Goal: Task Accomplishment & Management: Manage account settings

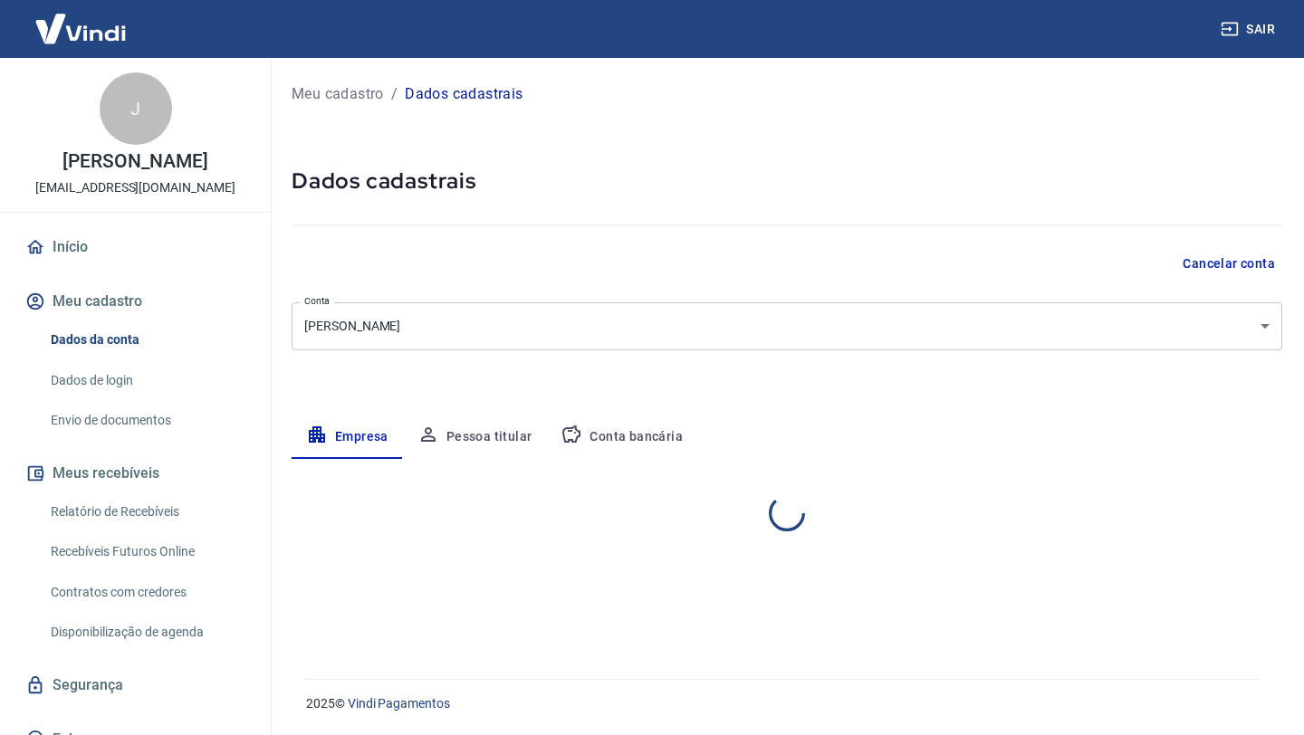
select select "RS"
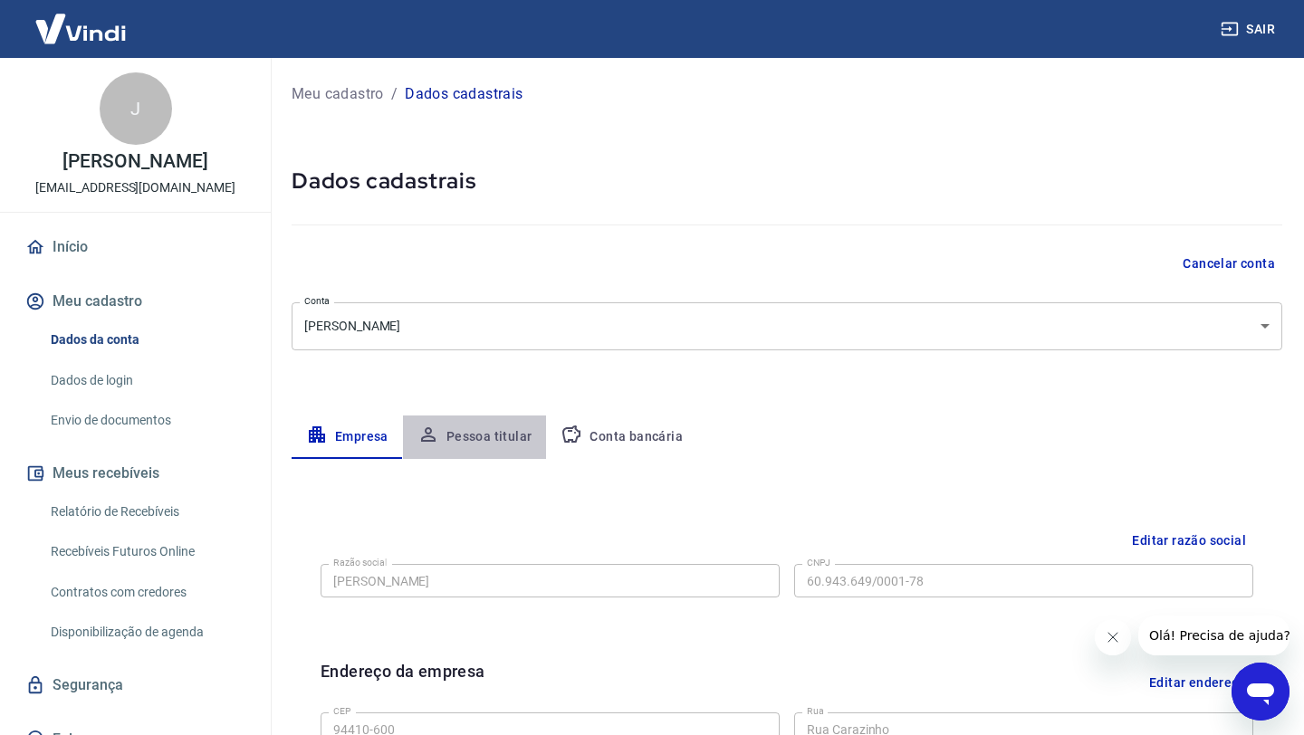
click at [487, 428] on button "Pessoa titular" at bounding box center [475, 437] width 144 height 43
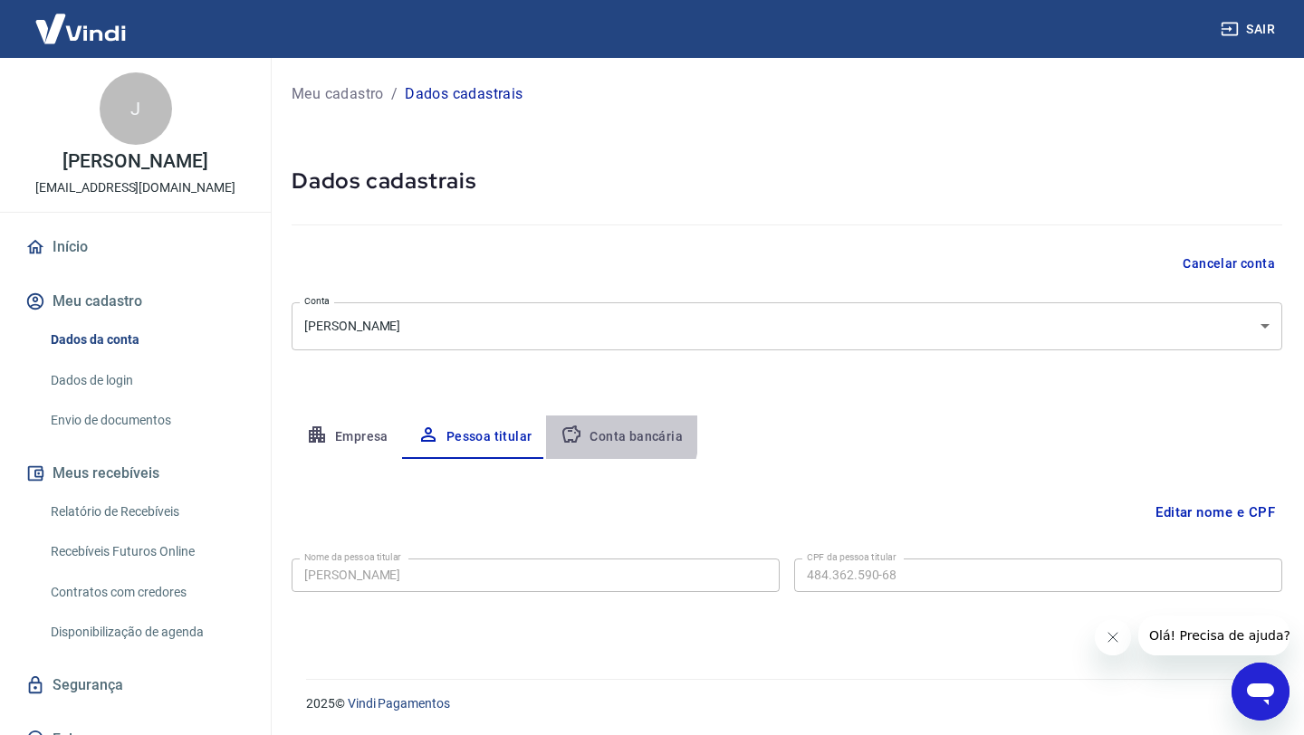
click at [594, 435] on button "Conta bancária" at bounding box center [621, 437] width 151 height 43
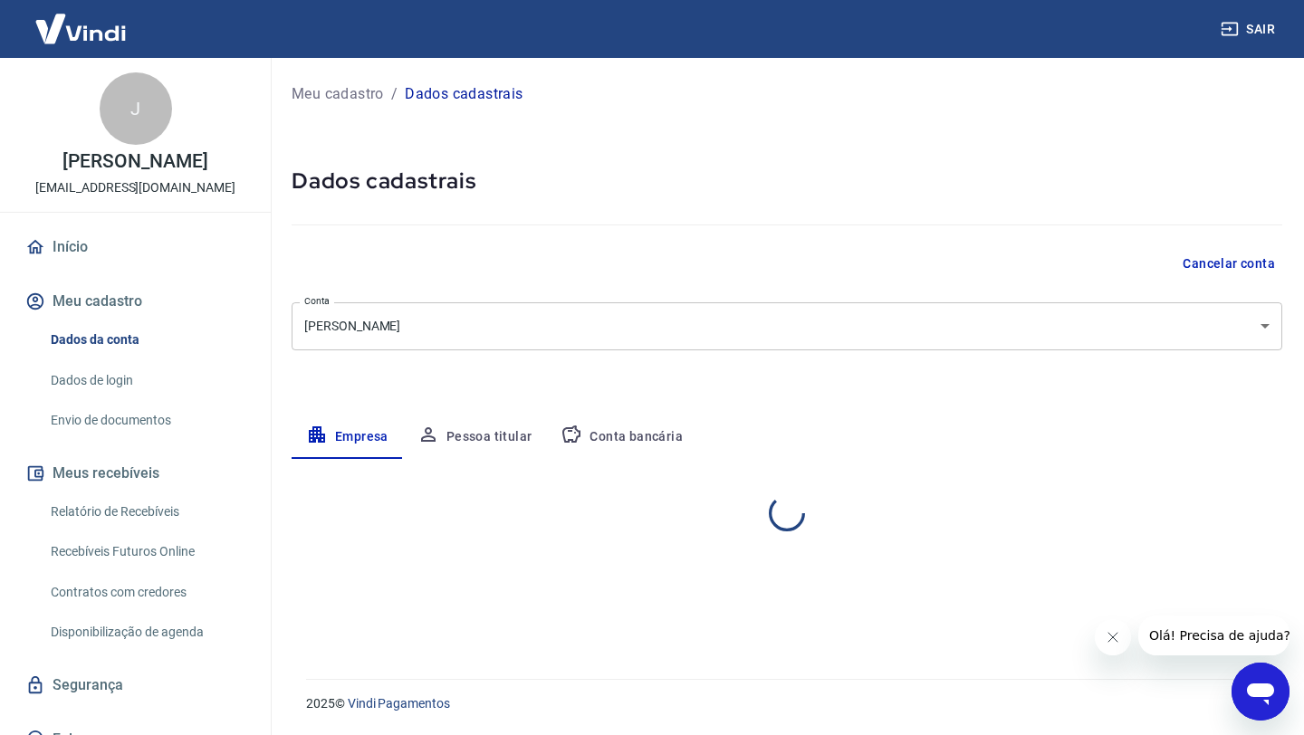
select select "RS"
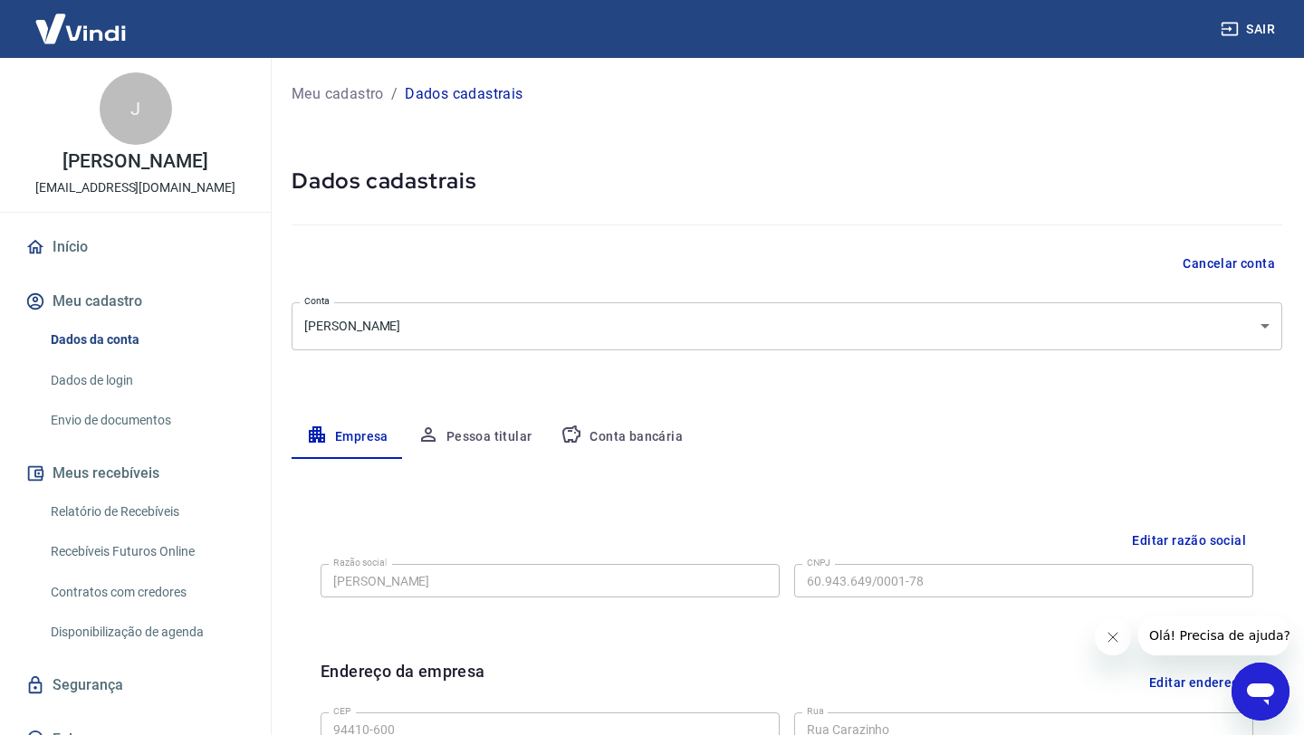
click at [639, 449] on button "Conta bancária" at bounding box center [621, 437] width 151 height 43
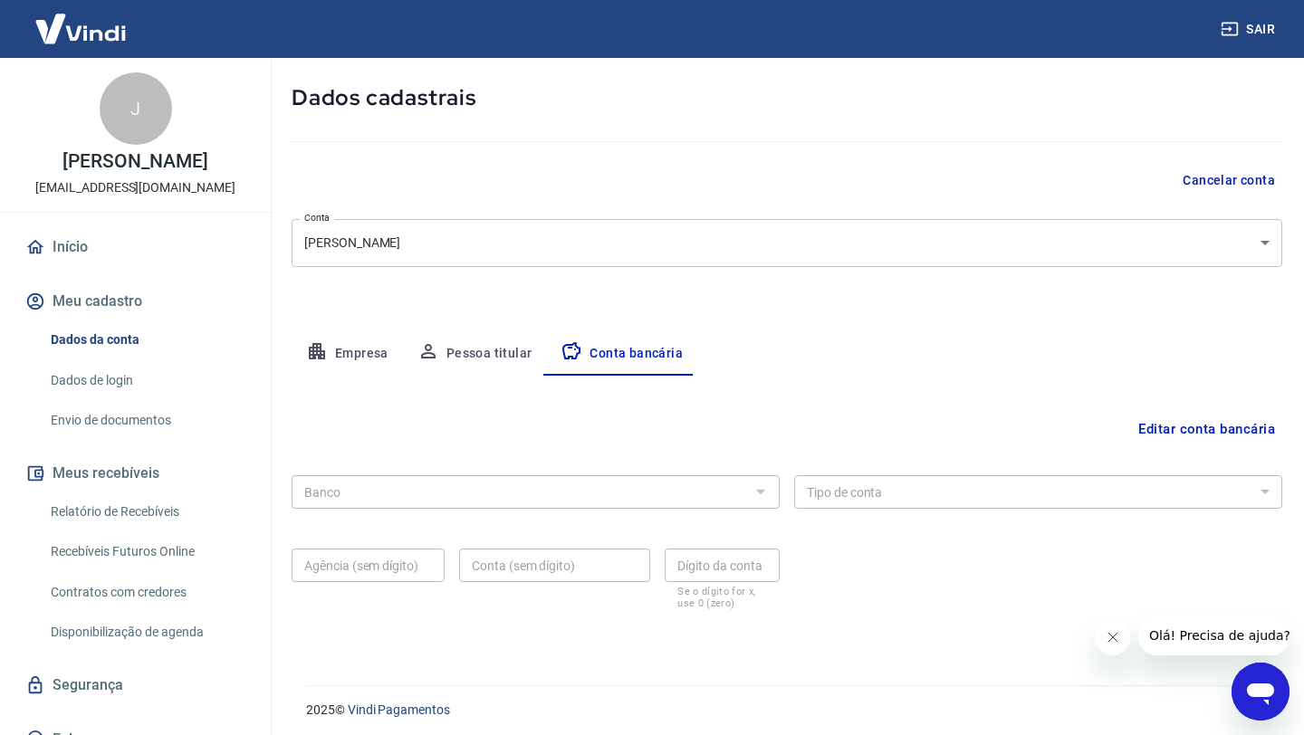
scroll to position [90, 0]
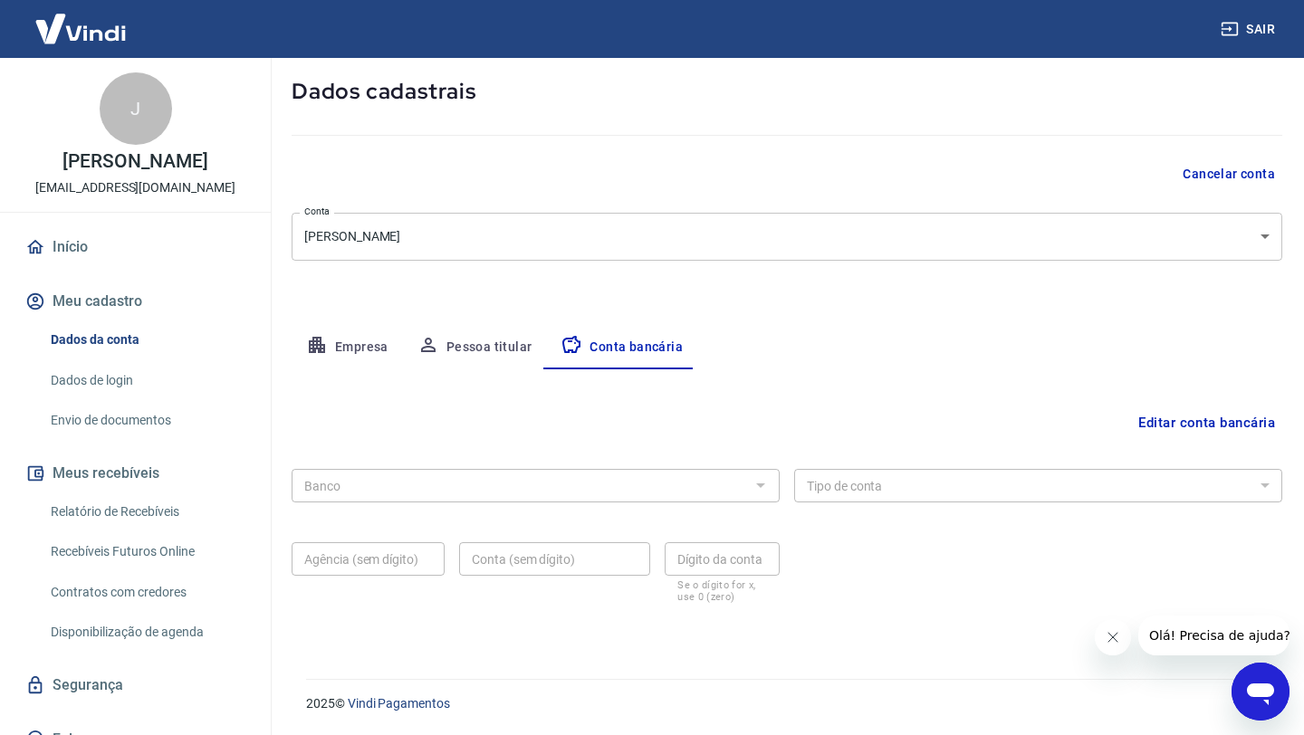
click at [758, 484] on div at bounding box center [760, 485] width 24 height 25
click at [1222, 420] on button "Editar conta bancária" at bounding box center [1206, 423] width 151 height 34
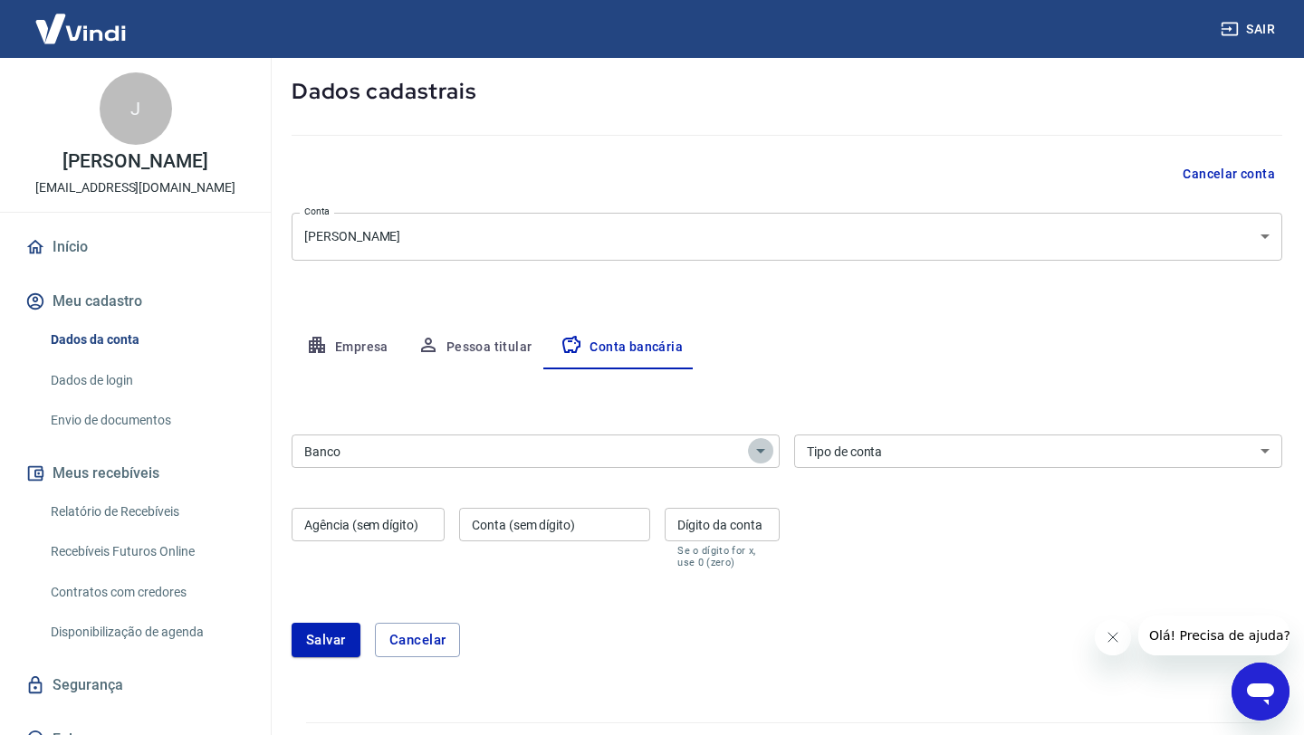
click at [752, 452] on icon "Abrir" at bounding box center [761, 451] width 22 height 22
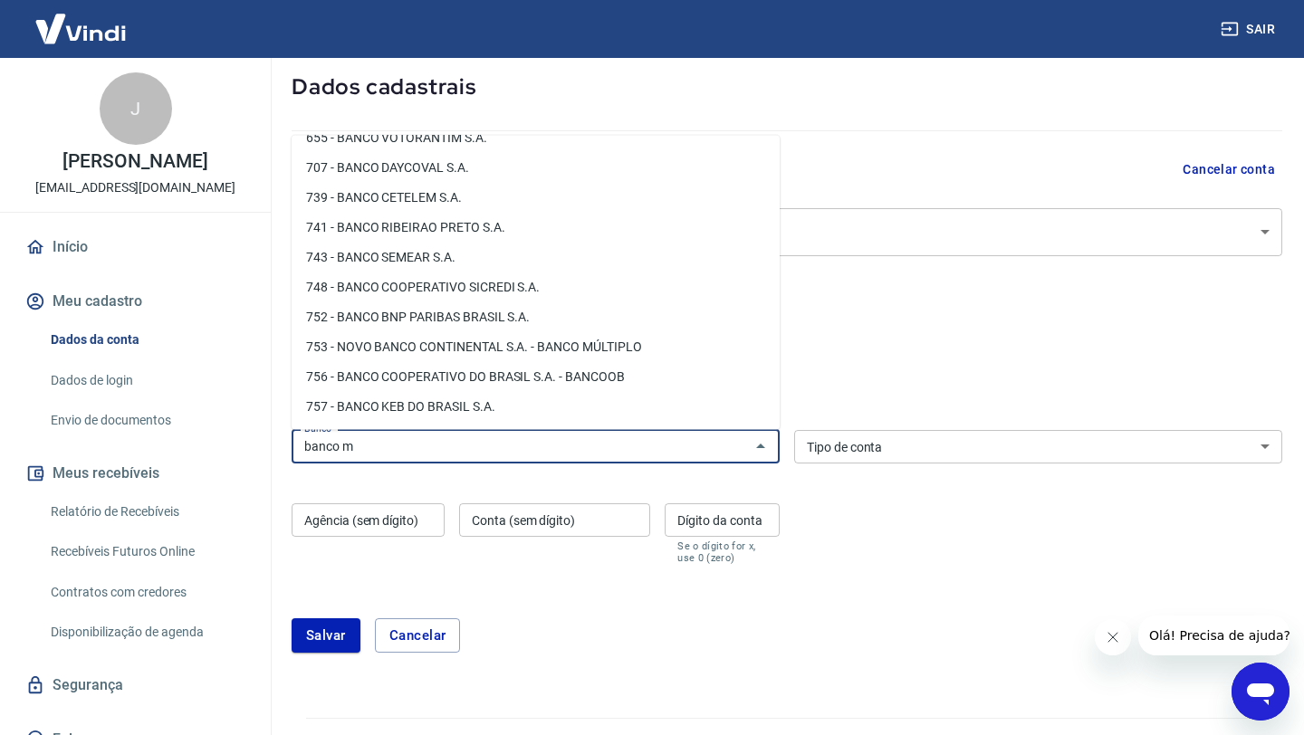
scroll to position [0, 0]
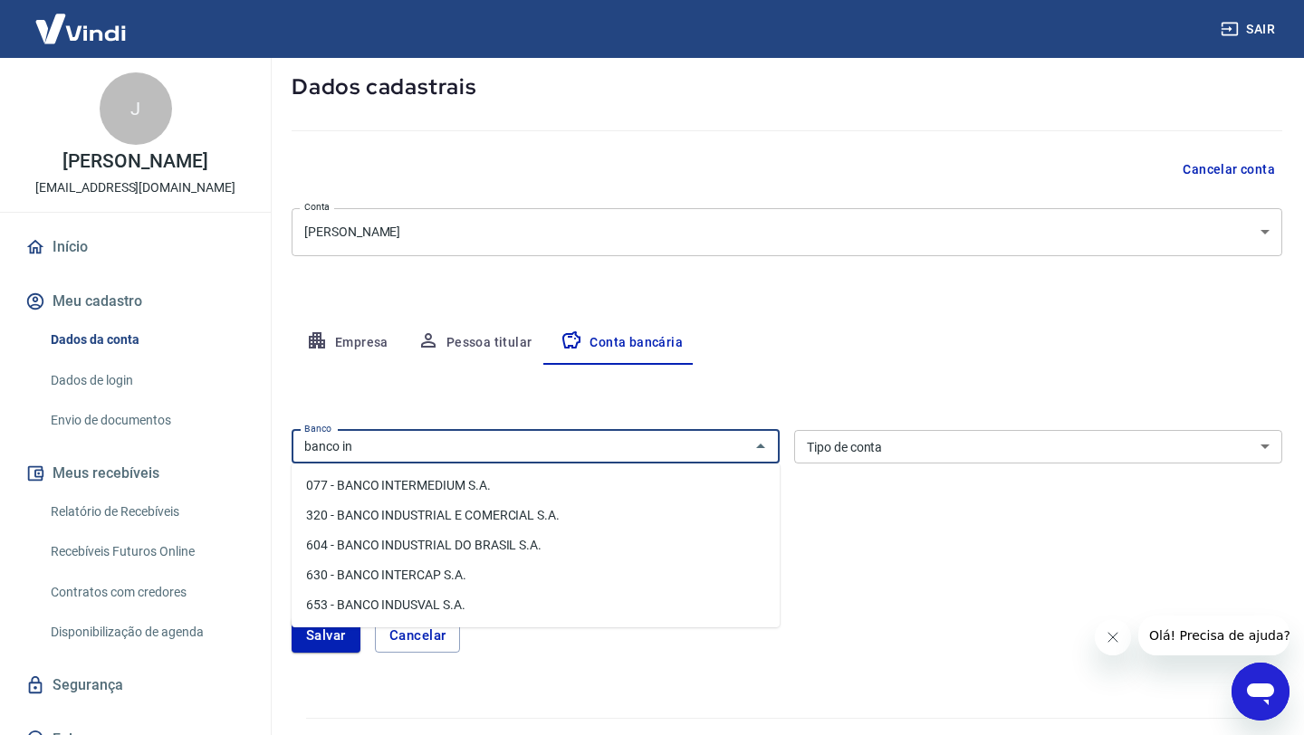
click at [408, 481] on li "077 - BANCO INTERMEDIUM S.A." at bounding box center [536, 486] width 488 height 30
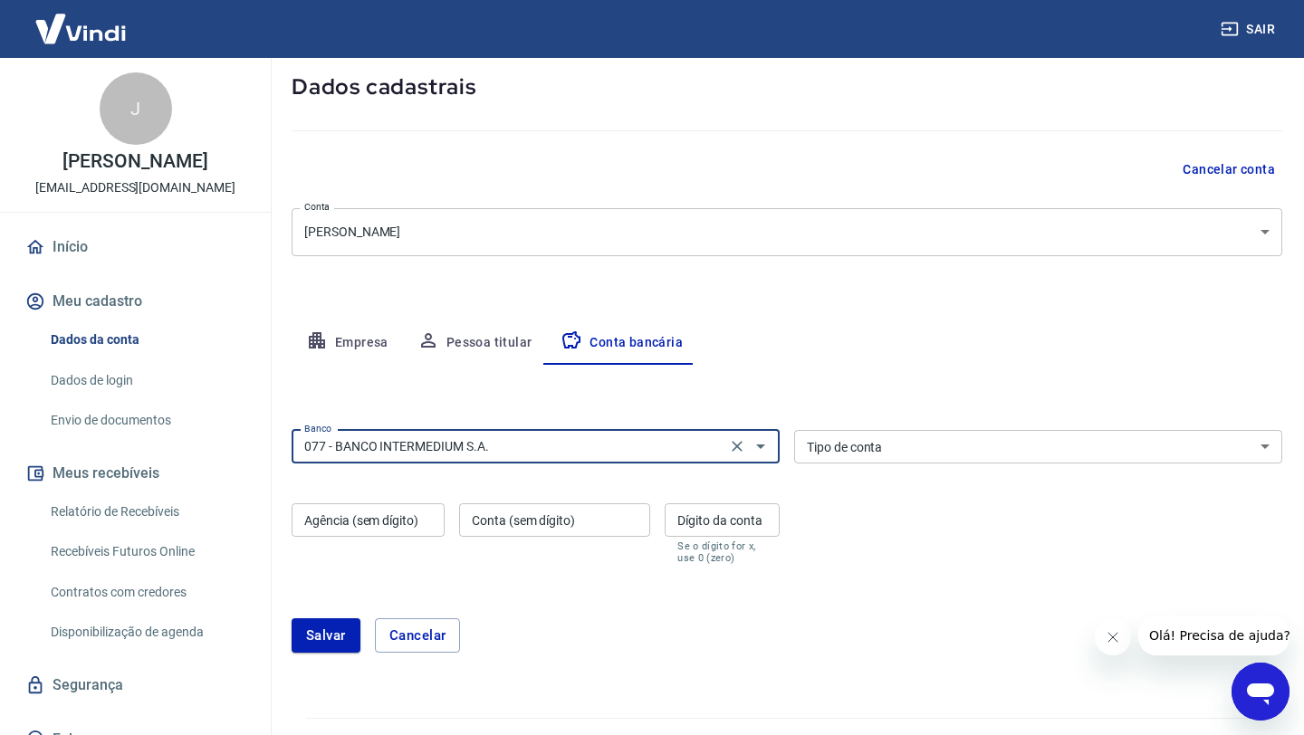
type input "077 - BANCO INTERMEDIUM S.A."
click at [925, 440] on select "Conta Corrente Conta Poupança" at bounding box center [1038, 447] width 488 height 34
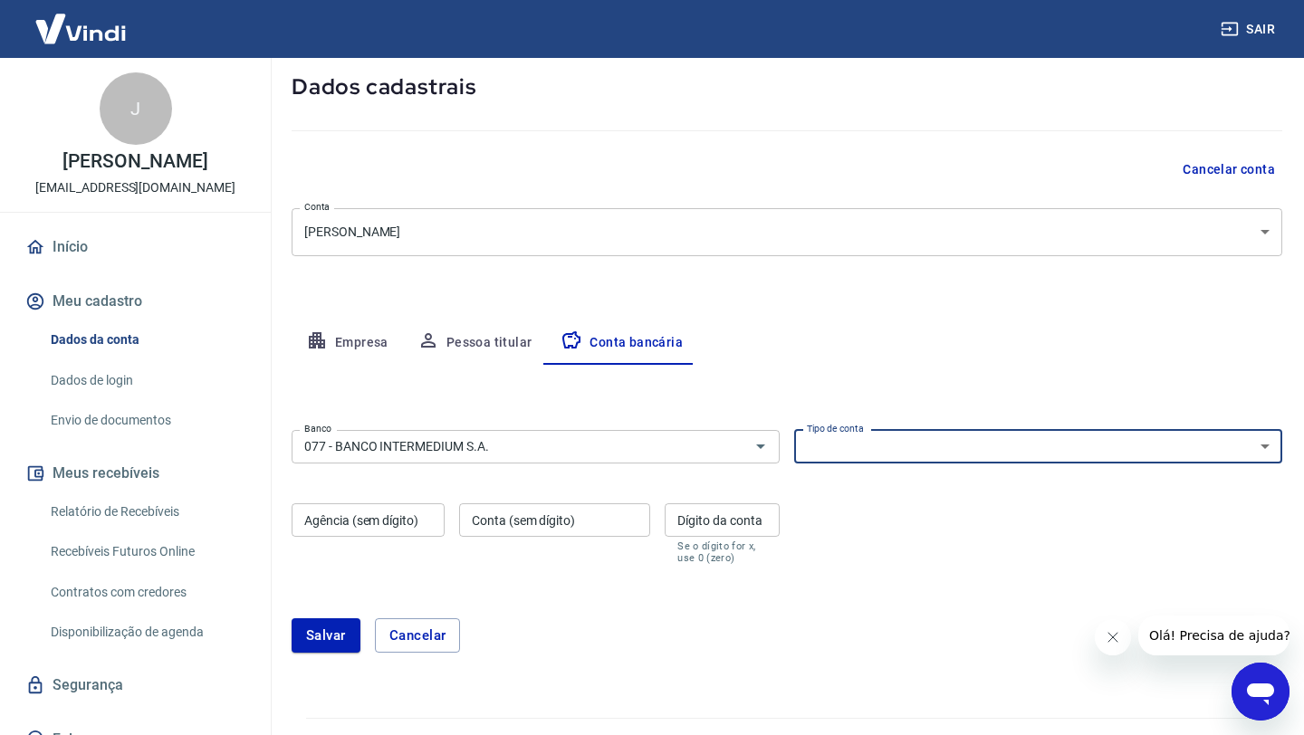
select select "1"
click at [380, 522] on input "Agência (sem dígito)" at bounding box center [368, 520] width 153 height 34
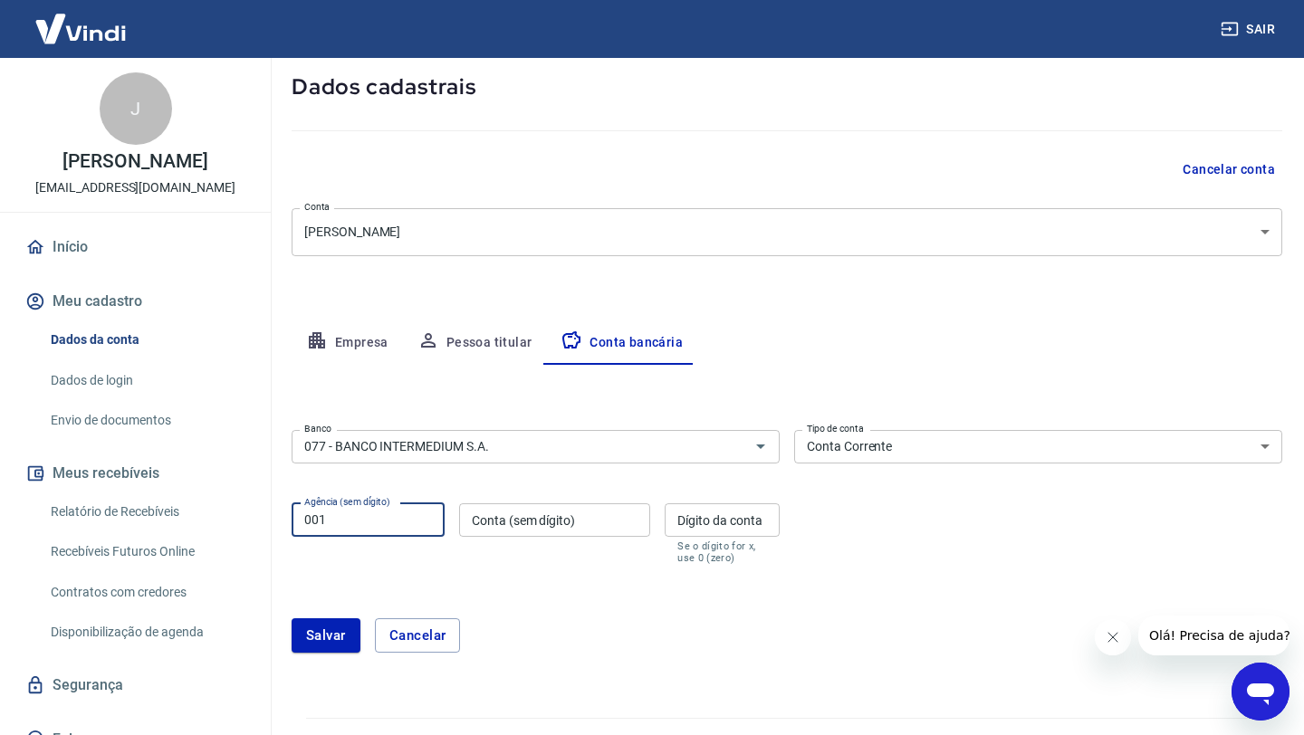
click at [321, 523] on input "001" at bounding box center [368, 520] width 153 height 34
type input "0001"
click at [484, 511] on input "Conta (sem dígito)" at bounding box center [554, 520] width 191 height 34
type input "171016530"
click at [751, 513] on input "Dígito da conta" at bounding box center [722, 520] width 115 height 34
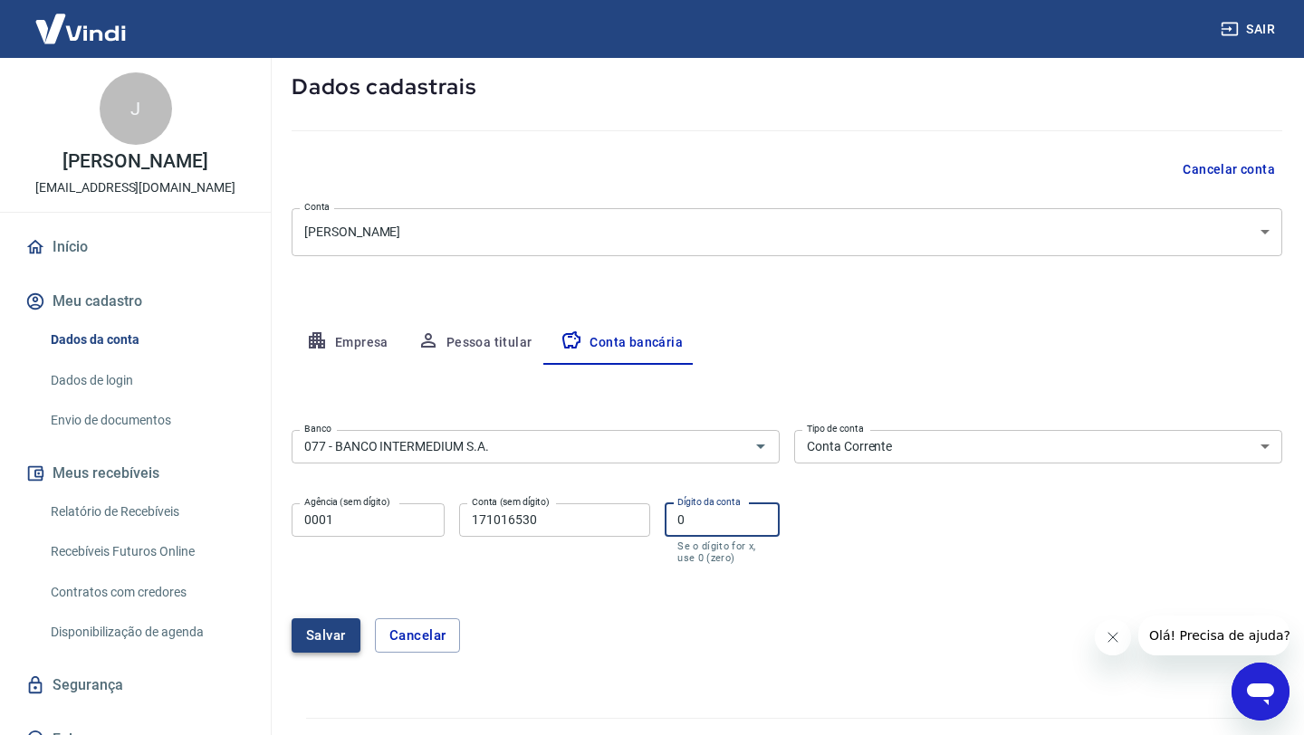
type input "0"
click at [321, 636] on button "Salvar" at bounding box center [326, 635] width 69 height 34
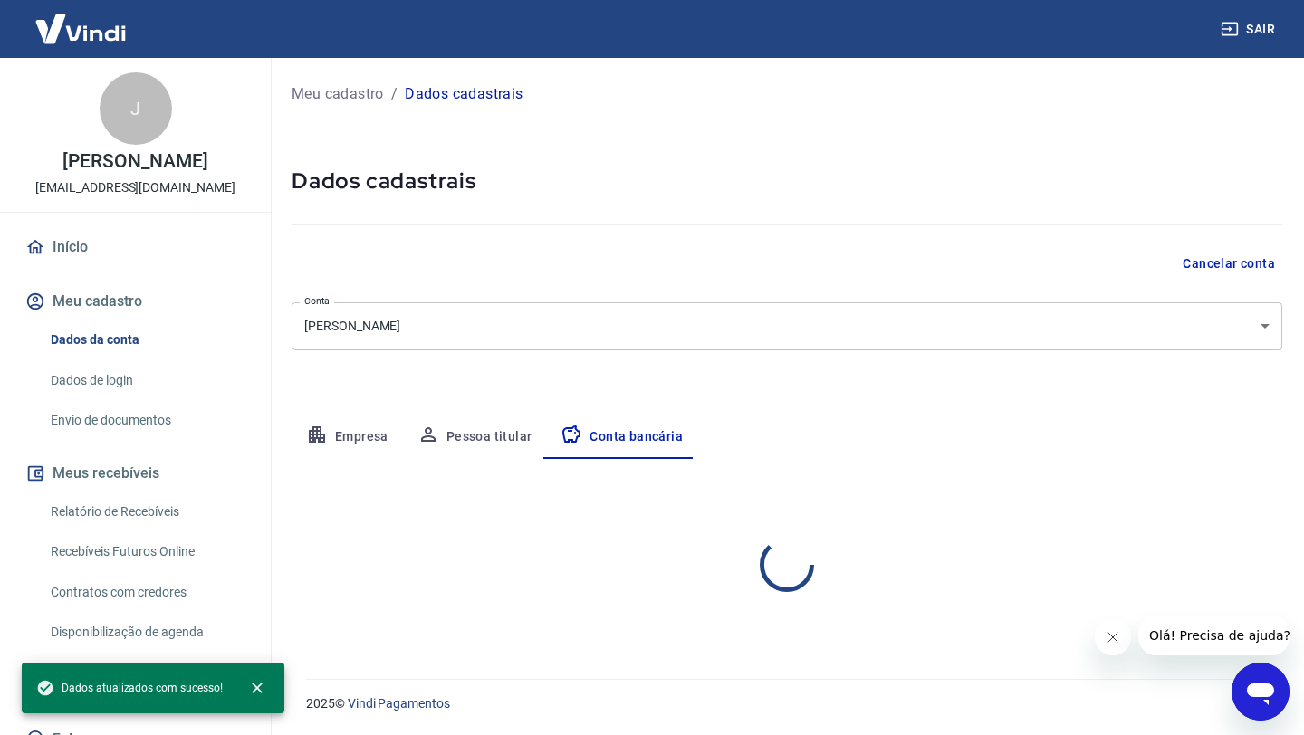
select select "1"
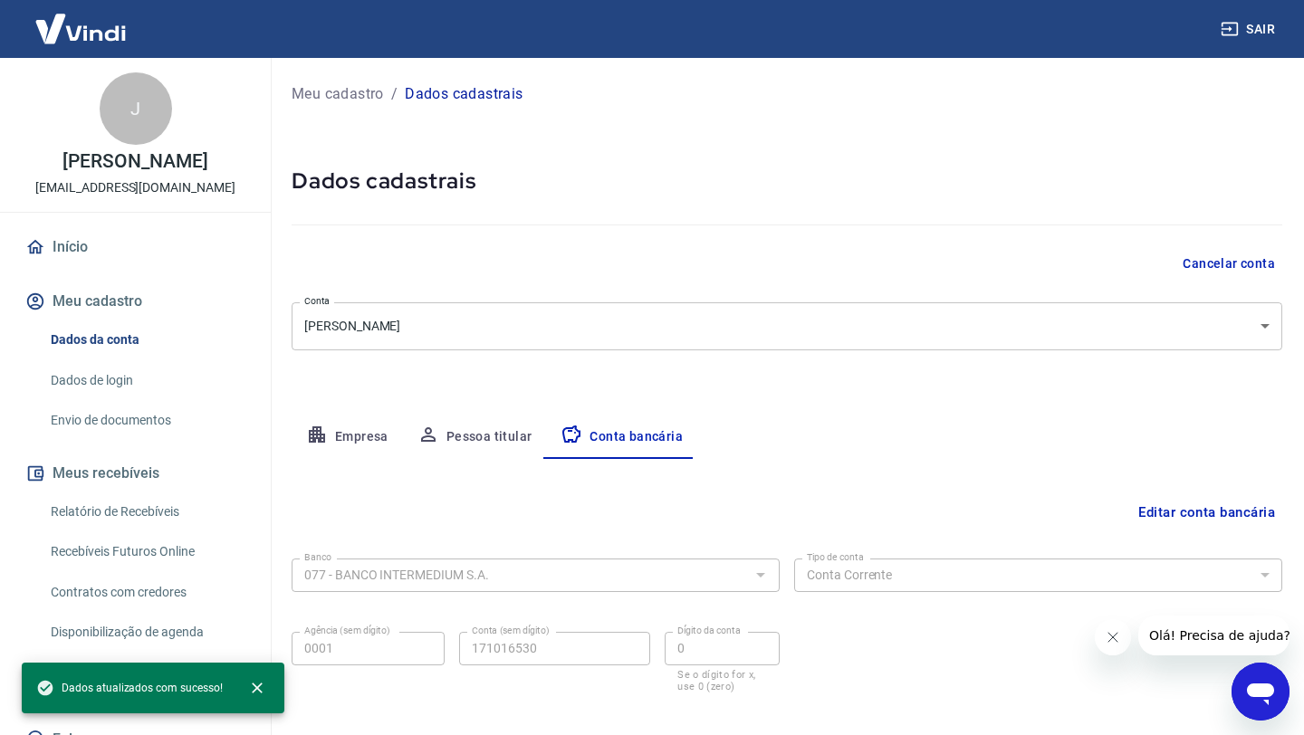
click at [71, 257] on link "Início" at bounding box center [135, 247] width 227 height 40
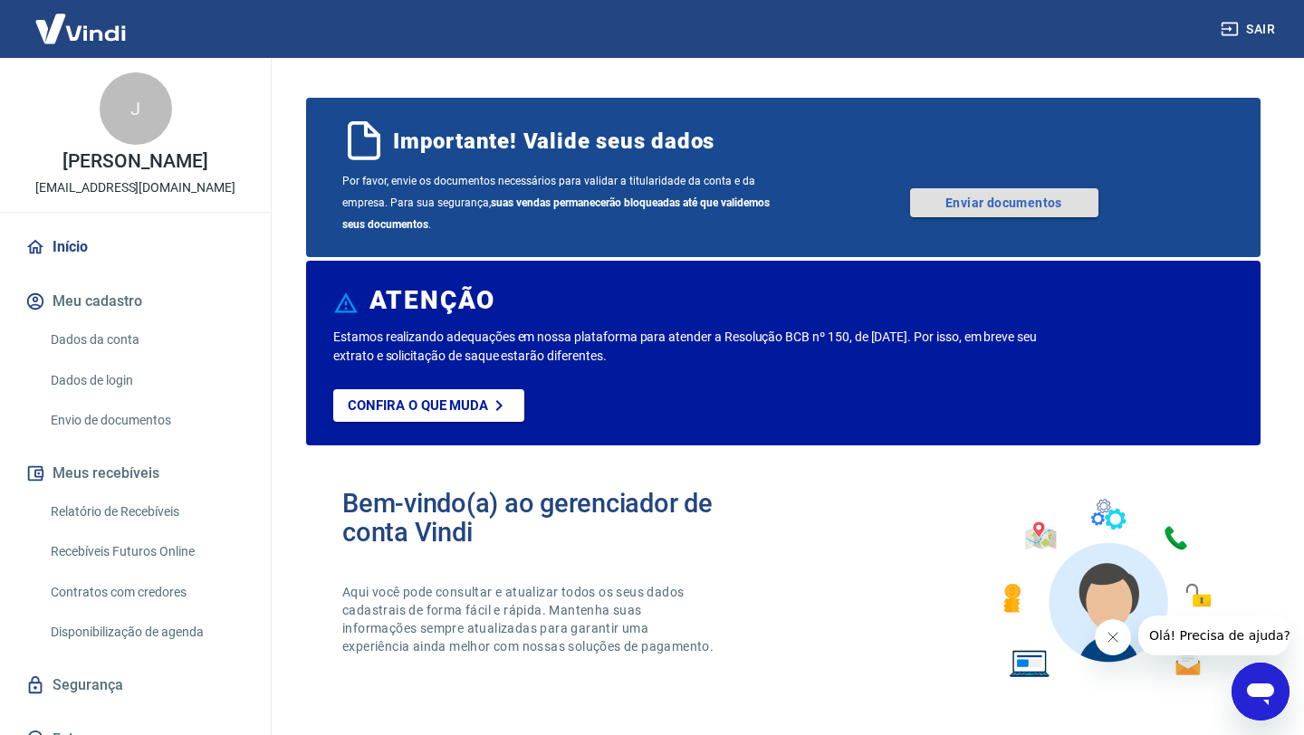
click at [992, 196] on link "Enviar documentos" at bounding box center [1004, 202] width 188 height 29
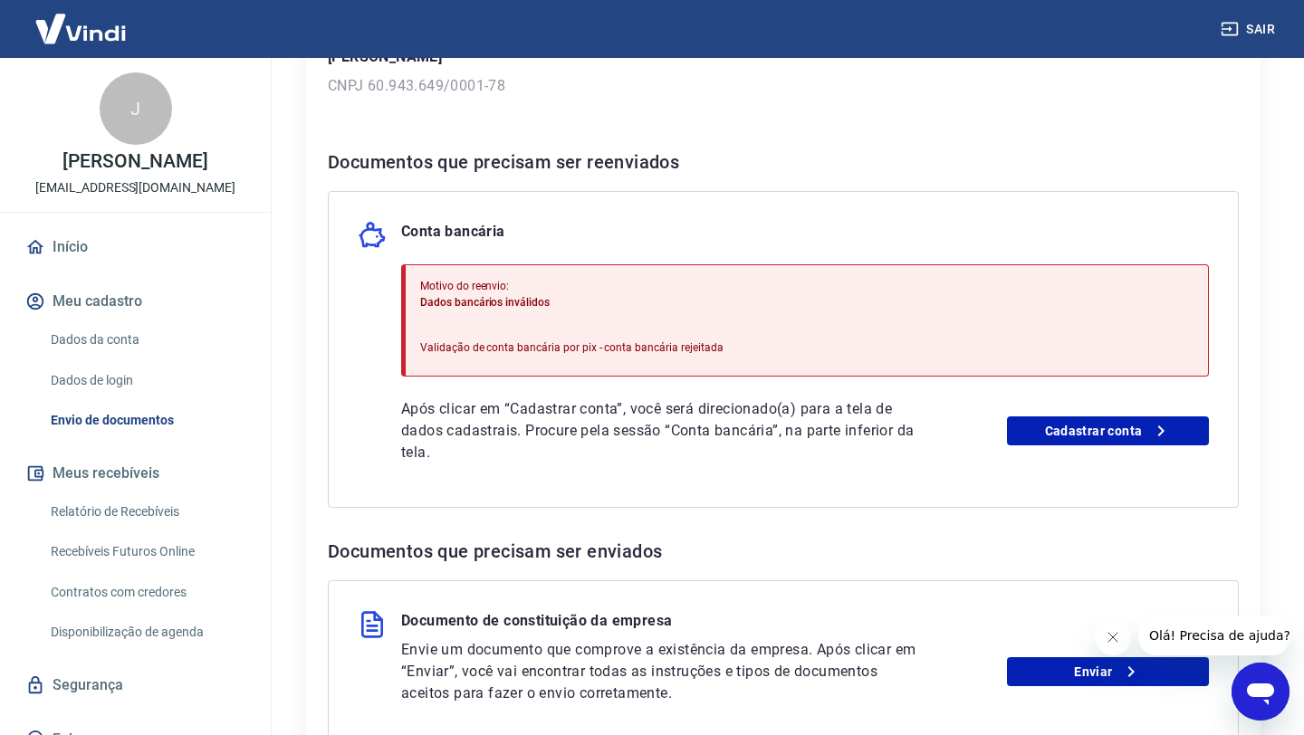
scroll to position [300, 0]
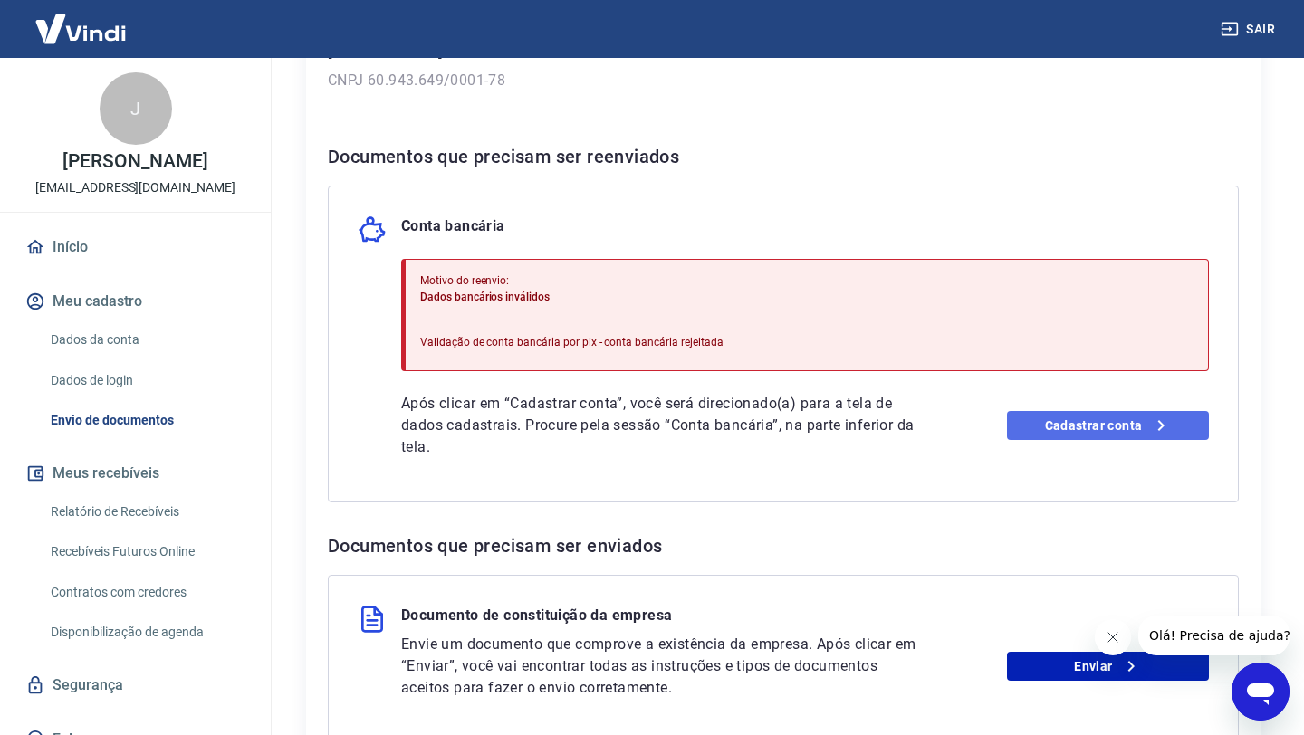
click at [1132, 426] on link "Cadastrar conta" at bounding box center [1108, 425] width 202 height 29
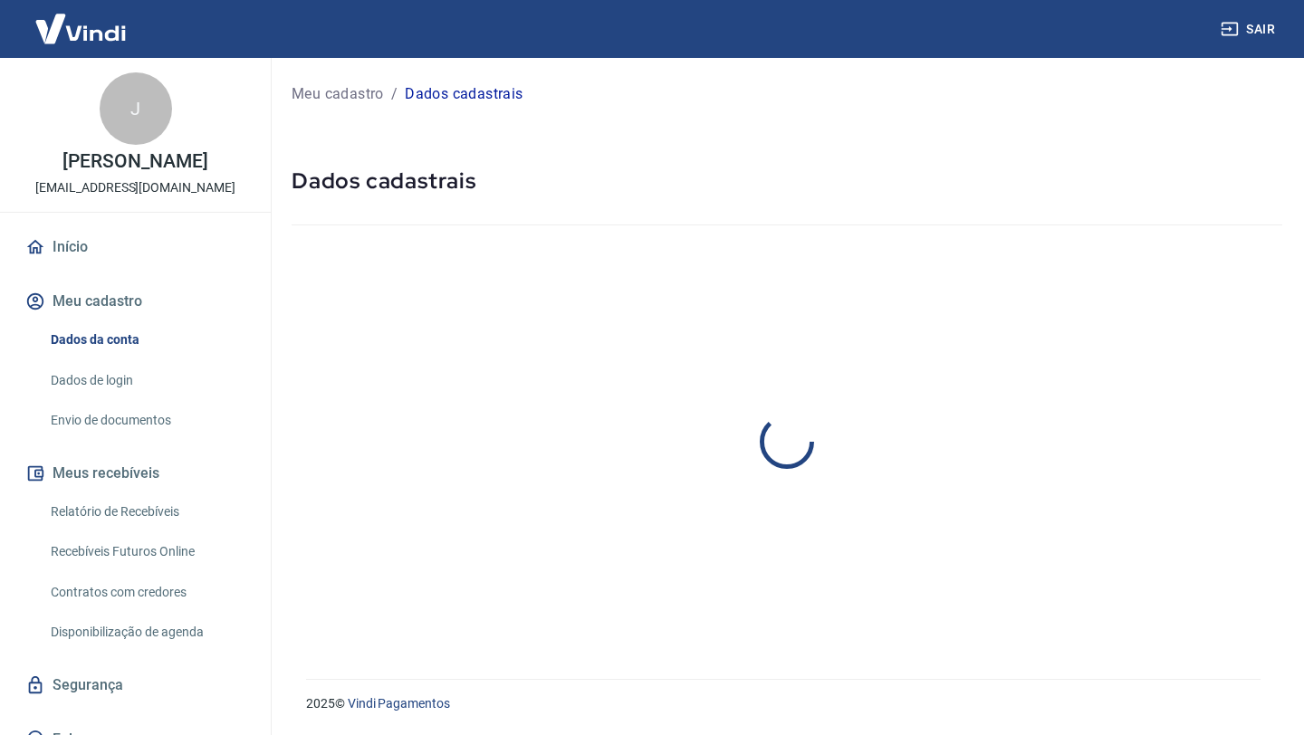
select select "RS"
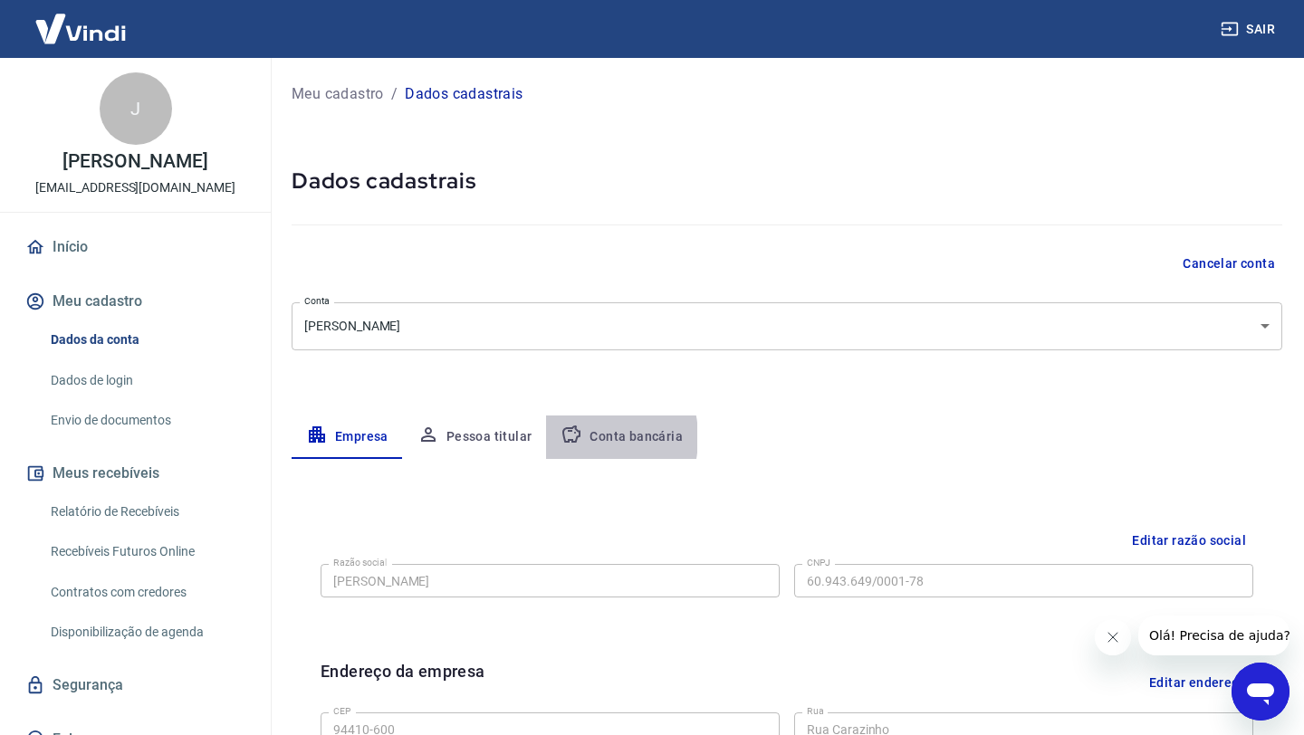
click at [570, 439] on icon "button" at bounding box center [572, 435] width 22 height 22
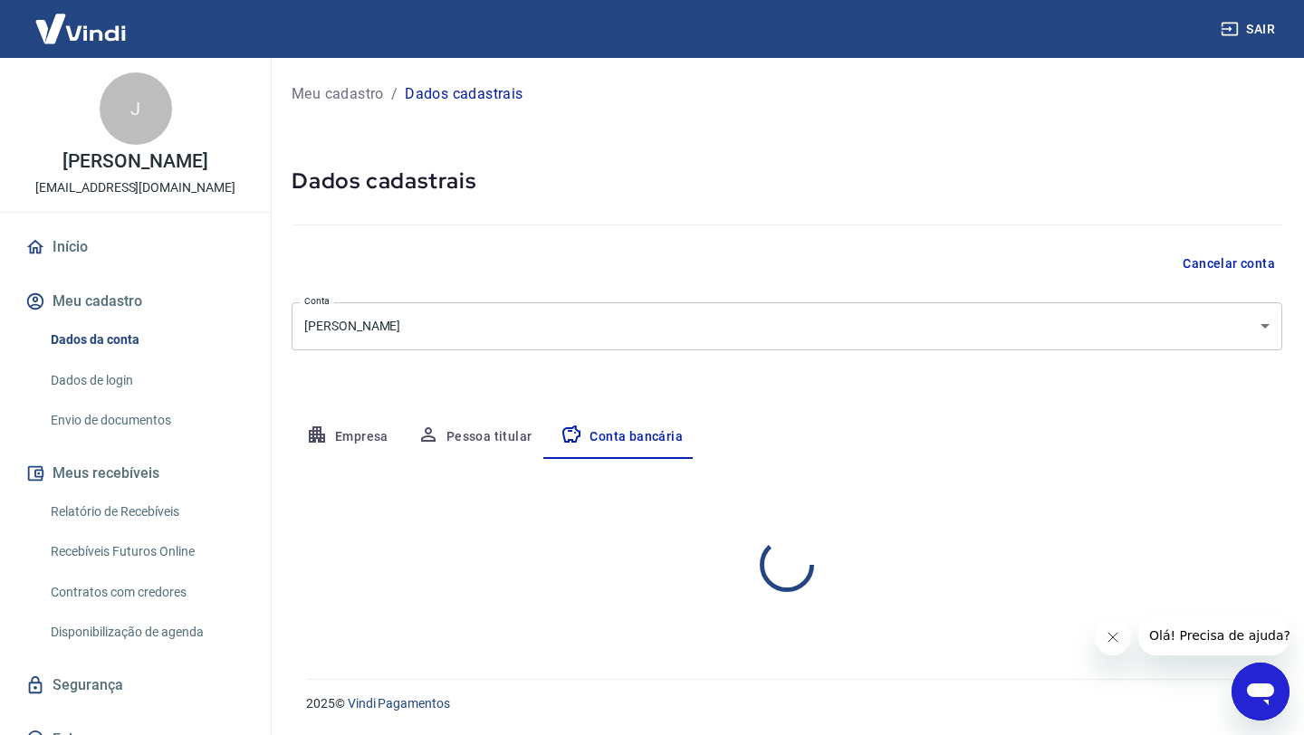
select select "1"
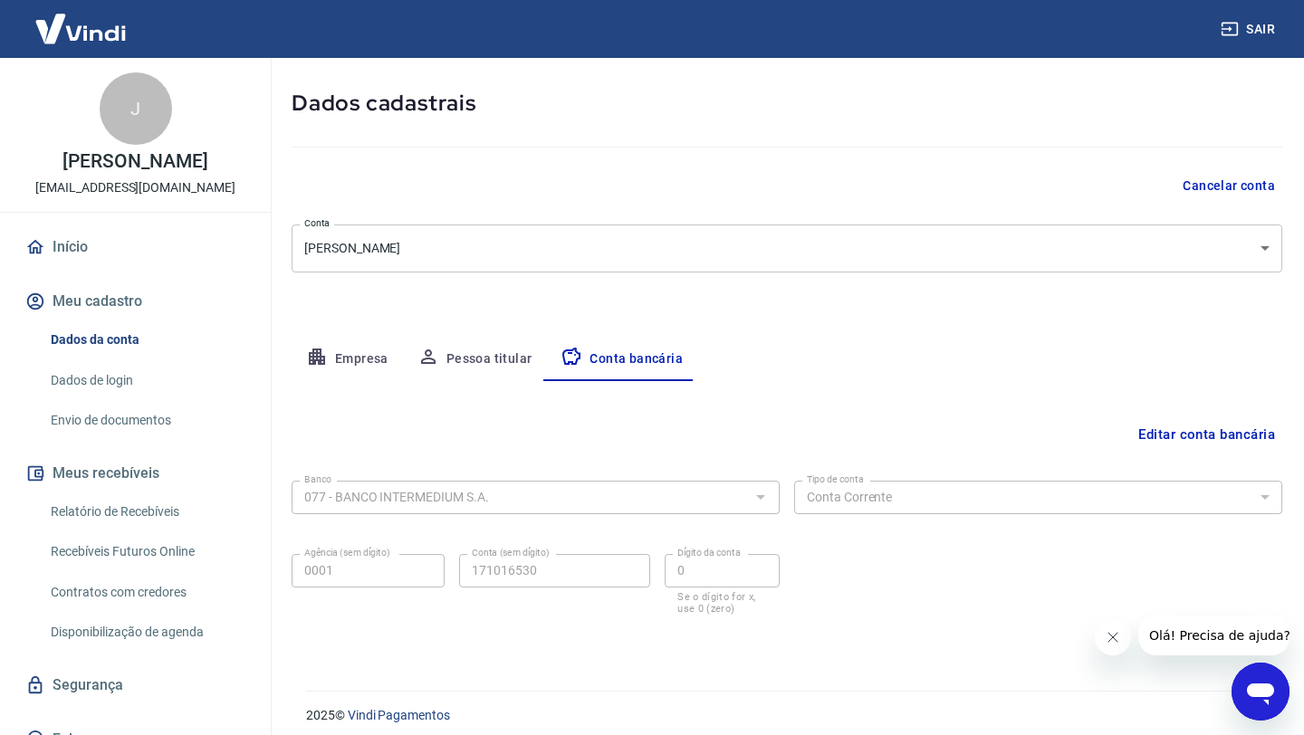
scroll to position [90, 0]
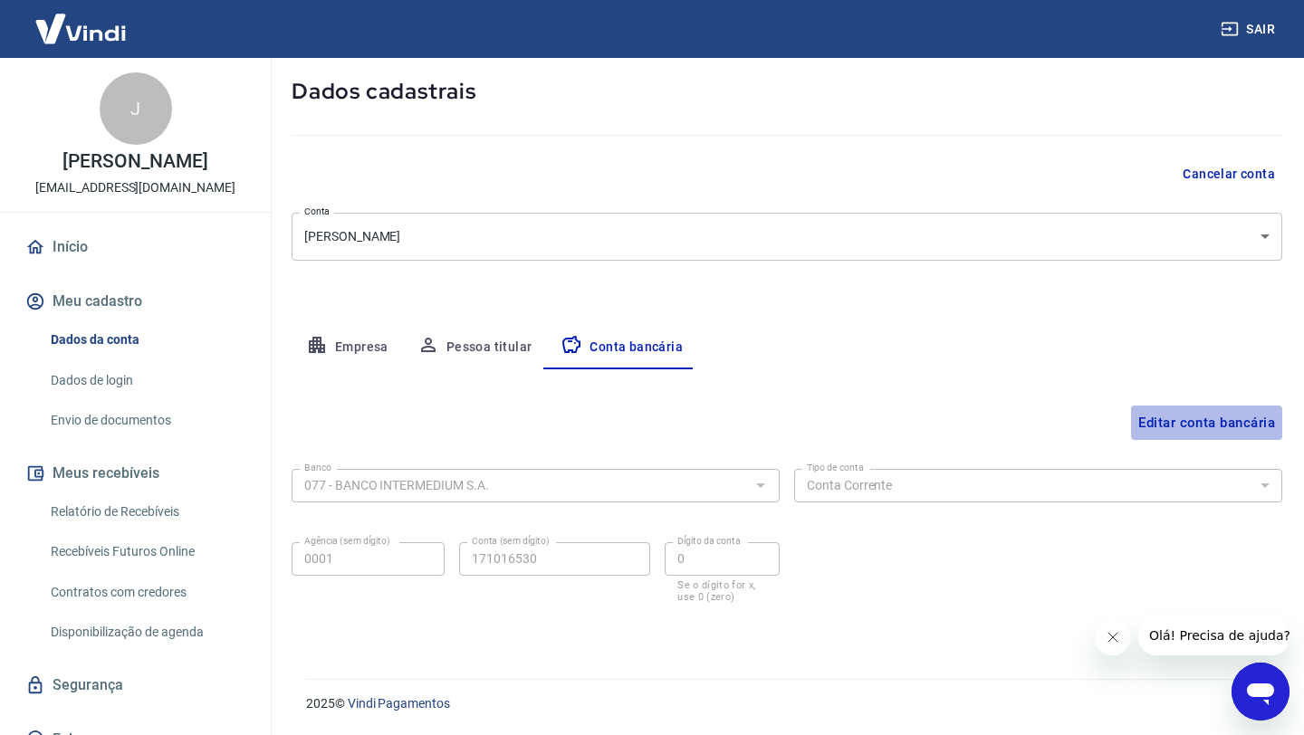
click at [1238, 422] on button "Editar conta bancária" at bounding box center [1206, 423] width 151 height 34
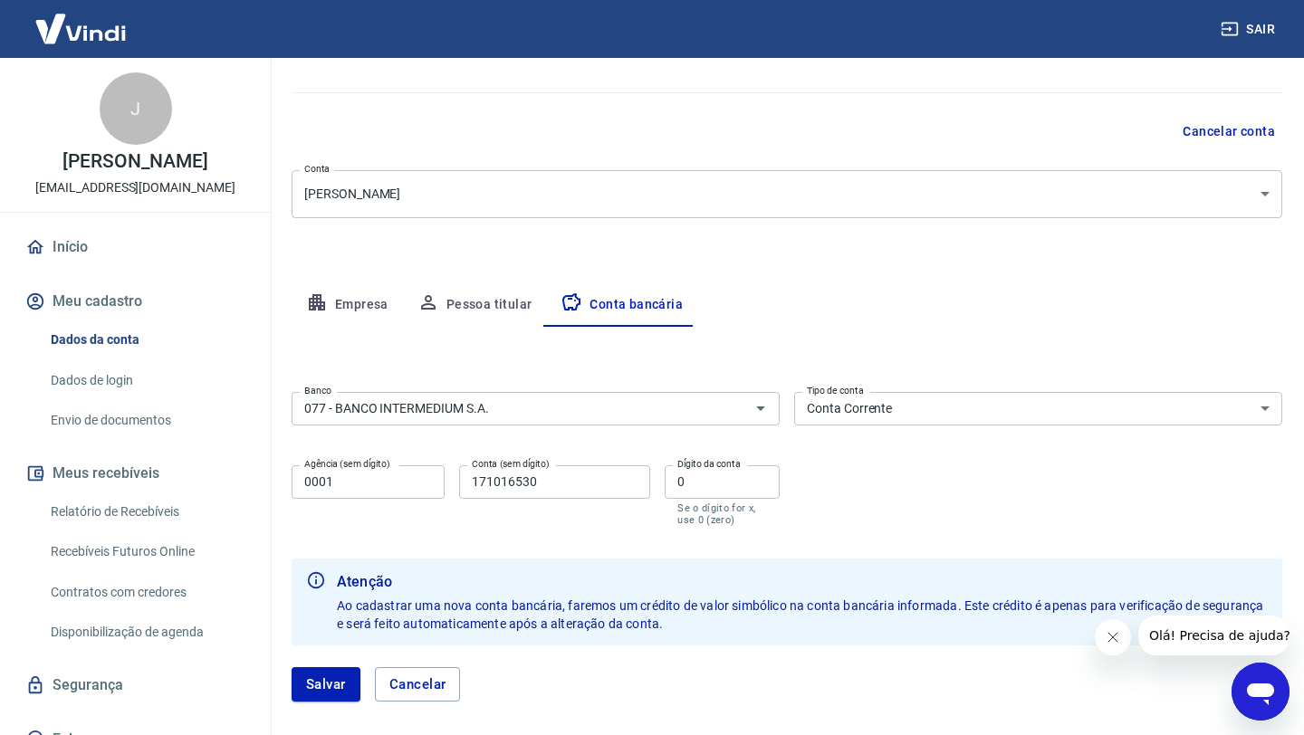
scroll to position [134, 0]
click at [721, 477] on input "0" at bounding box center [722, 481] width 115 height 34
click at [717, 475] on input "Dígito da conta" at bounding box center [722, 481] width 115 height 34
click at [608, 488] on input "171016530" at bounding box center [554, 481] width 191 height 34
click at [1266, 686] on icon "Abrir janela de mensagens" at bounding box center [1260, 695] width 27 height 22
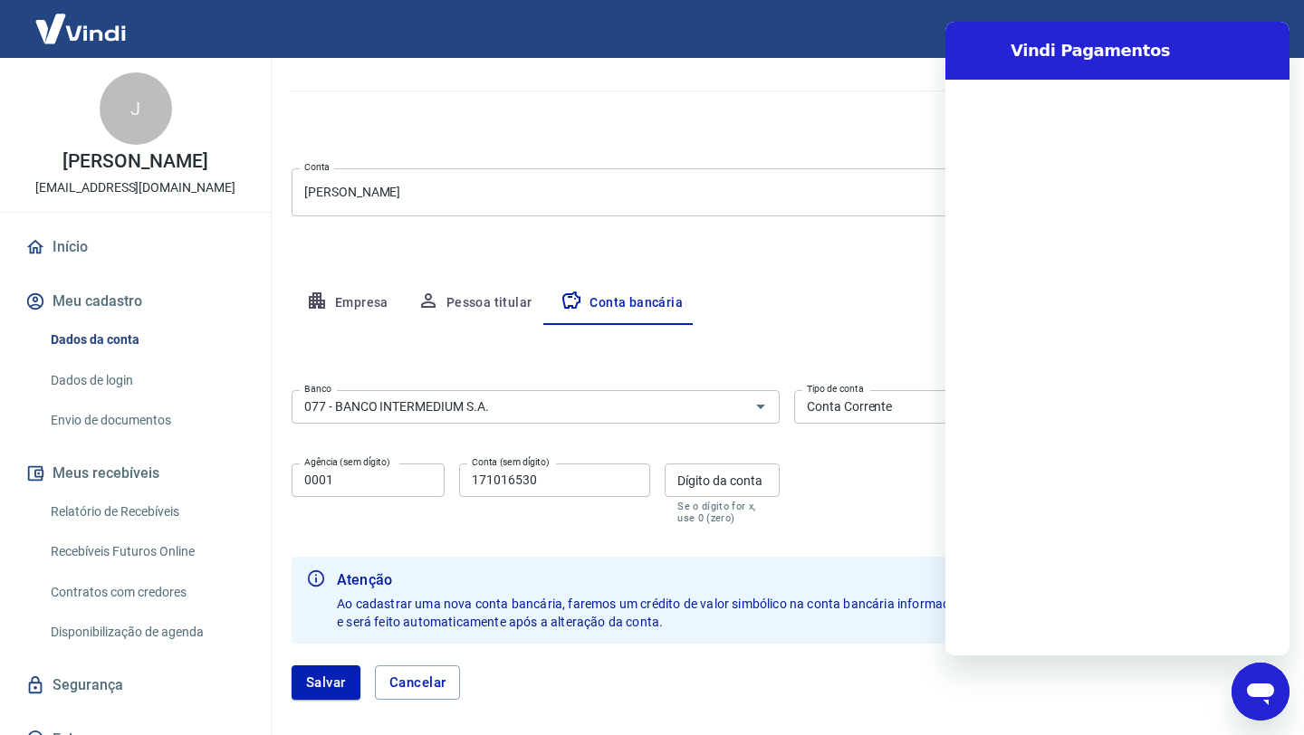
scroll to position [0, 0]
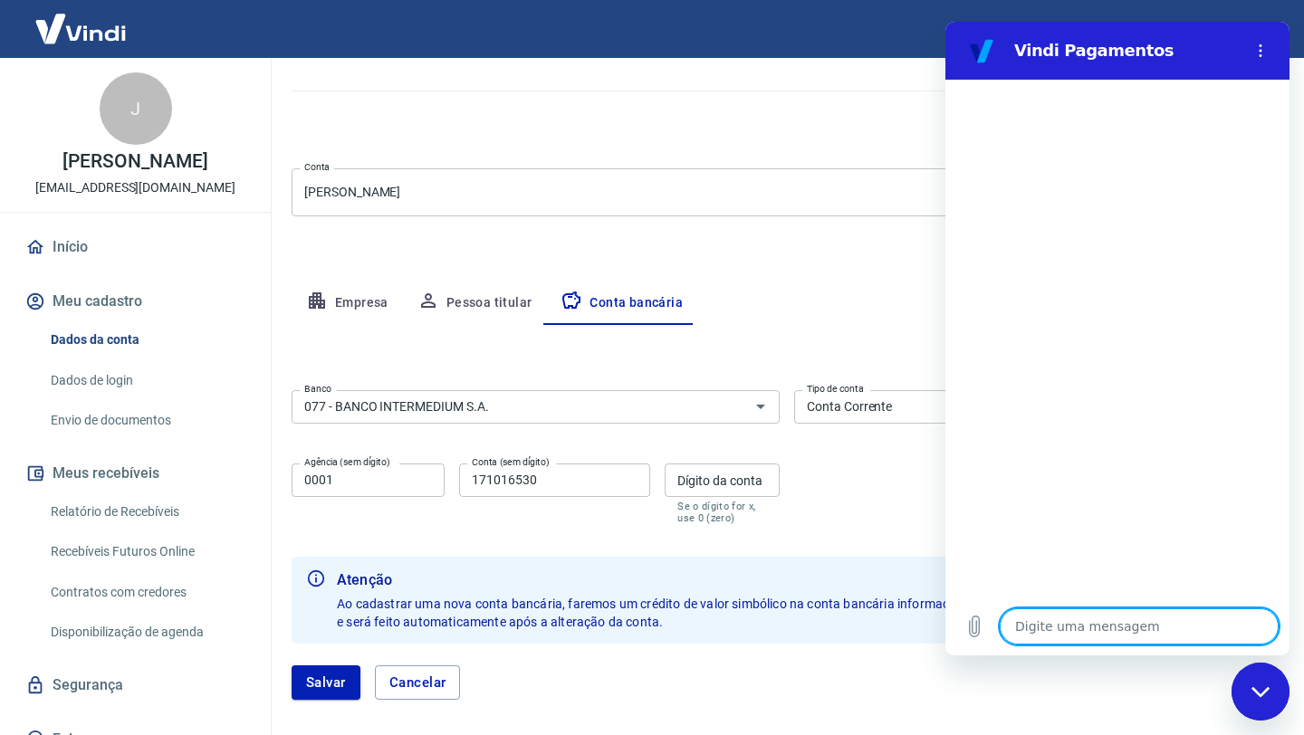
click at [1152, 633] on textarea at bounding box center [1139, 627] width 279 height 36
type textarea "c"
type textarea "x"
type textarea "co"
type textarea "x"
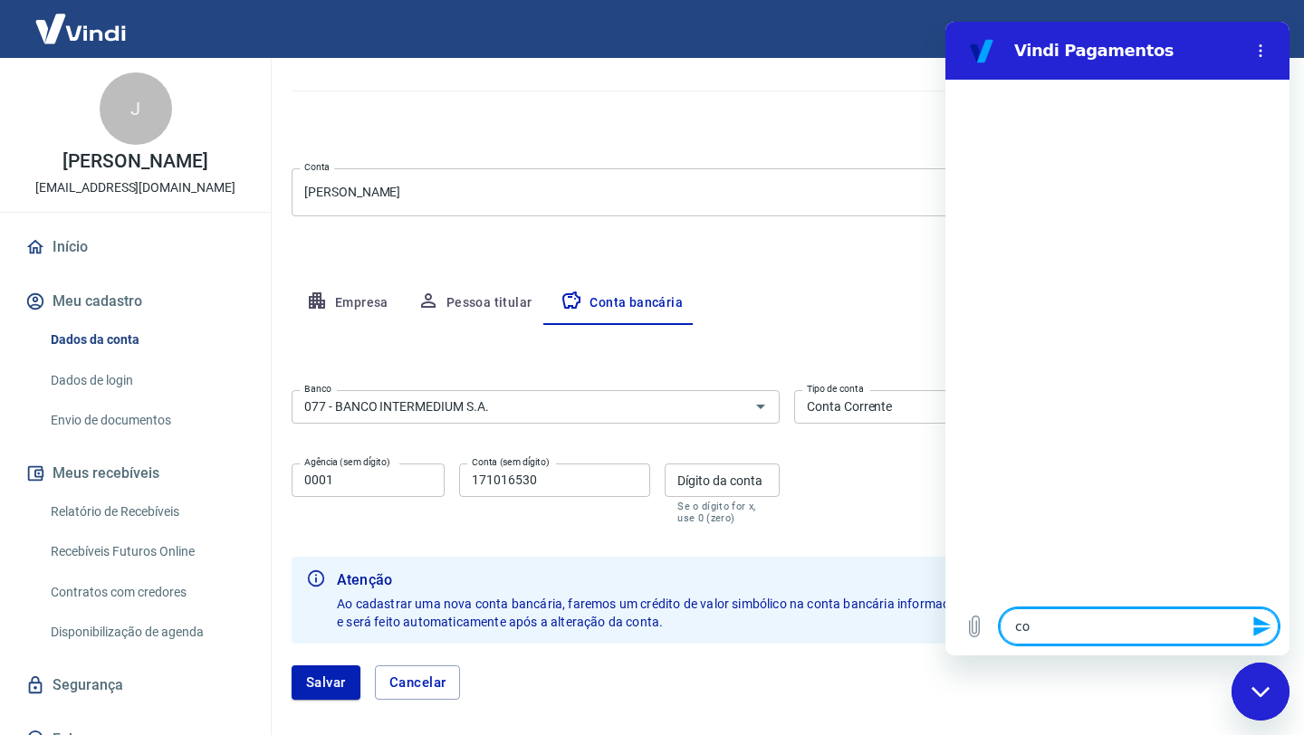
type textarea "con"
type textarea "x"
type textarea "con"
type textarea "x"
type textarea "con"
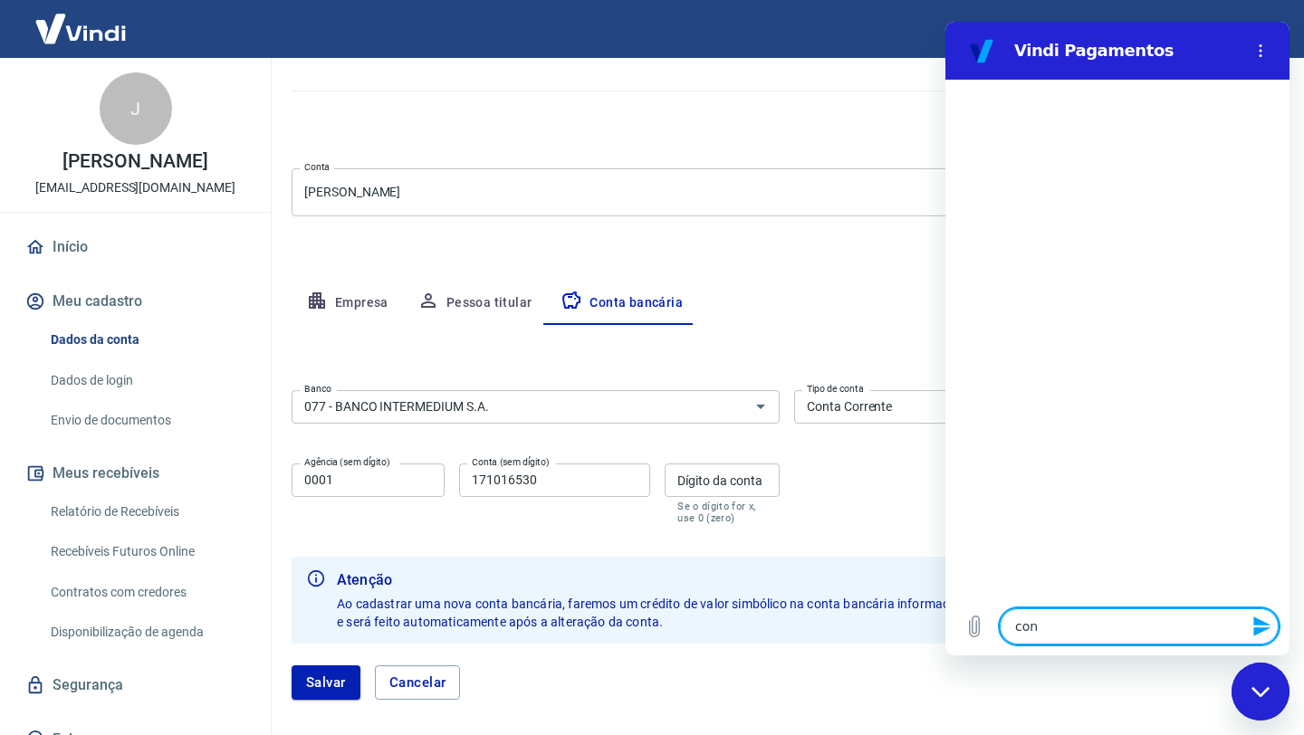
type textarea "x"
type textarea "co"
type textarea "x"
type textarea "con"
type textarea "x"
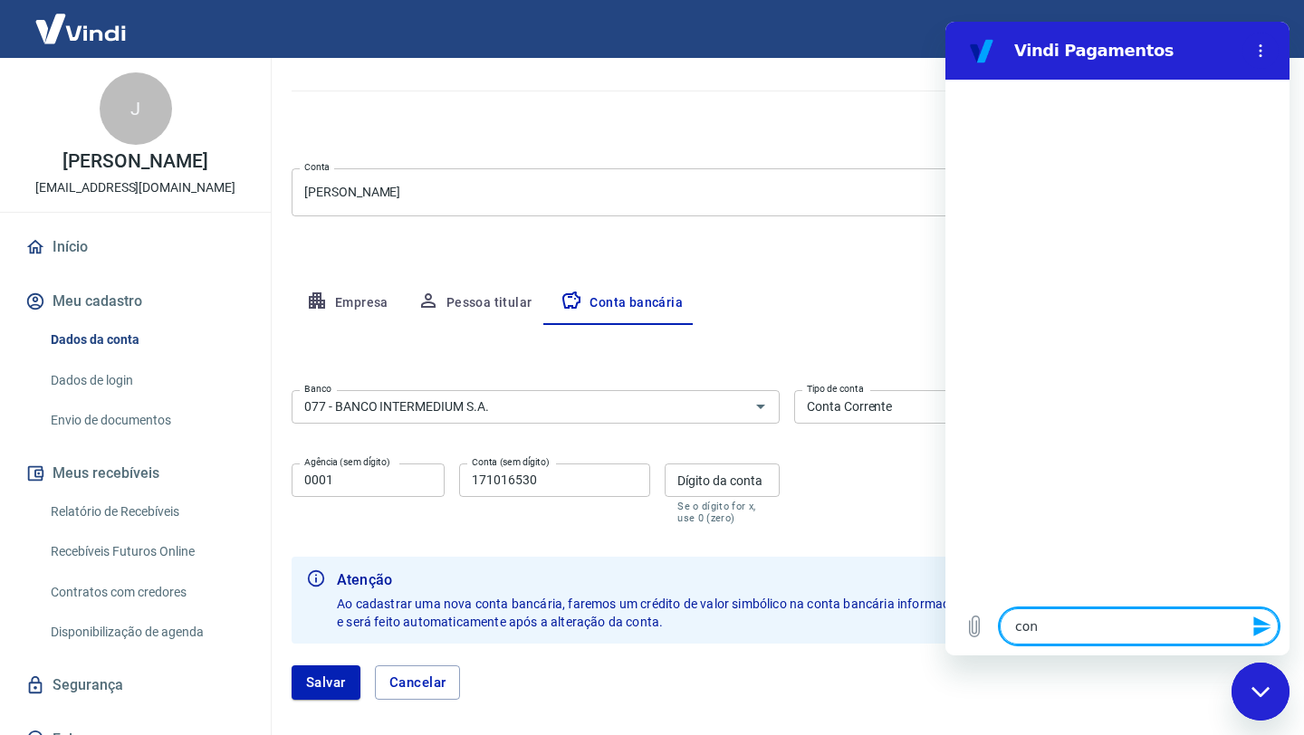
type textarea "co"
type textarea "x"
type textarea "com"
type textarea "x"
type textarea "como"
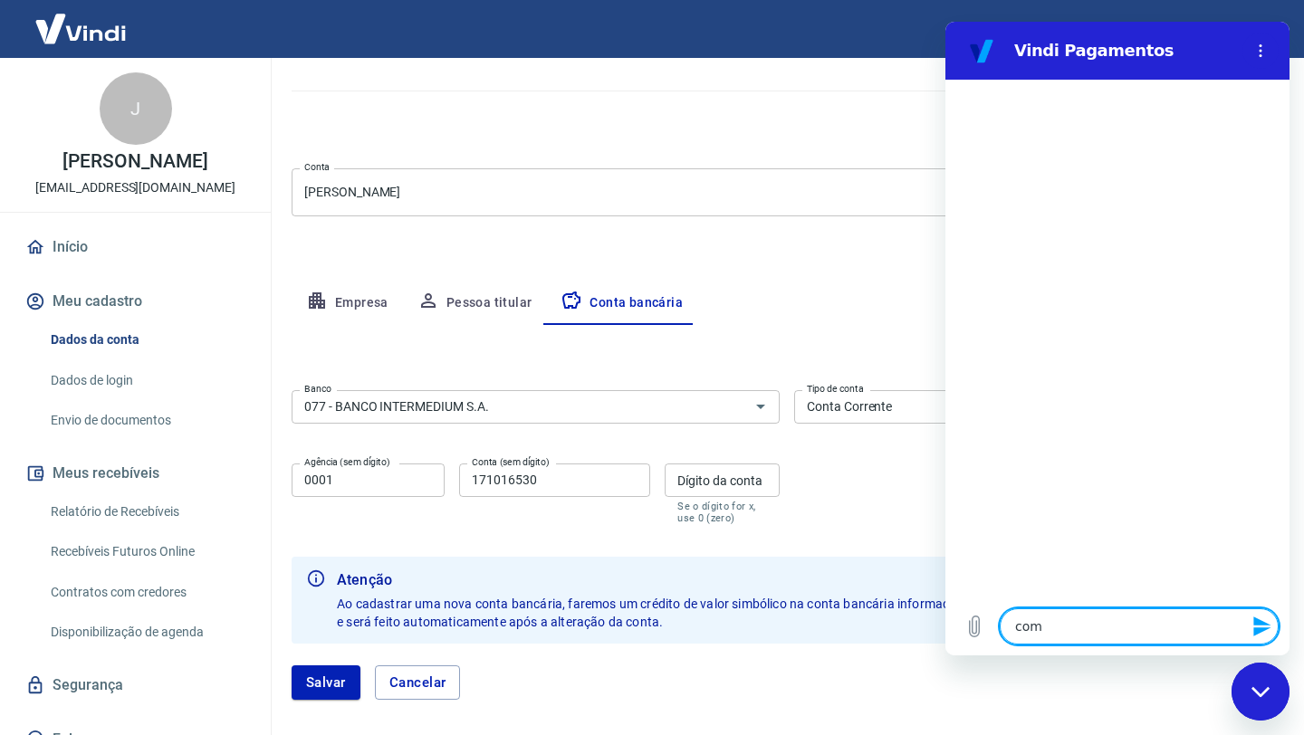
type textarea "x"
type textarea "como"
type textarea "x"
type textarea "como e"
type textarea "x"
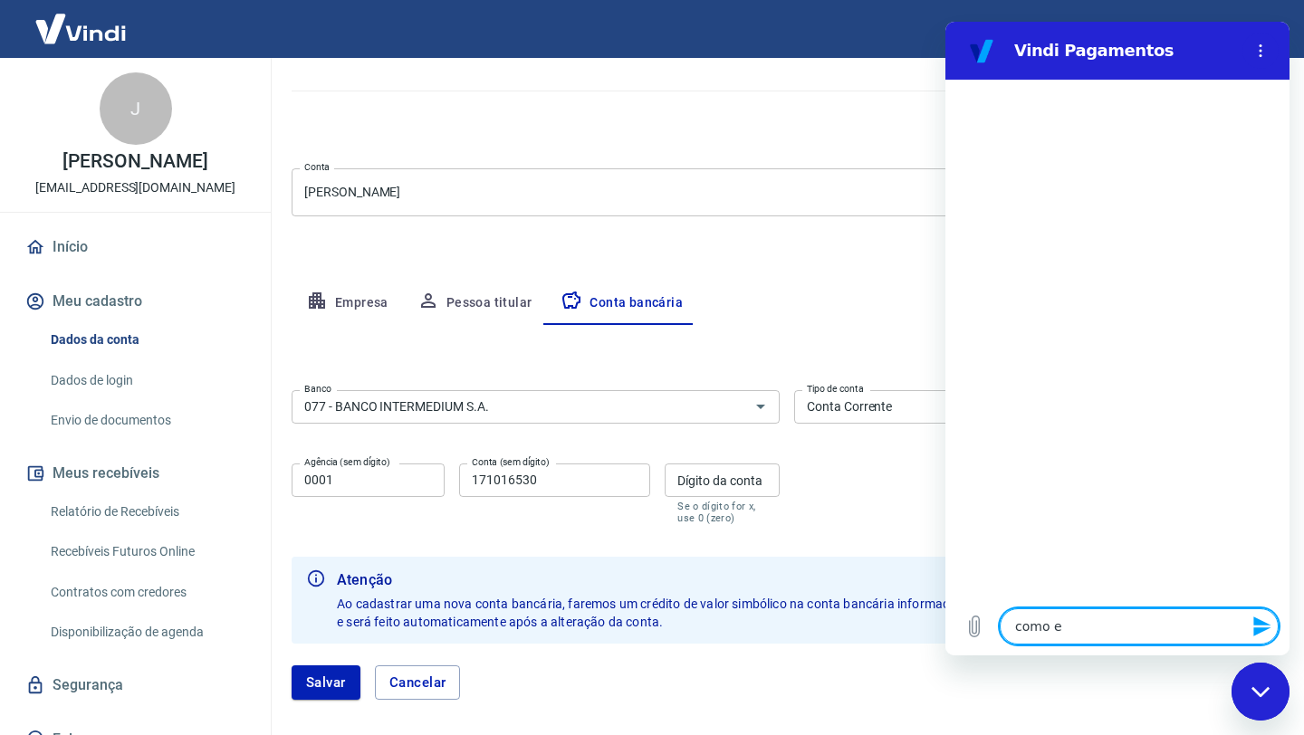
type textarea "como eu"
type textarea "x"
type textarea "como eu"
type textarea "x"
type textarea "como eu p"
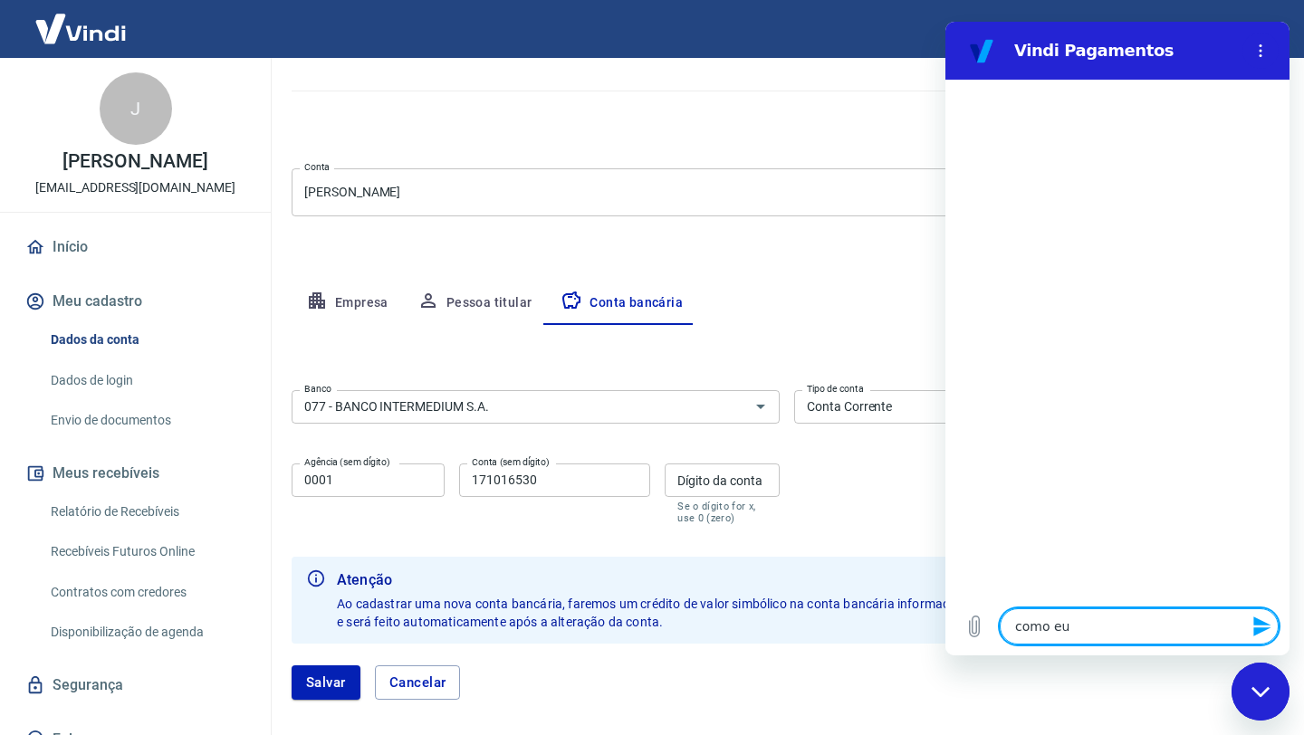
type textarea "x"
type textarea "como eu pr"
type textarea "x"
type textarea "como eu pre"
type textarea "x"
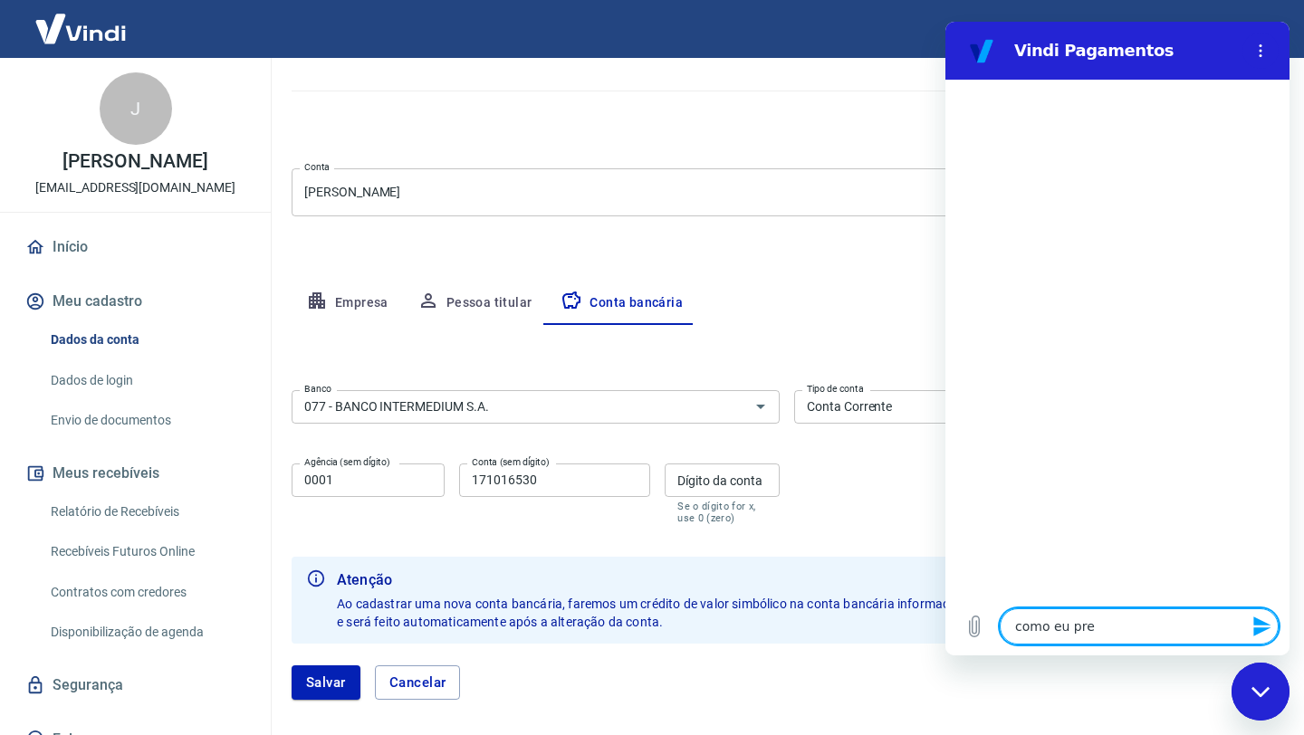
type textarea "como eu pree"
type textarea "x"
type textarea "como eu preen"
type textarea "x"
type textarea "como eu preenc"
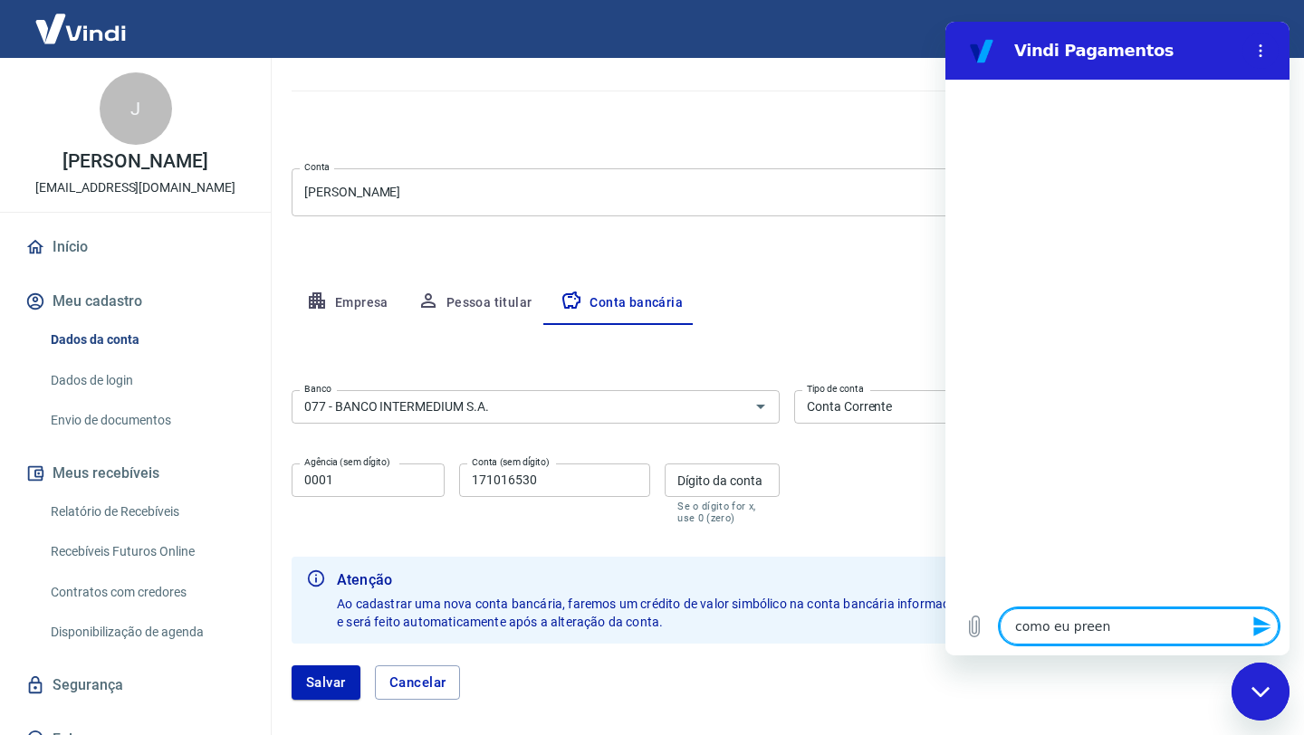
type textarea "x"
type textarea "como eu preench"
type textarea "x"
type textarea "como eu preencho"
type textarea "x"
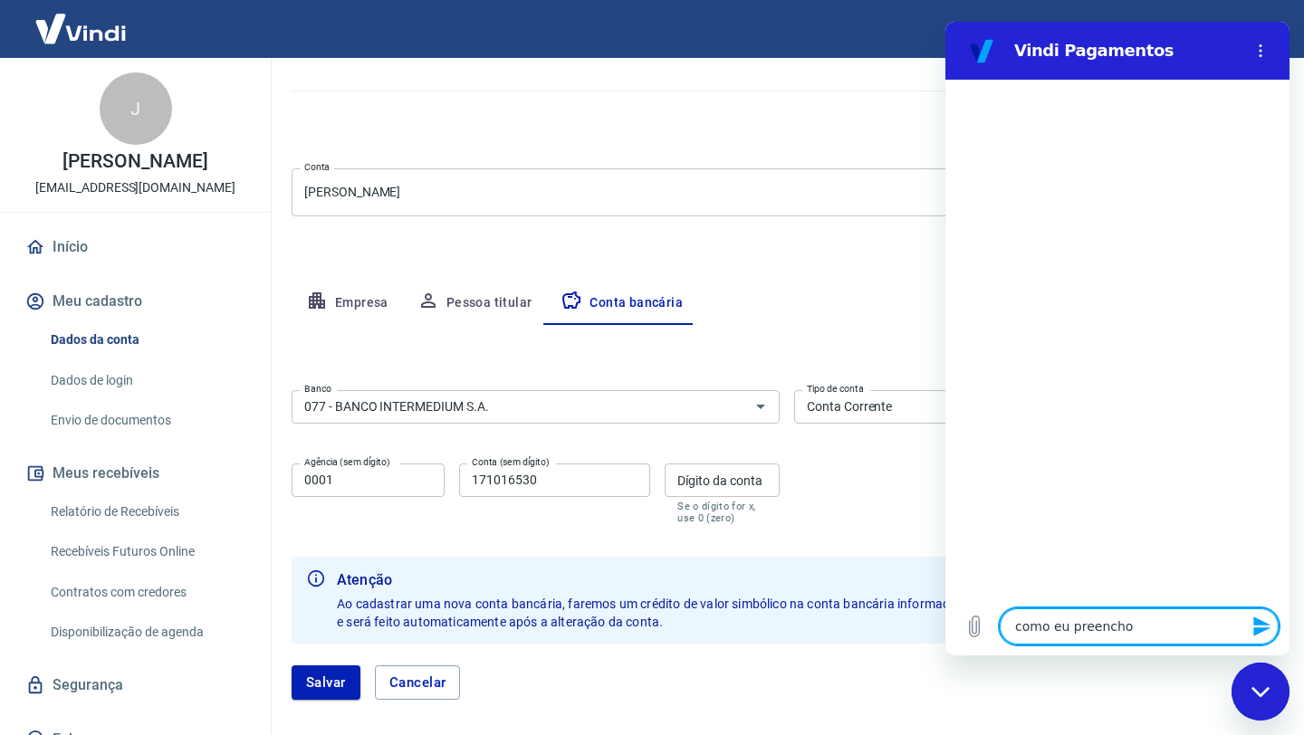
type textarea "como eu preencho"
type textarea "x"
type textarea "como eu preencho o"
type textarea "x"
type textarea "como eu preencho os"
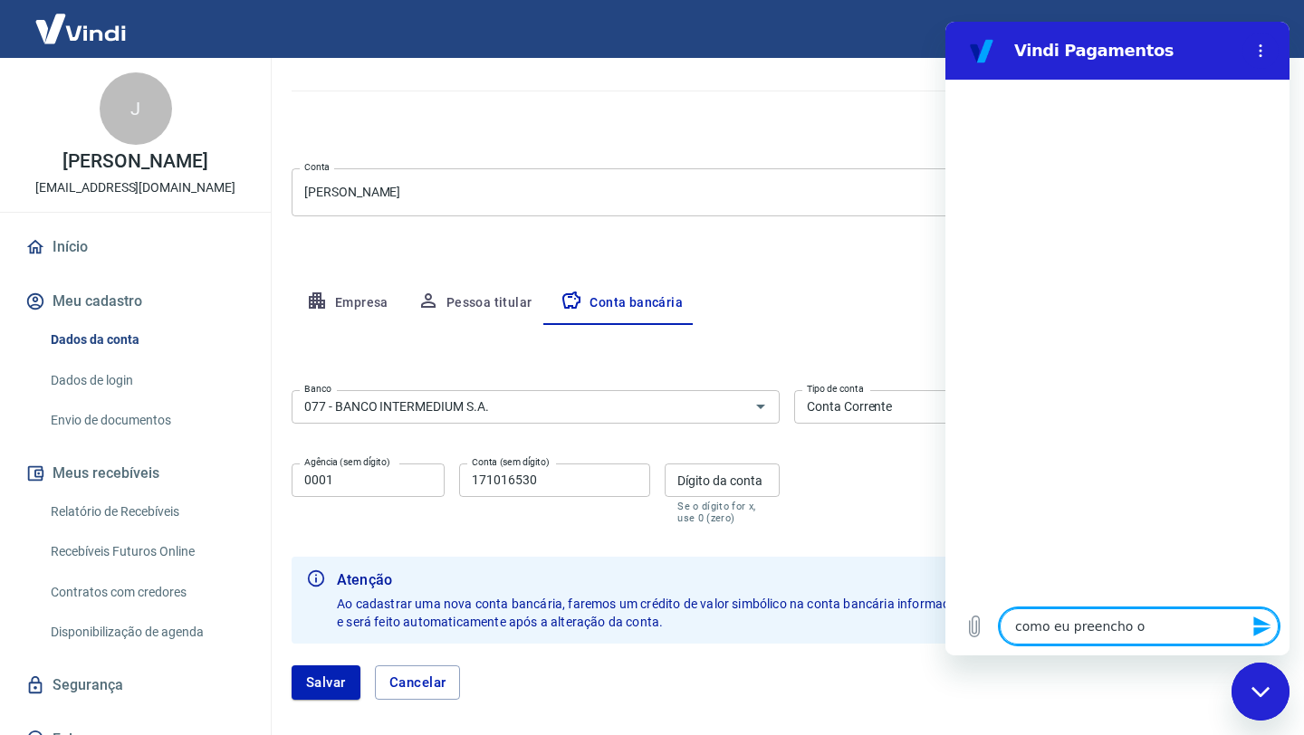
type textarea "x"
type textarea "como eu preencho os"
type textarea "x"
type textarea "como eu preencho os d"
type textarea "x"
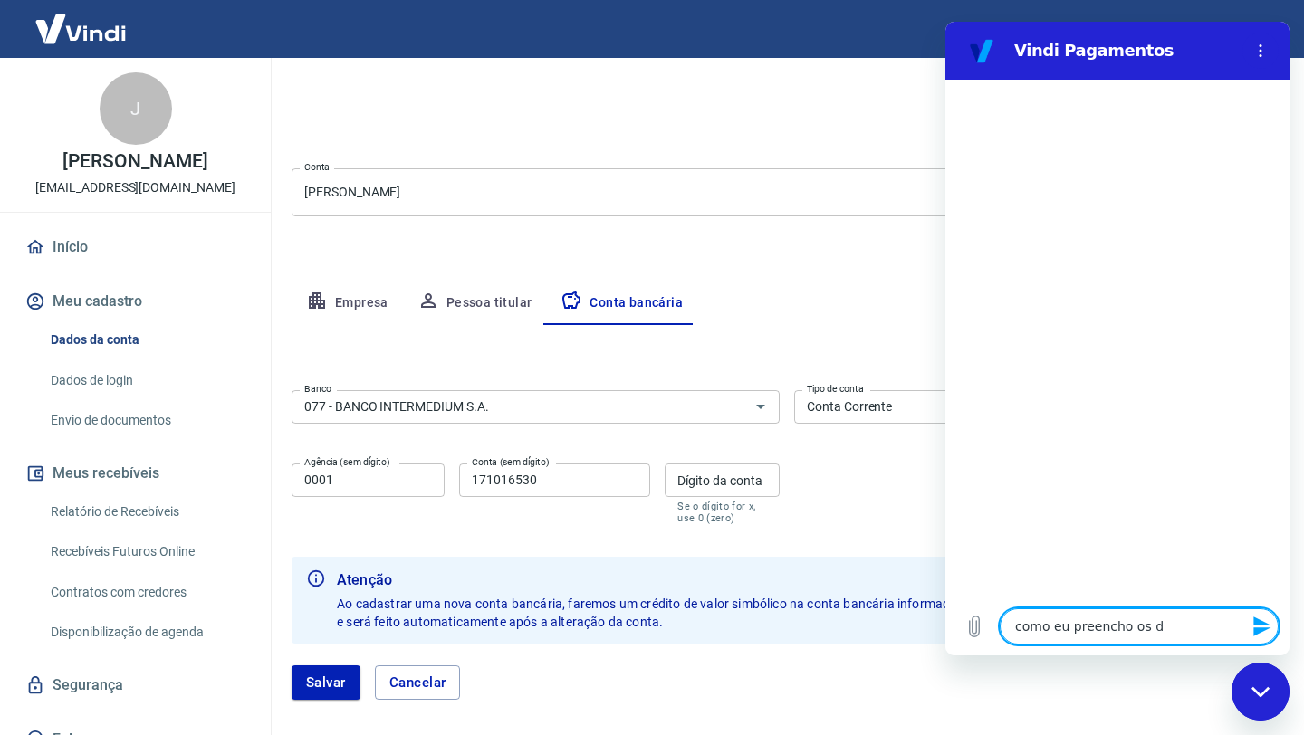
type textarea "como eu preencho os da"
type textarea "x"
type textarea "como eu preencho os dad"
type textarea "x"
type textarea "como eu preencho os dado"
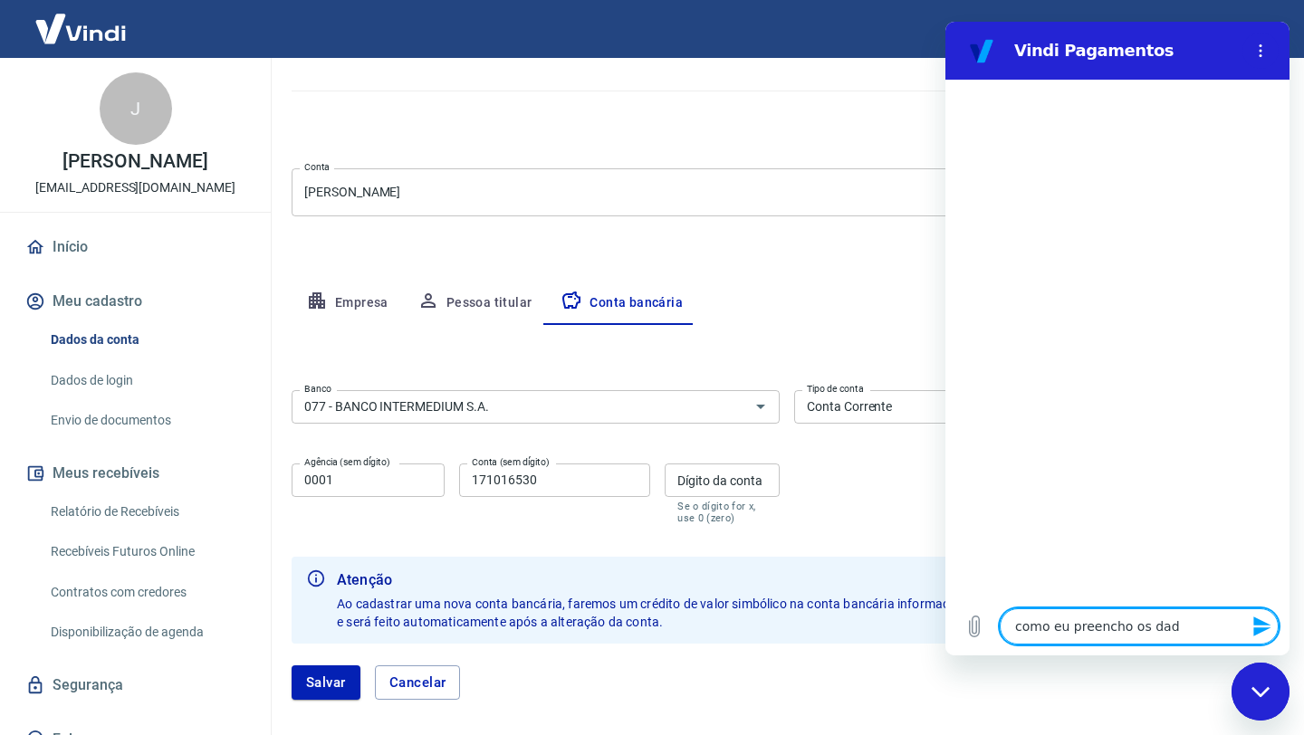
type textarea "x"
type textarea "como eu preencho os dadods"
type textarea "x"
type textarea "como eu preencho os dadods"
type textarea "x"
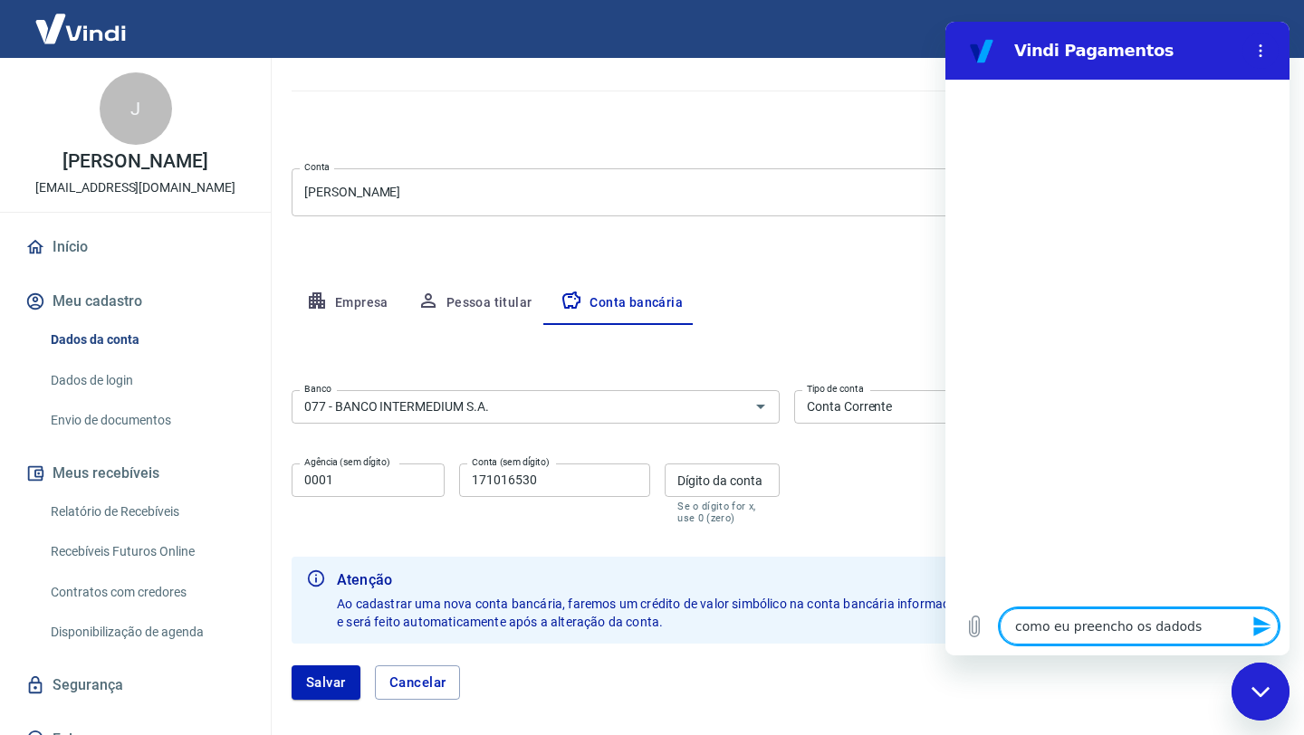
type textarea "como eu preencho os dadods"
type textarea "x"
type textarea "como eu preencho os dadod"
type textarea "x"
type textarea "como eu preencho os dado"
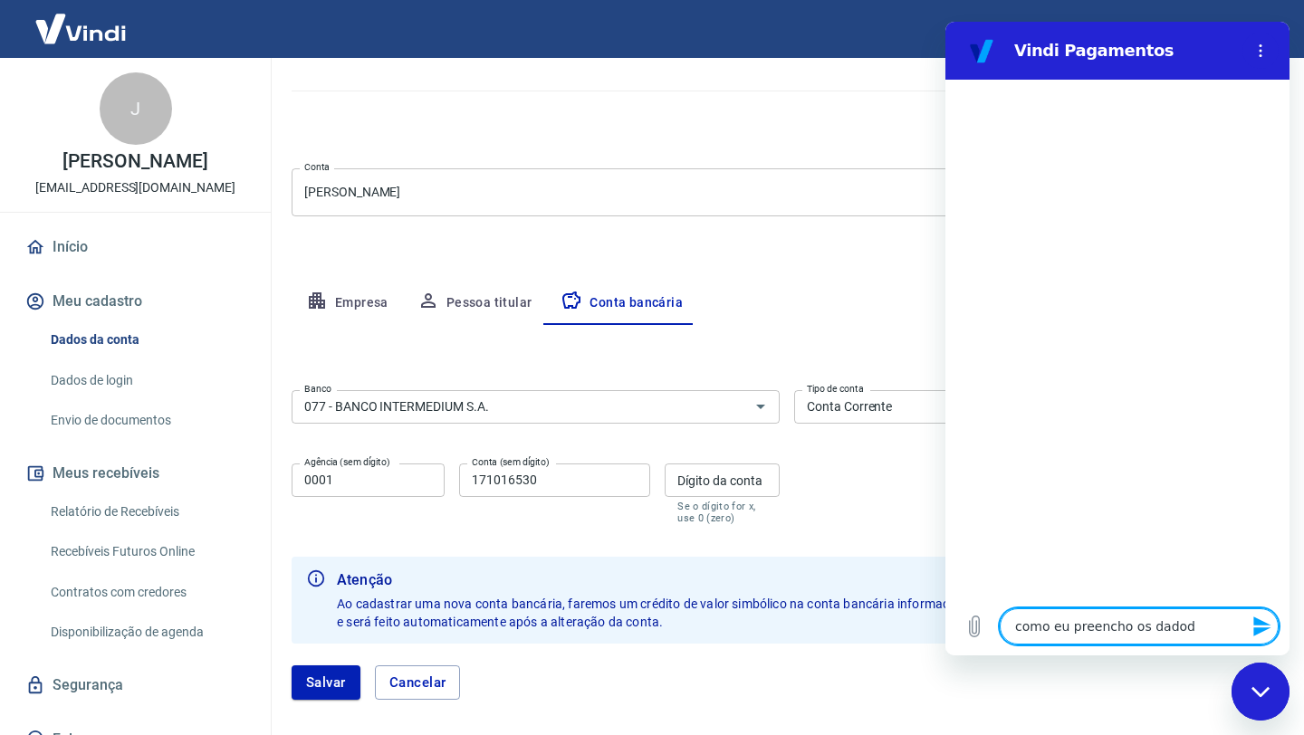
type textarea "x"
type textarea "como eu preencho os dados"
type textarea "x"
type textarea "como eu preencho os dados"
type textarea "x"
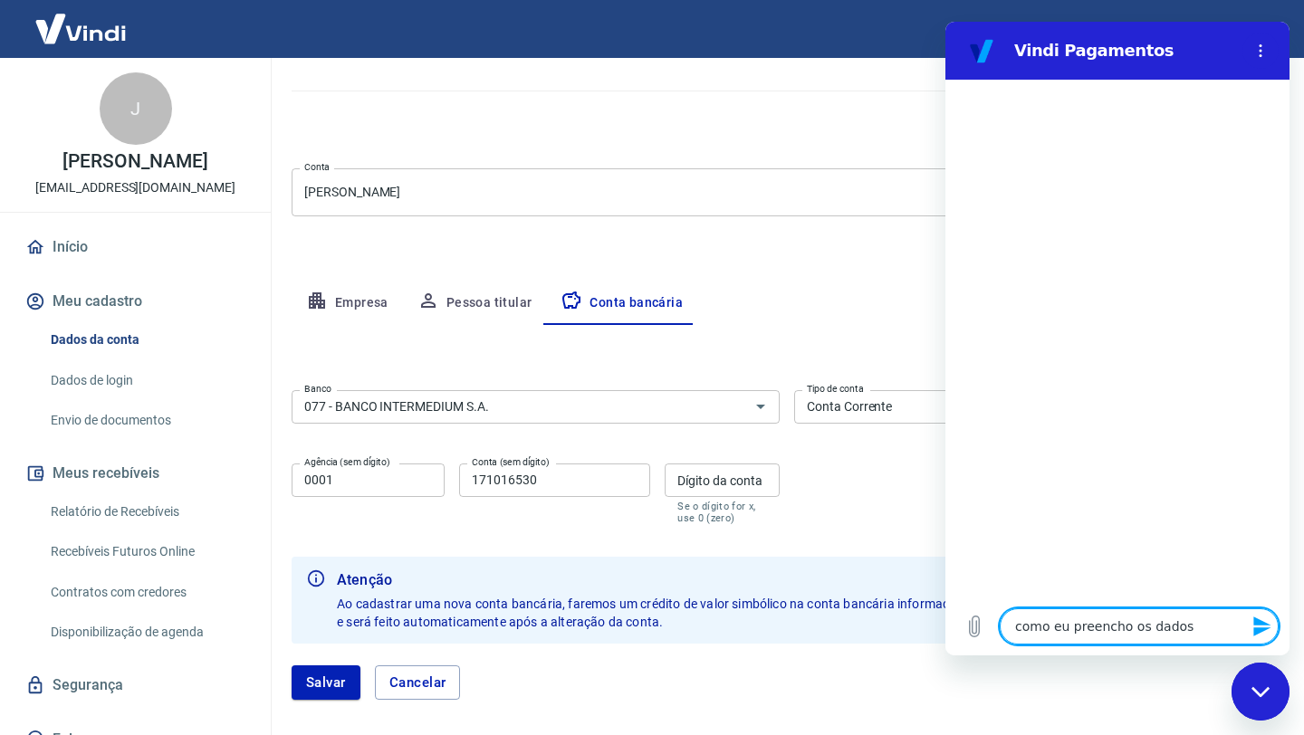
type textarea "como eu preencho os dados d"
type textarea "x"
type textarea "como eu preencho os dados da"
type textarea "x"
type textarea "como eu preencho os dados da"
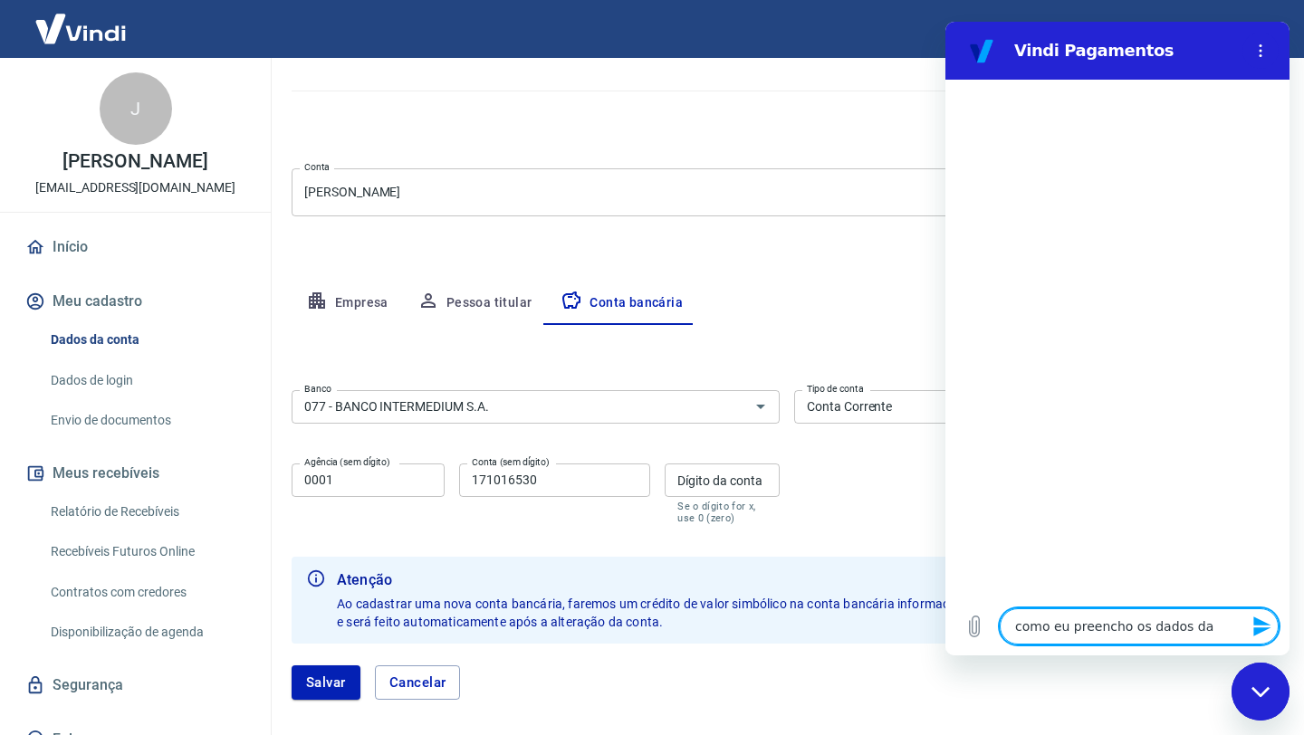
type textarea "x"
type textarea "como eu preencho os dados da c"
type textarea "x"
type textarea "como eu preencho os dados da co"
type textarea "x"
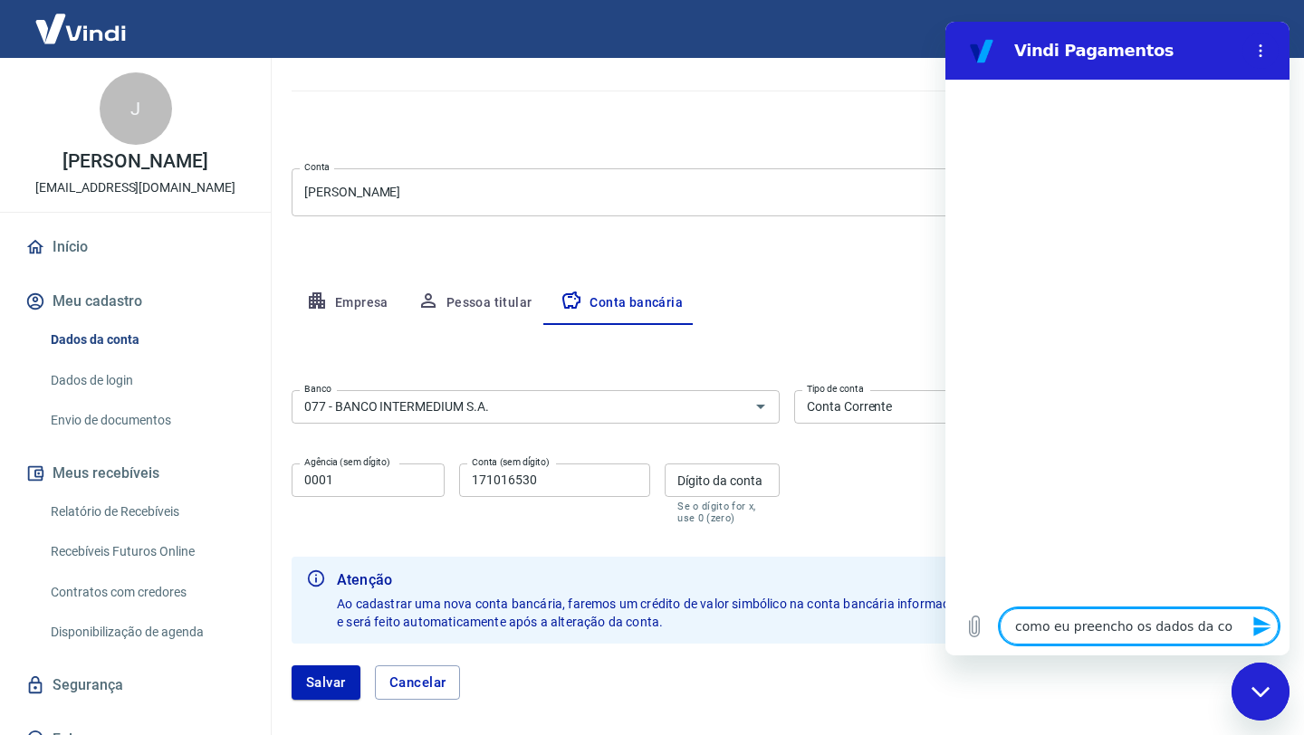
type textarea "como eu preencho os dados da c"
type textarea "x"
type textarea "como eu preencho os dados da c"
type textarea "x"
type textarea "como eu preencho os dados da c"
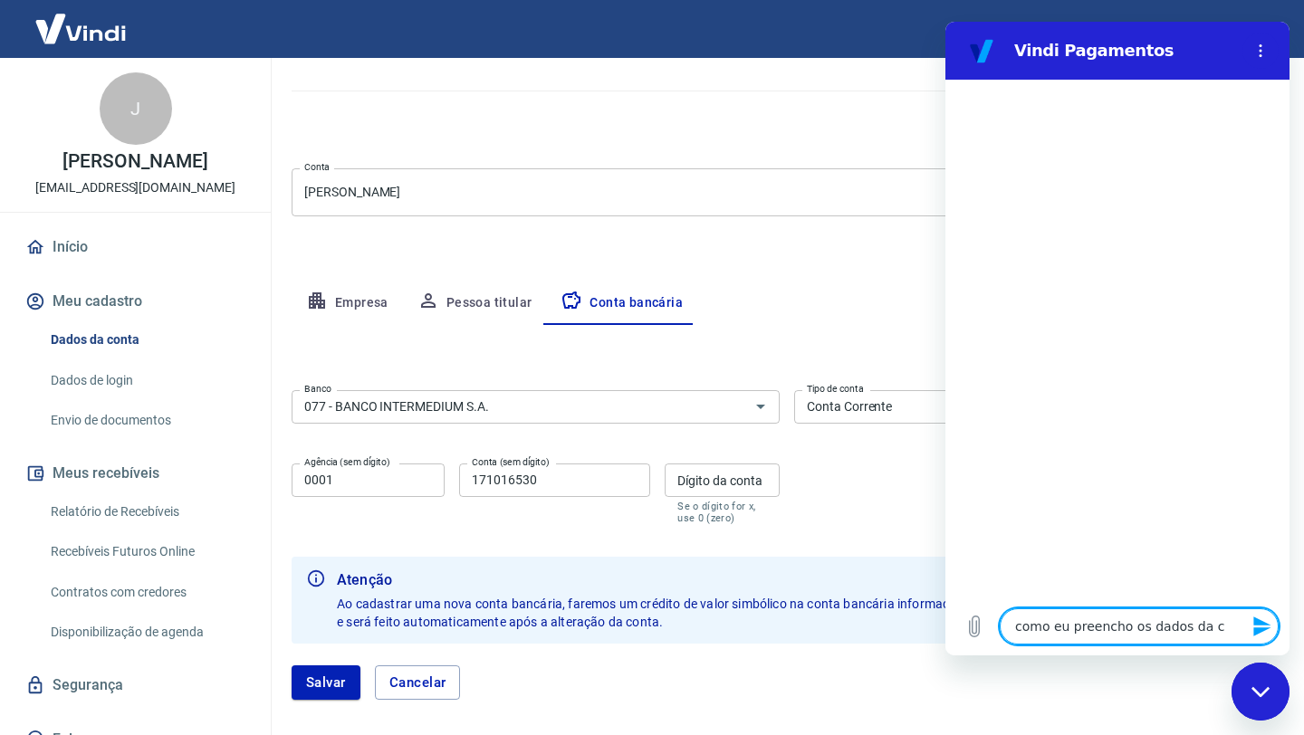
type textarea "x"
type textarea "como eu preencho os dados da co"
type textarea "x"
type textarea "como eu preencho os dados da con"
type textarea "x"
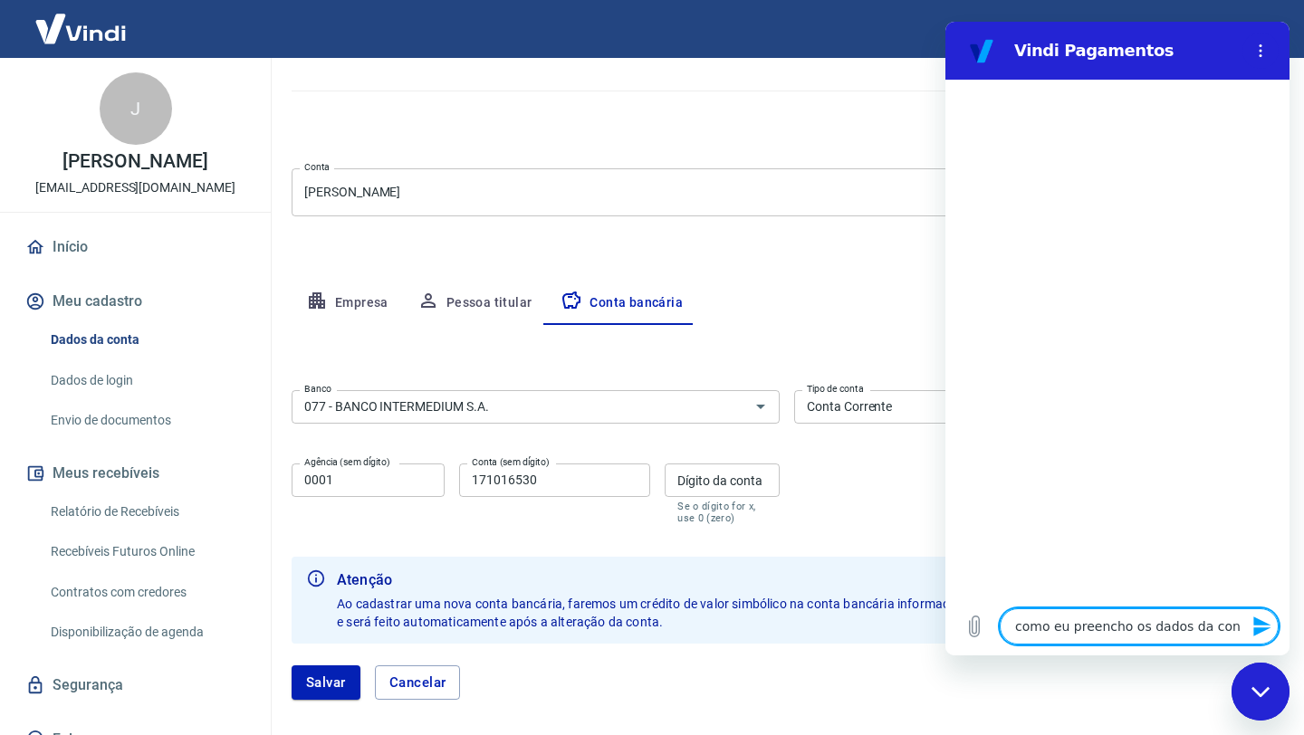
type textarea "como eu preencho os dados da cont"
type textarea "x"
type textarea "como eu preencho os dados da conta"
type textarea "x"
type textarea "como eu preencho os dados da conta"
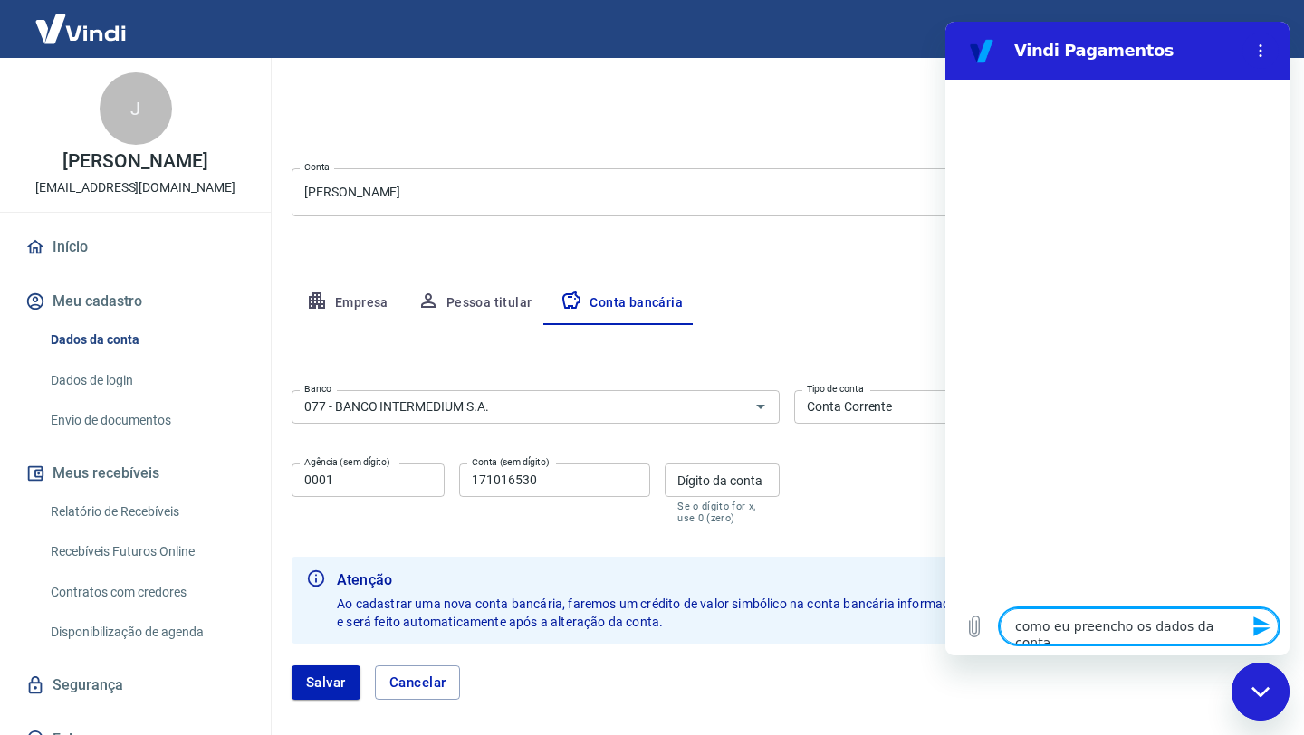
type textarea "x"
type textarea "como eu preencho os dados da conta b"
type textarea "x"
type textarea "como eu preencho os dados da conta ba"
type textarea "x"
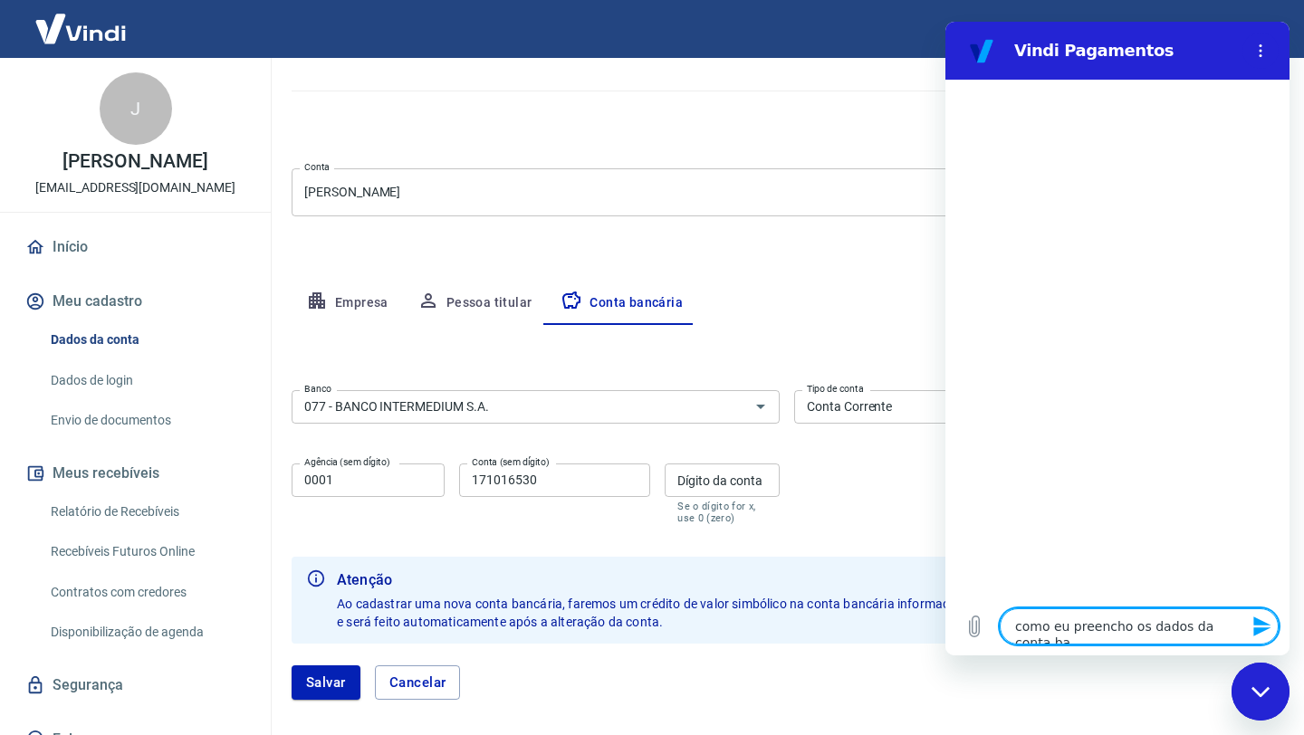
type textarea "como eu preencho os dados da conta ban"
type textarea "x"
type textarea "como eu preencho os dados da conta banc"
type textarea "x"
type textarea "como eu preencho os dados da conta banca"
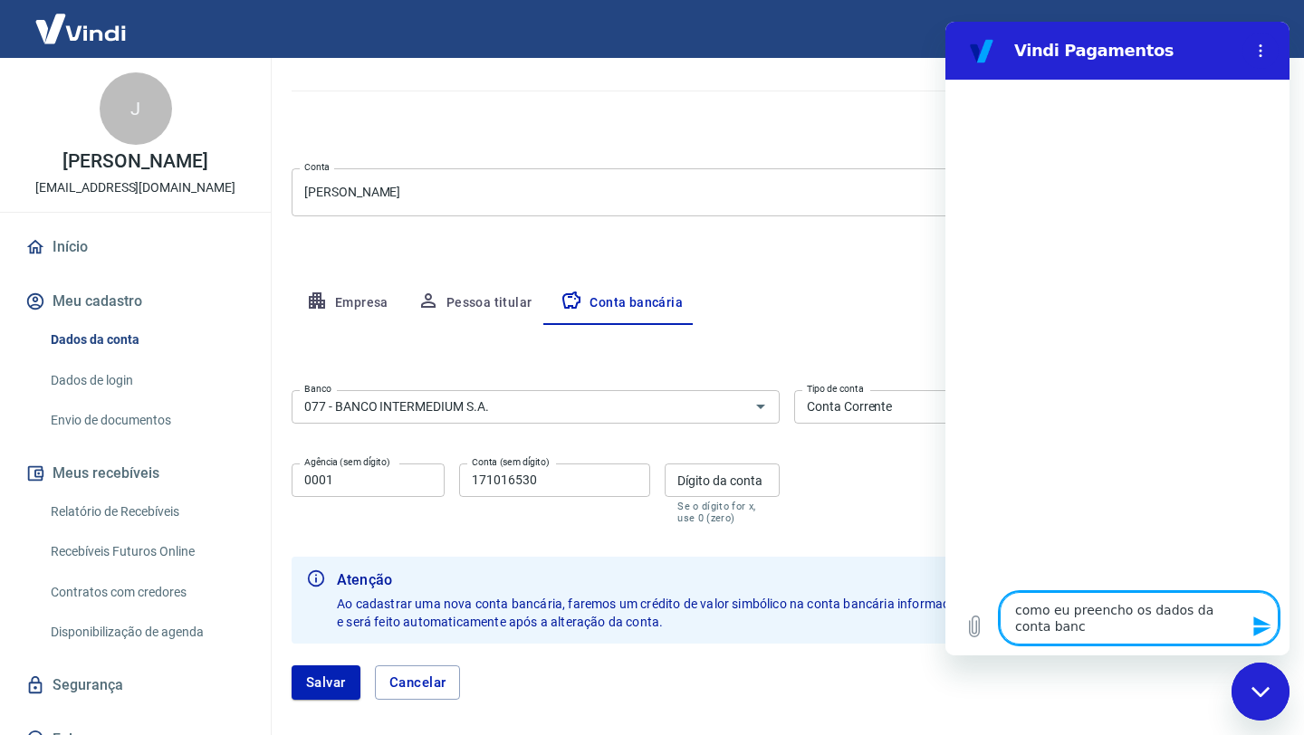
type textarea "x"
type textarea "como eu preencho os dados da conta bancar"
type textarea "x"
type textarea "como eu preencho os dados da conta bancari"
type textarea "x"
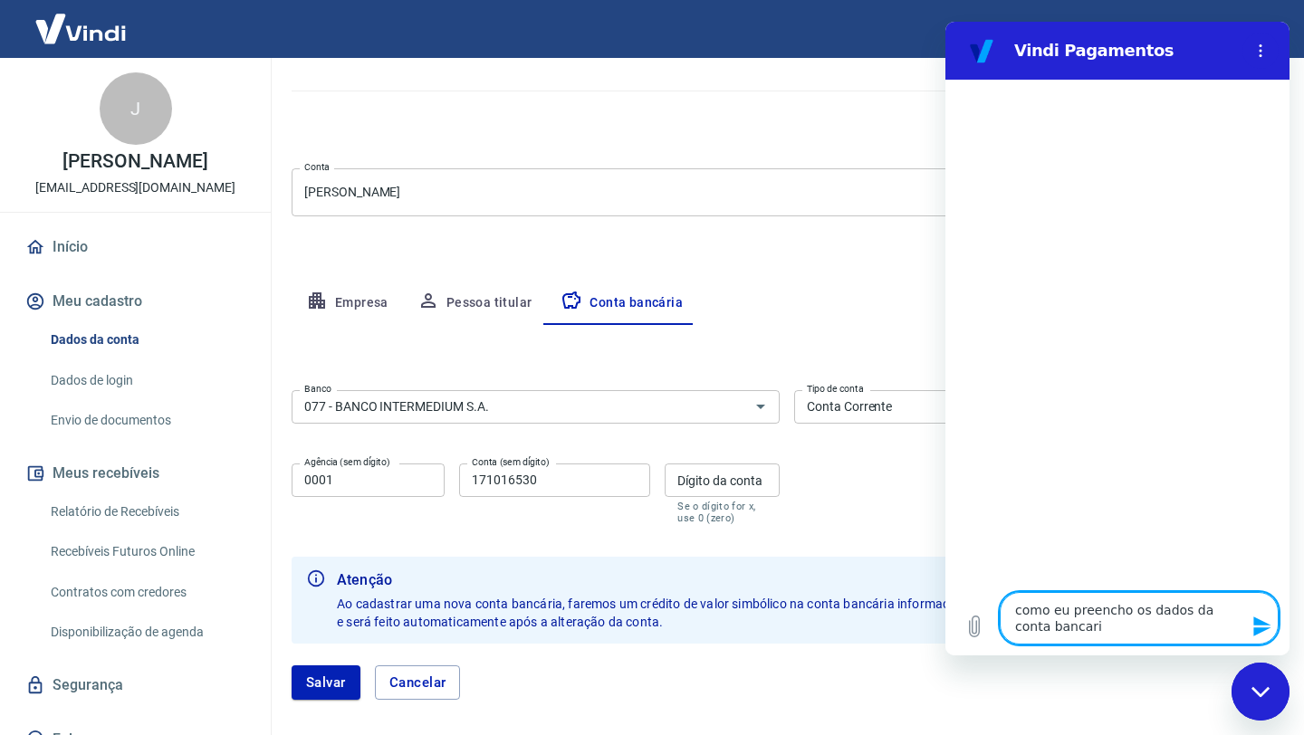
type textarea "como eu preencho os dados da conta bancaria"
type textarea "x"
type textarea "como eu preencho os dados da conta bancaria"
type textarea "x"
type textarea "como eu preencho os dados da conta bancaria c"
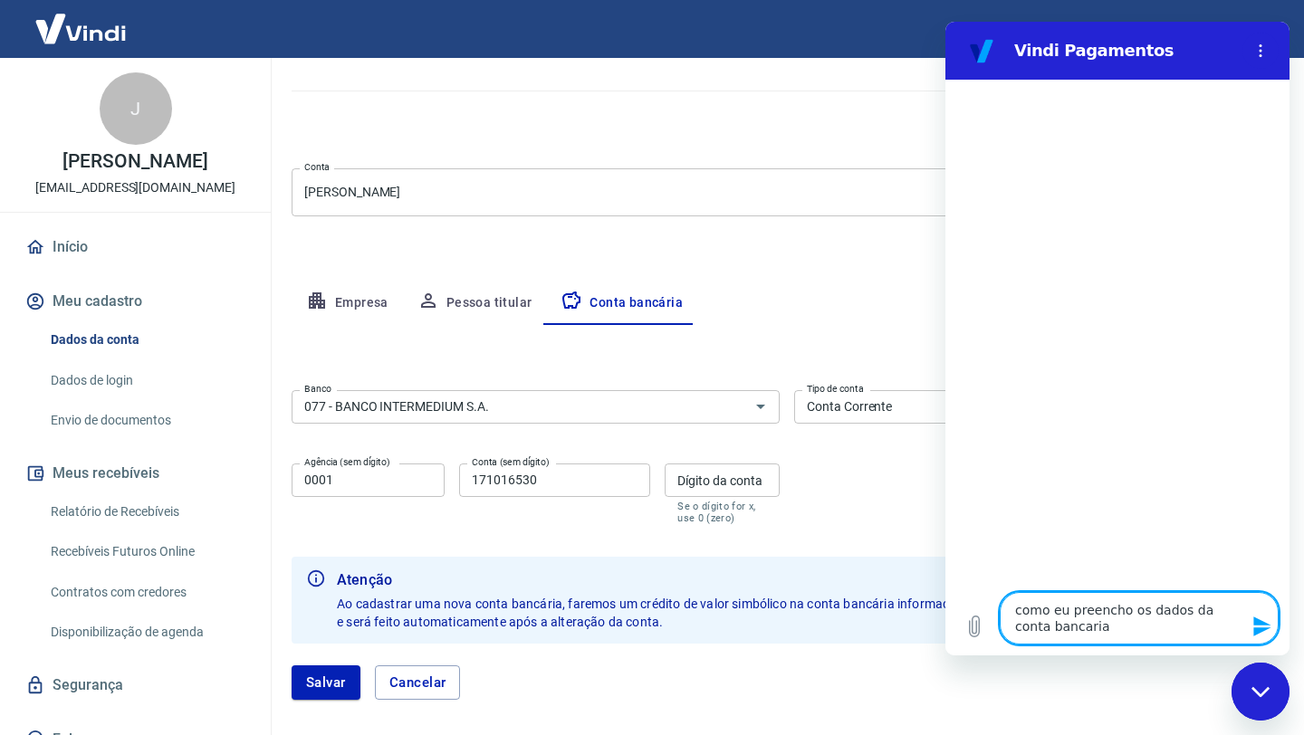
type textarea "x"
type textarea "como eu preencho os dados da conta bancaria co"
type textarea "x"
type textarea "como eu preencho os dados da conta bancaria com"
type textarea "x"
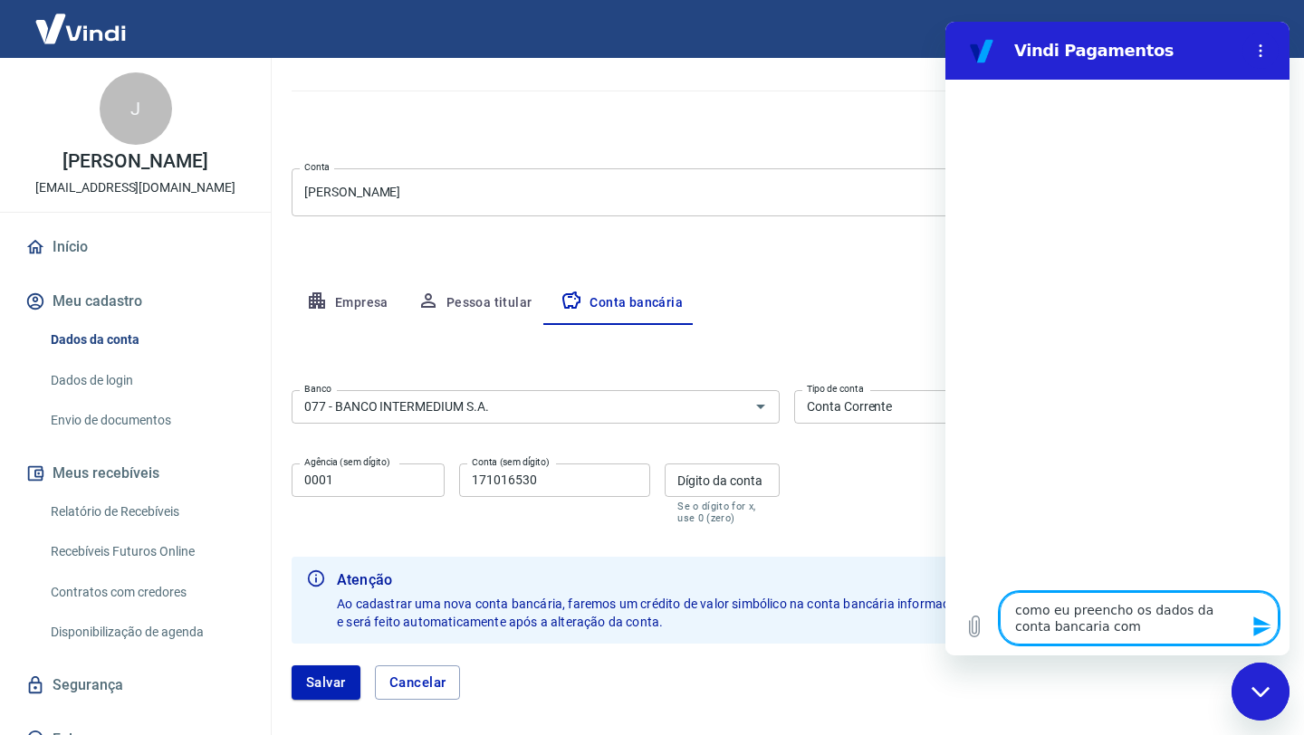
type textarea "como eu preencho os dados da conta bancaria com"
type textarea "x"
type textarea "como eu preencho os dados da conta bancaria com o"
type textarea "x"
type textarea "como eu preencho os dados da conta bancaria com o"
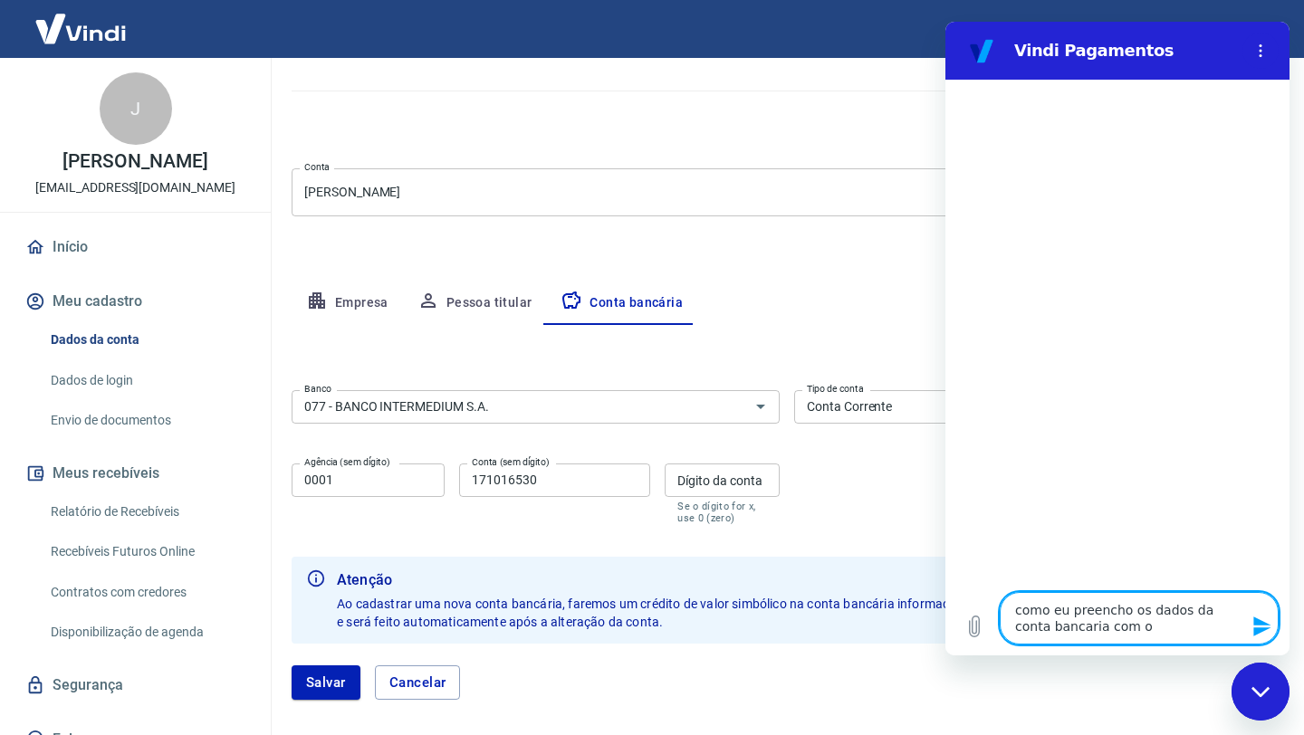
type textarea "x"
type textarea "como eu preencho os dados da conta bancaria com o b"
type textarea "x"
type textarea "como eu preencho os dados da conta bancaria com o ba"
type textarea "x"
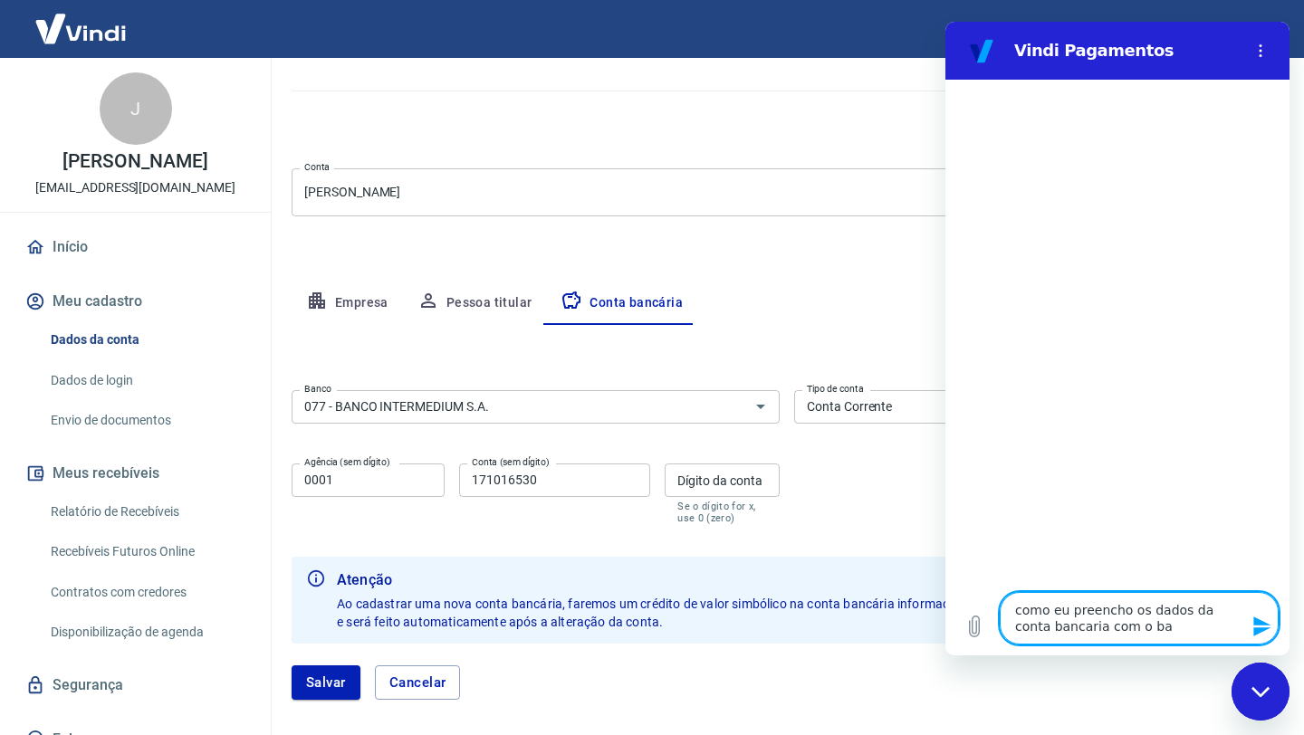
type textarea "como eu preencho os dados da conta bancaria com o ban"
type textarea "x"
type textarea "como eu preencho os dados da conta bancaria com o banc"
type textarea "x"
type textarea "como eu preencho os dados da conta bancaria com o banco"
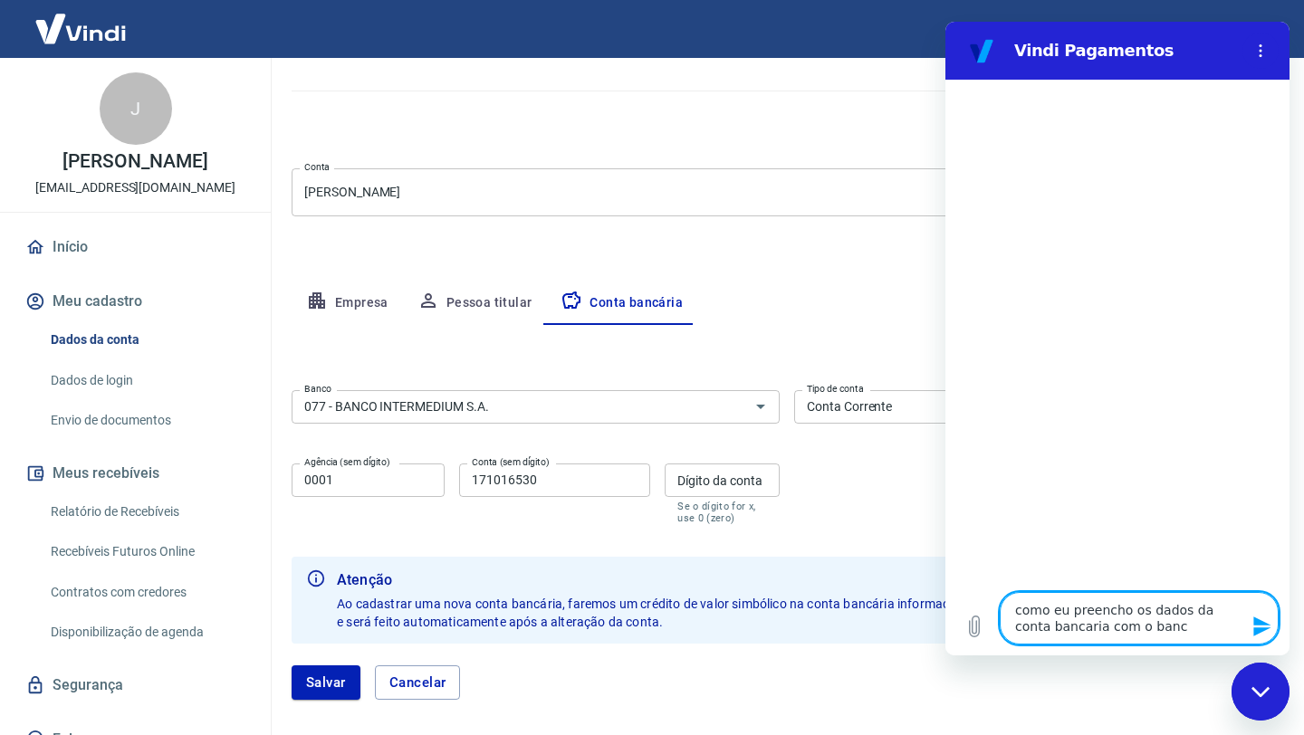
type textarea "x"
type textarea "como eu preencho os dados da conta bancaria com o banco"
type textarea "x"
type textarea "como eu preencho os dados da conta bancaria com o banco i"
type textarea "x"
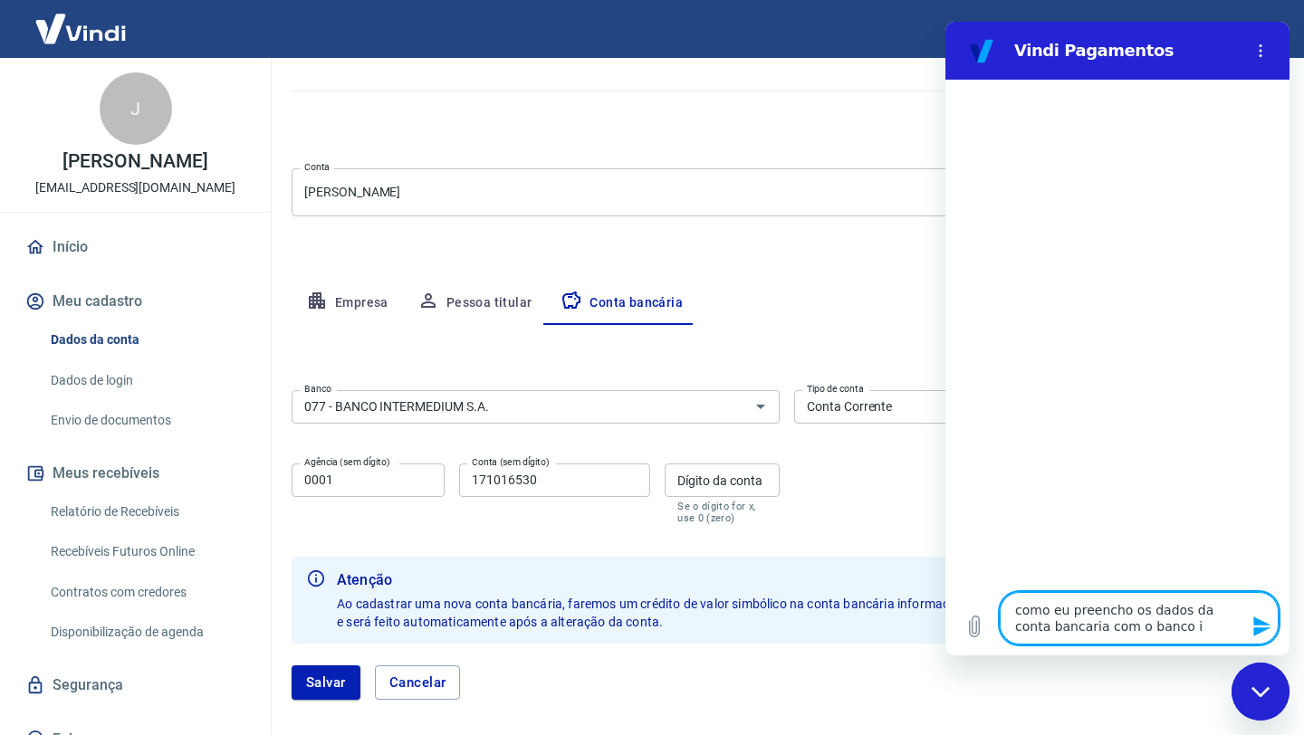
type textarea "como eu preencho os dados da conta bancaria com o banco in"
type textarea "x"
type textarea "como eu preencho os dados da conta bancaria com o banco int"
type textarea "x"
type textarea "como eu preencho os dados da conta bancaria com o banco inte"
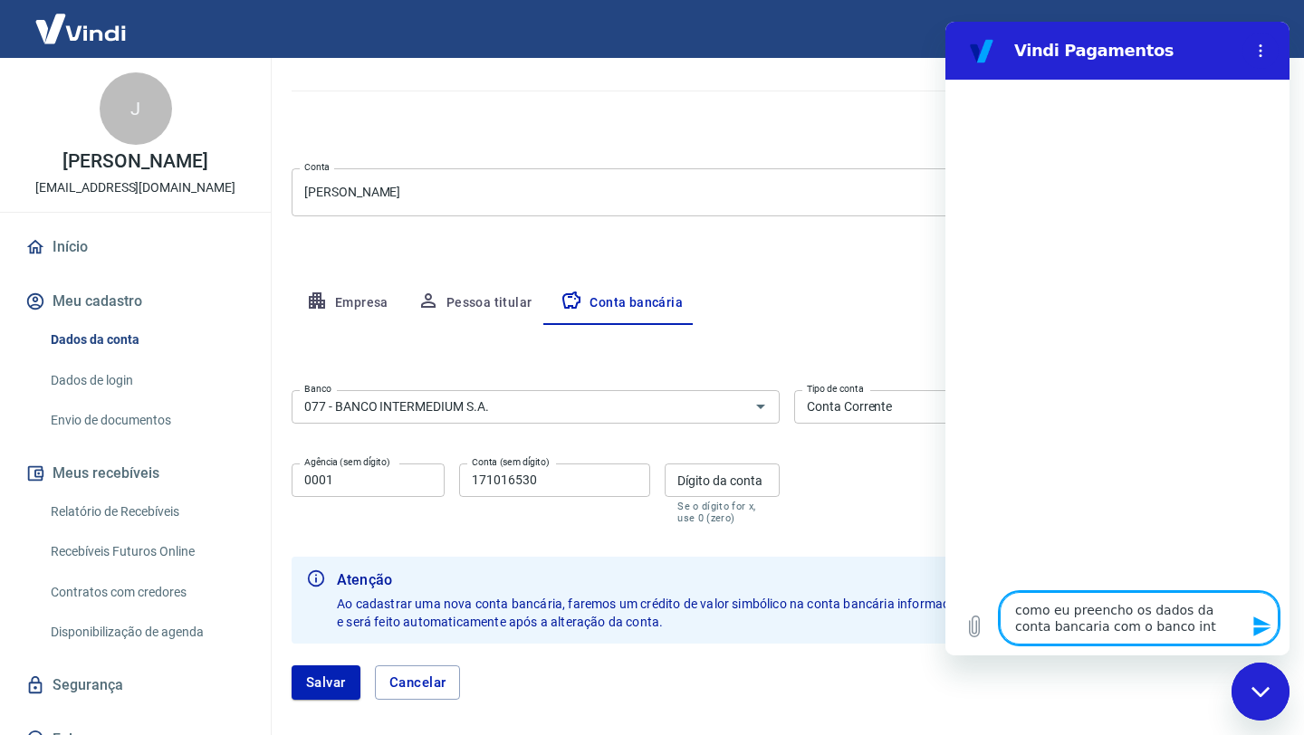
type textarea "x"
type textarea "como eu preencho os dados da conta bancaria com o banco inter"
type textarea "x"
type textarea "como eu preencho os dados da conta bancaria com o banco interm"
type textarea "x"
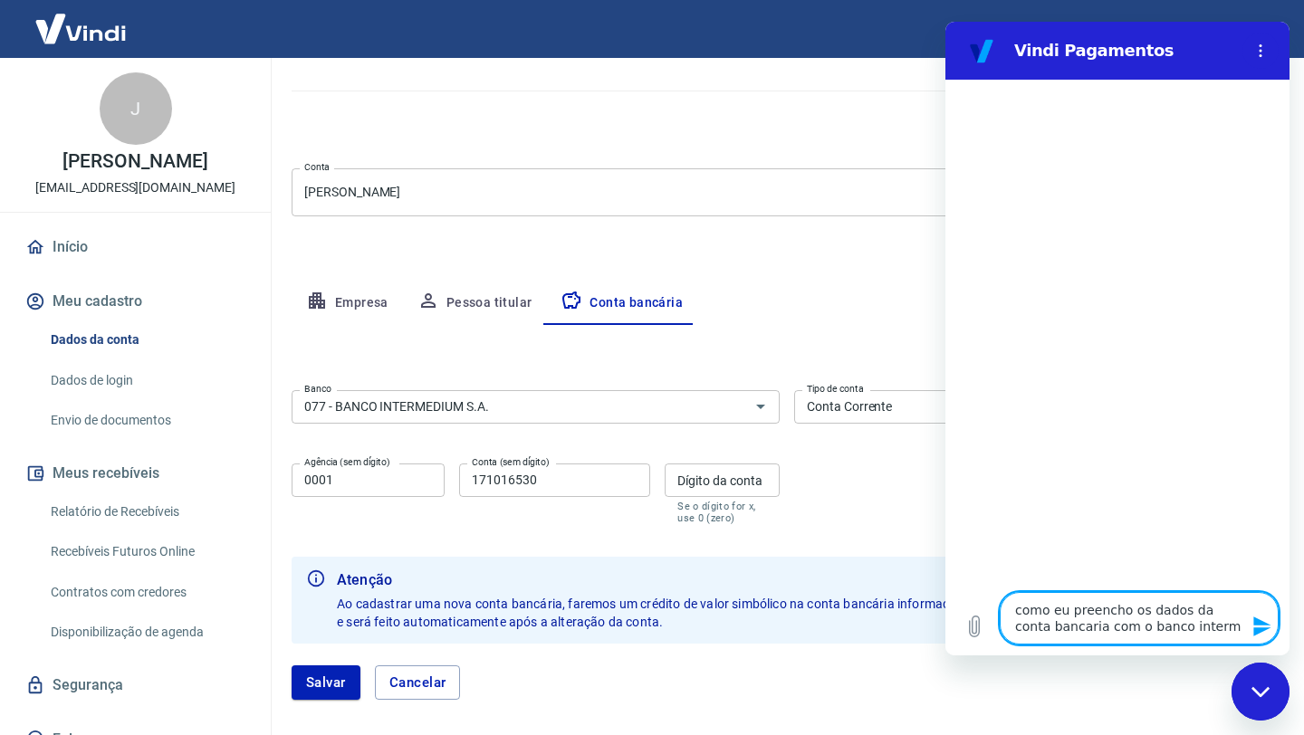
type textarea "como eu preencho os dados da conta bancaria com o banco intermd"
type textarea "x"
type textarea "como eu preencho os dados da conta bancaria com o banco intermdi"
type textarea "x"
type textarea "como eu preencho os dados da conta bancaria com o banco intermdiu"
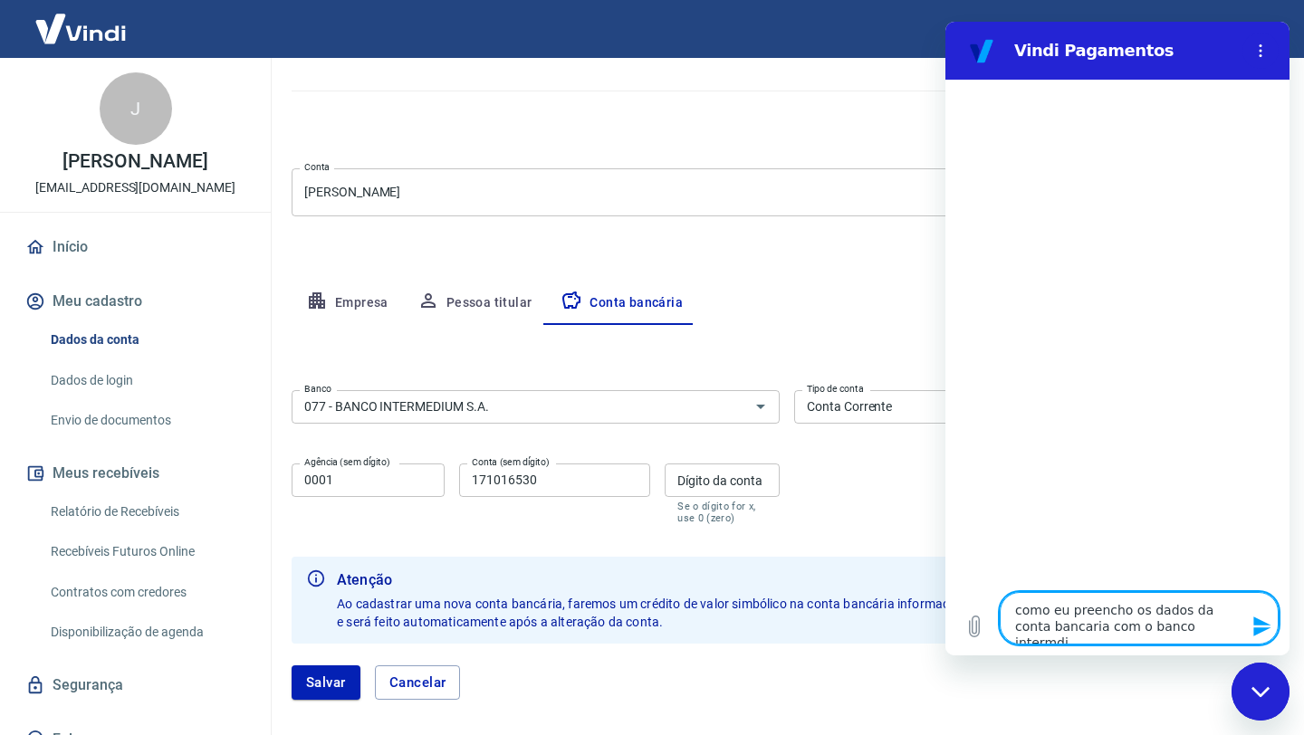
type textarea "x"
type textarea "como eu preencho os dados da conta bancaria com o banco intermdium"
type textarea "x"
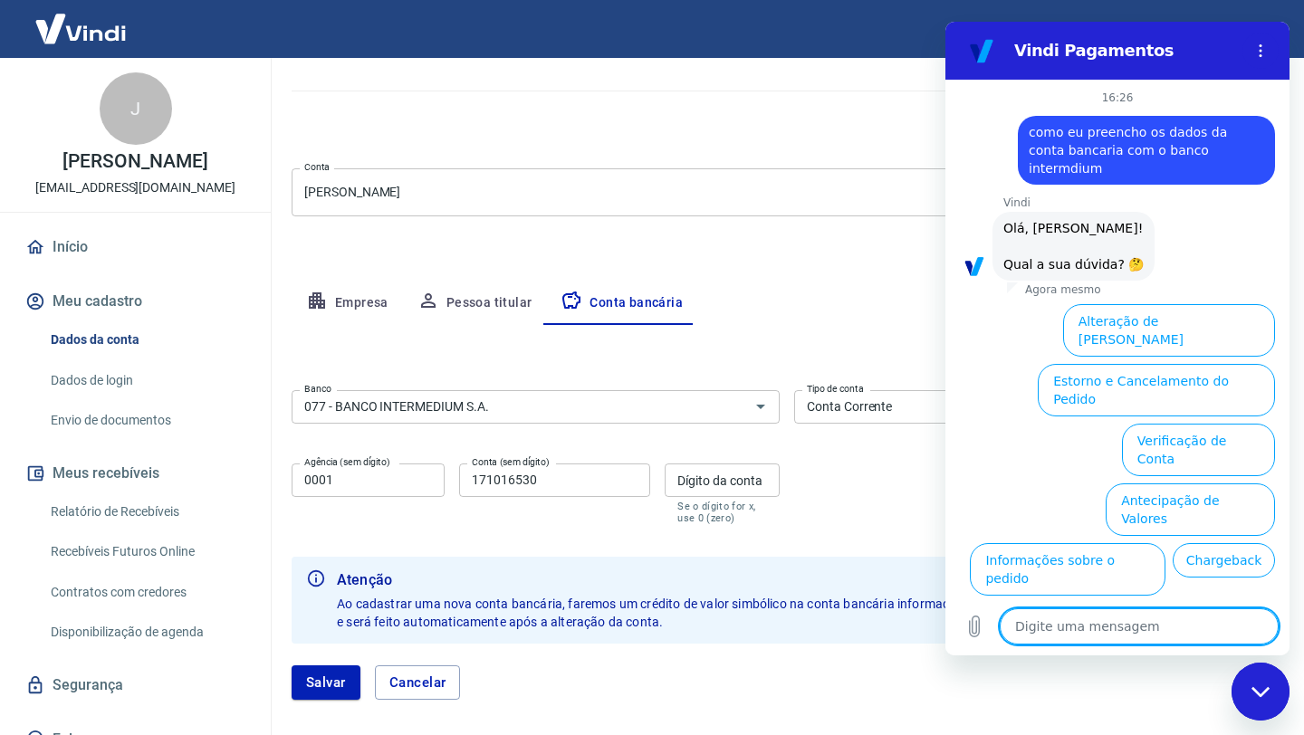
scroll to position [61, 0]
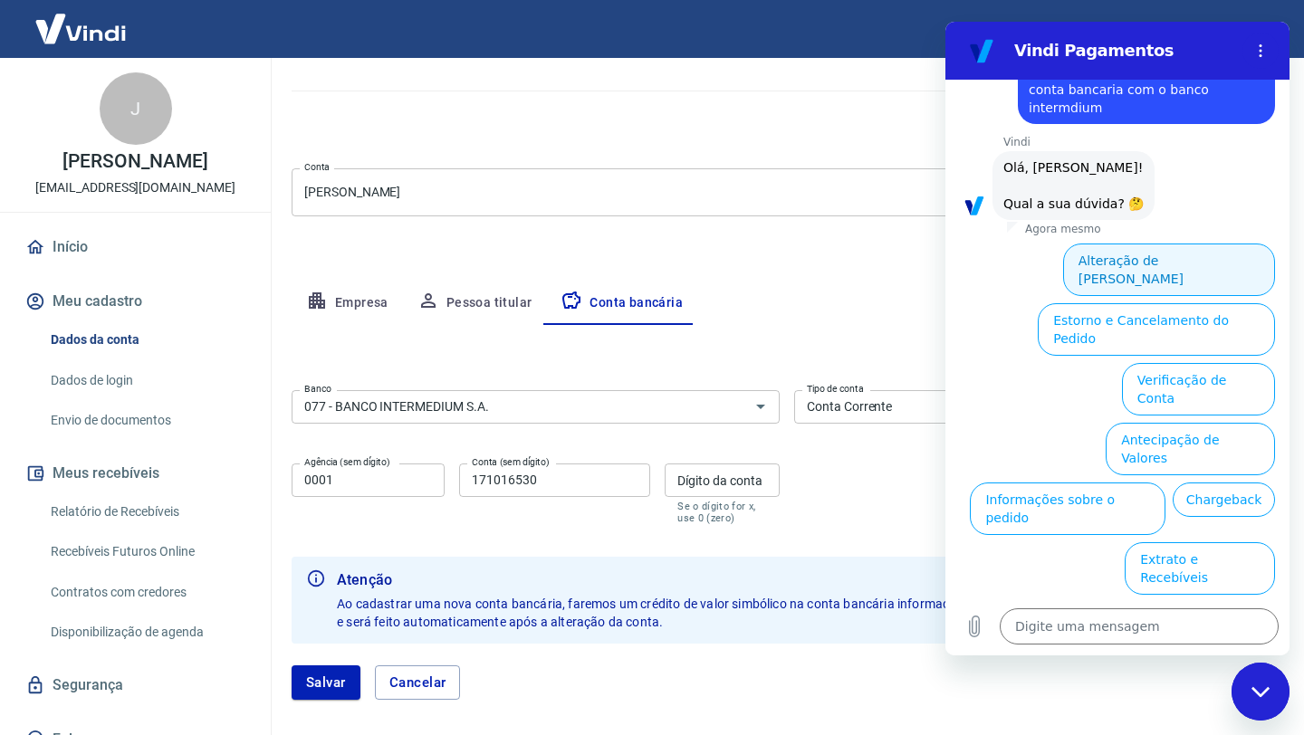
click at [1203, 244] on button "Alteração de Dados Cadastrais" at bounding box center [1169, 270] width 212 height 53
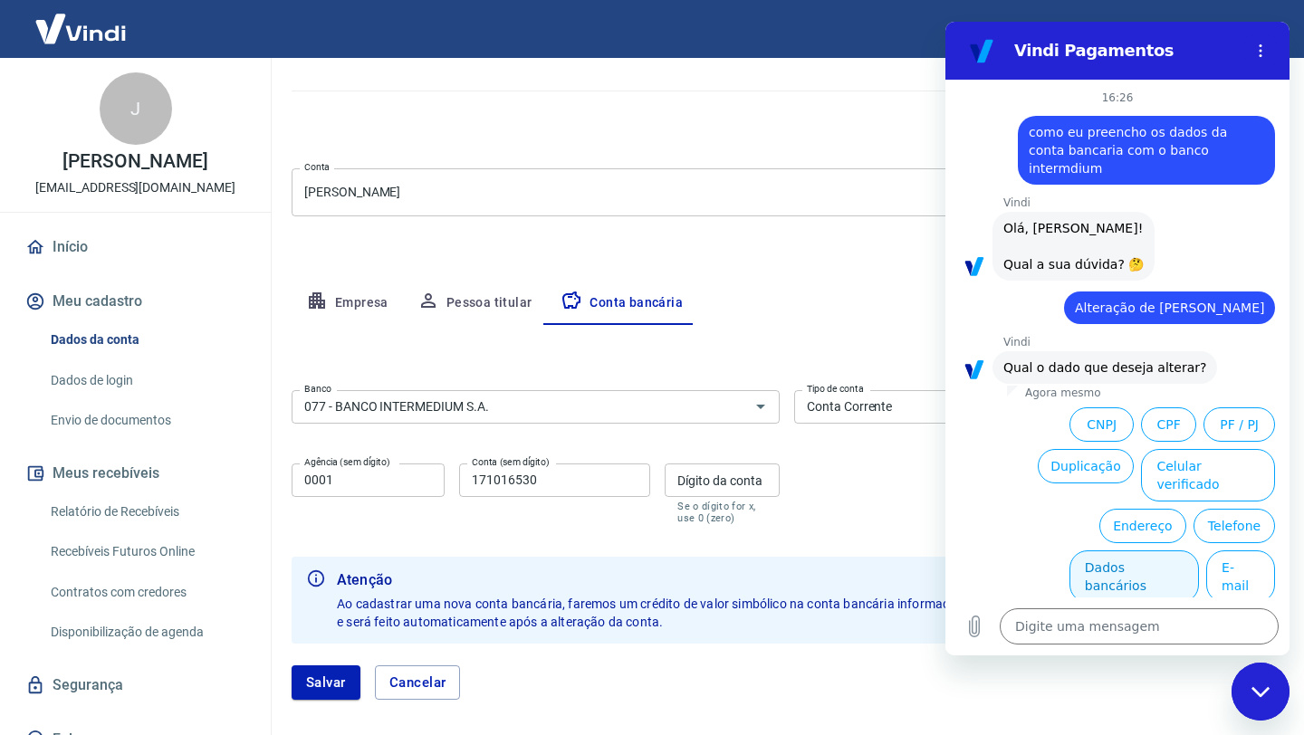
click at [1135, 551] on button "Dados bancários" at bounding box center [1133, 577] width 129 height 53
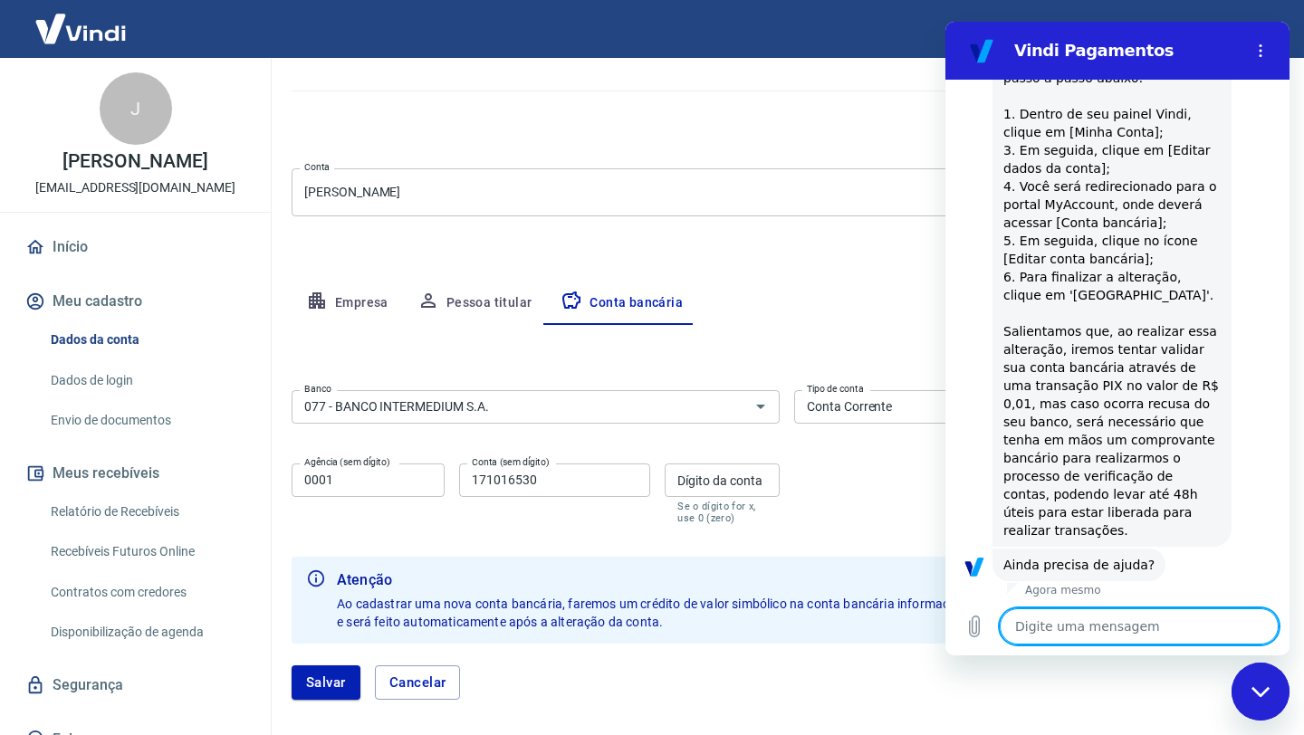
scroll to position [452, 0]
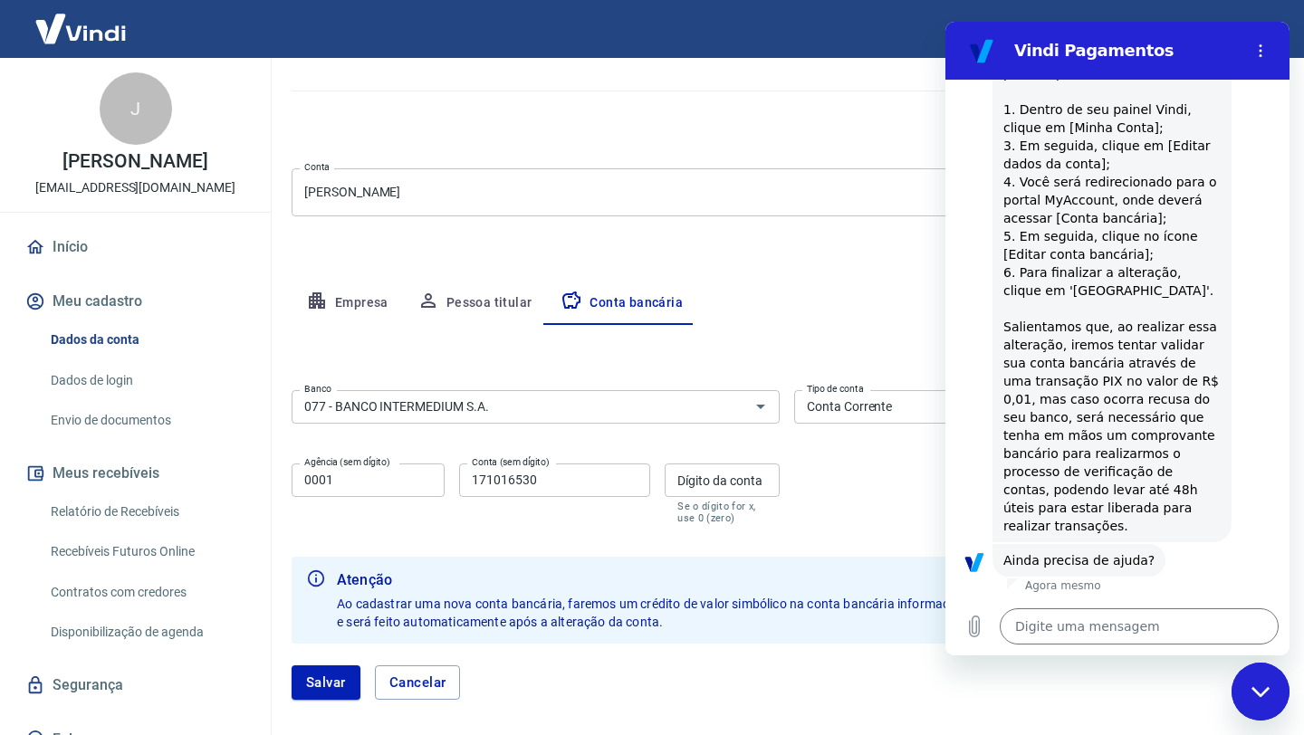
click at [1178, 600] on button "Sim" at bounding box center [1185, 617] width 53 height 34
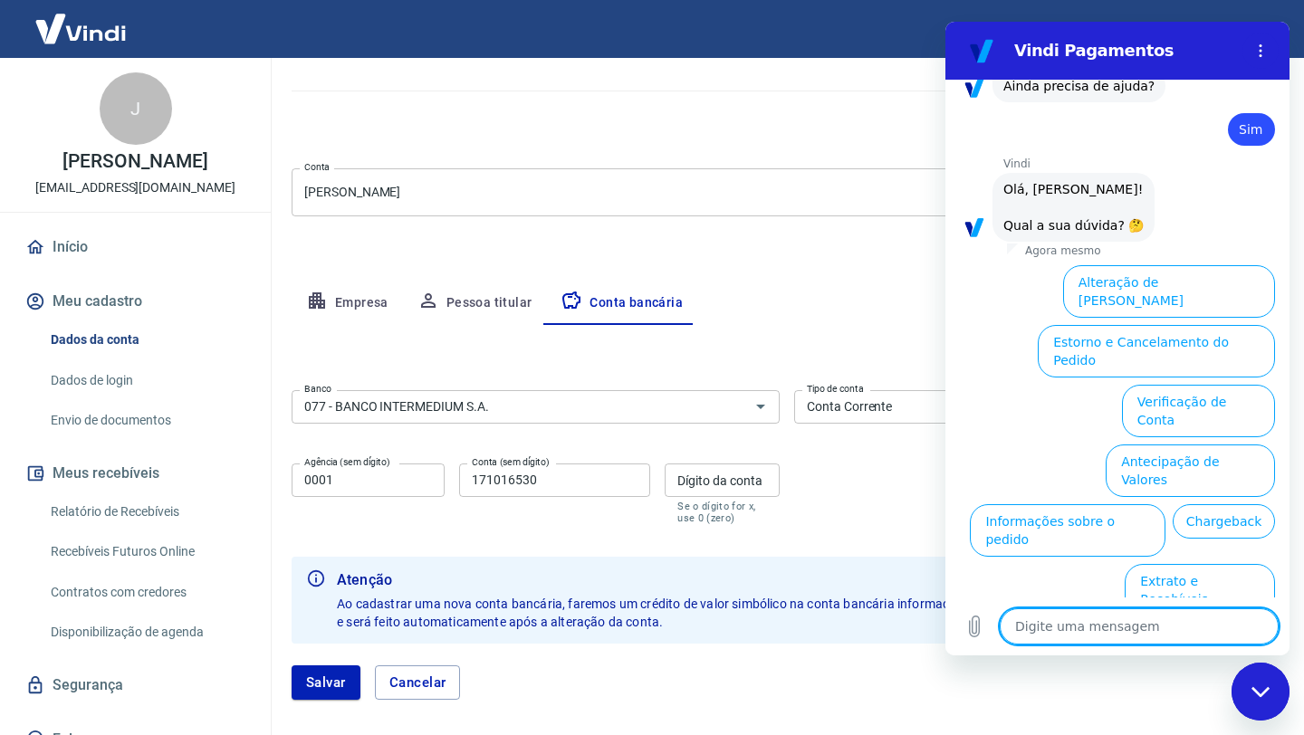
scroll to position [930, 0]
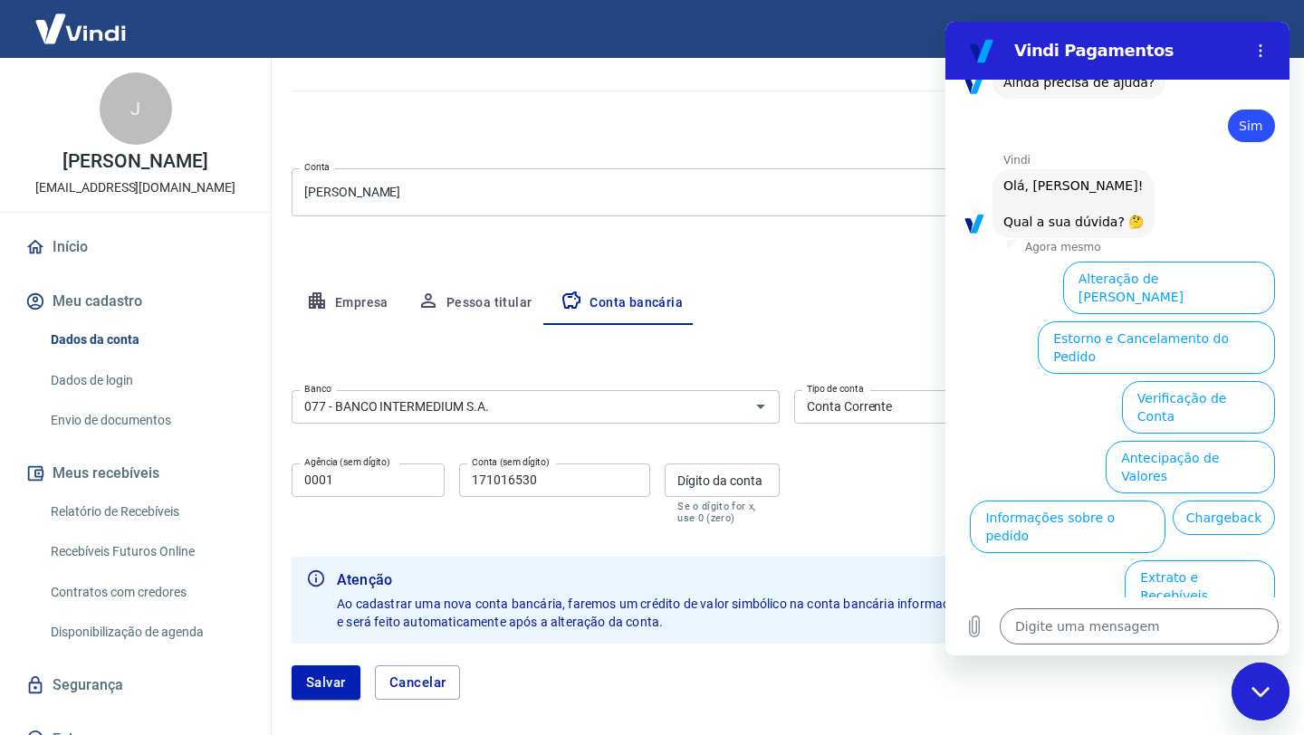
click at [882, 451] on div "Banco 077 - BANCO INTERMEDIUM S.A. Banco Tipo de conta Conta Corrente Conta Pou…" at bounding box center [787, 455] width 991 height 145
click at [1261, 676] on div "Fechar janela de mensagens" at bounding box center [1260, 692] width 54 height 54
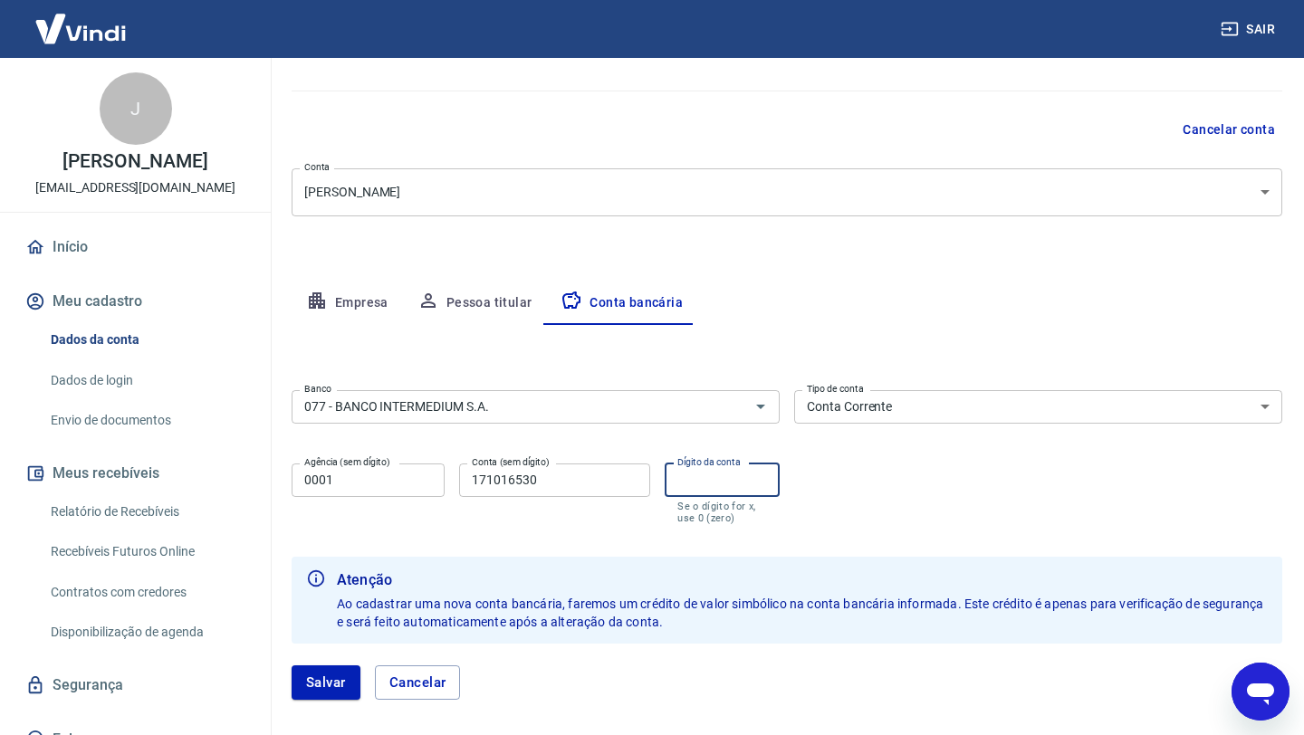
click at [718, 483] on input "Dígito da conta" at bounding box center [722, 481] width 115 height 34
type textarea "x"
type input "171016530"
click at [354, 672] on button "Salvar" at bounding box center [326, 683] width 69 height 34
drag, startPoint x: 754, startPoint y: 478, endPoint x: 647, endPoint y: 476, distance: 107.8
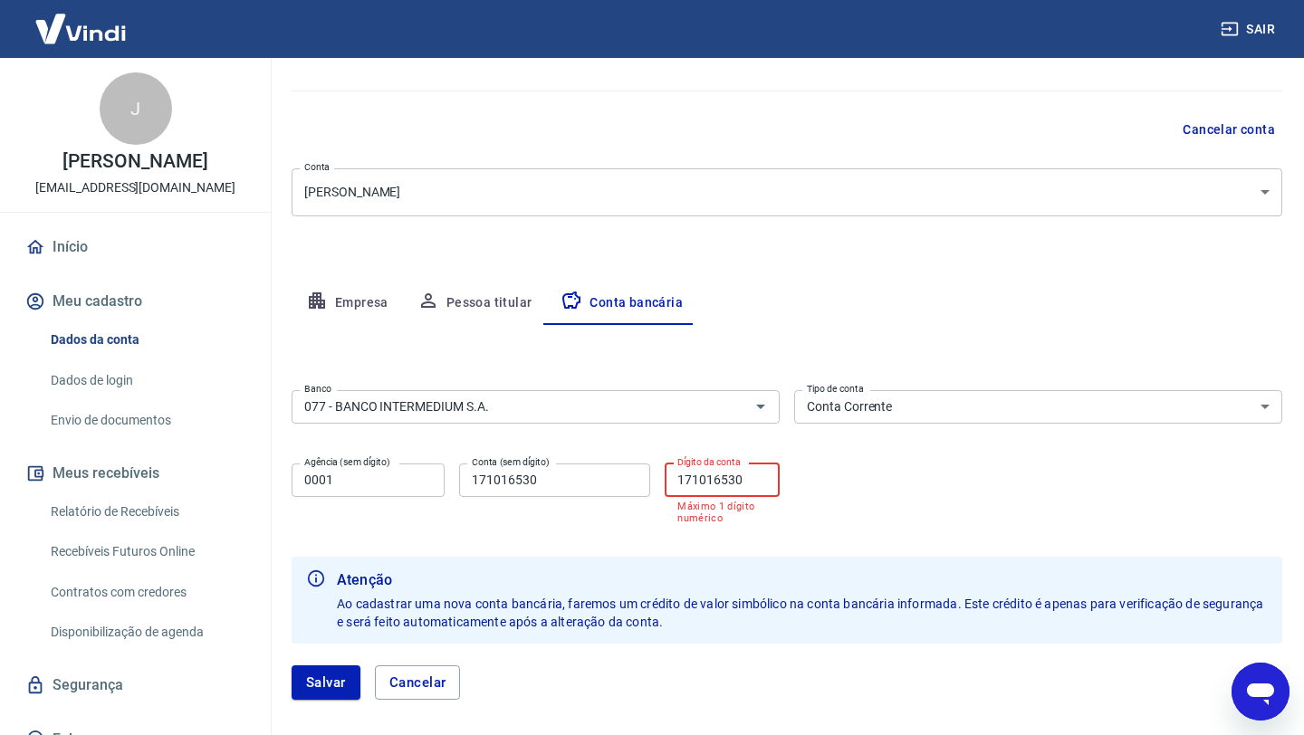
click at [647, 476] on div "Agência (sem dígito) 0001 Agência (sem dígito) Conta (sem dígito) 171016530 Con…" at bounding box center [536, 492] width 488 height 72
type input "1"
click at [335, 674] on button "Salvar" at bounding box center [326, 683] width 69 height 34
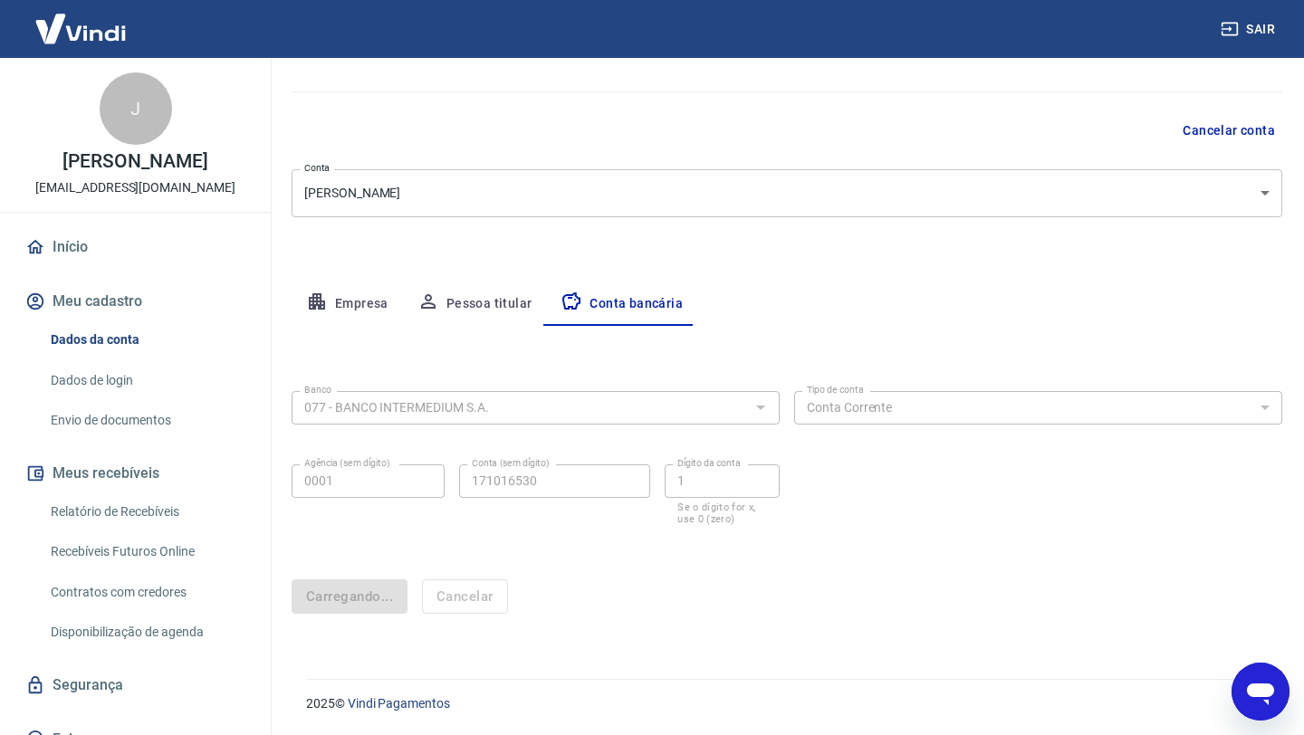
scroll to position [0, 0]
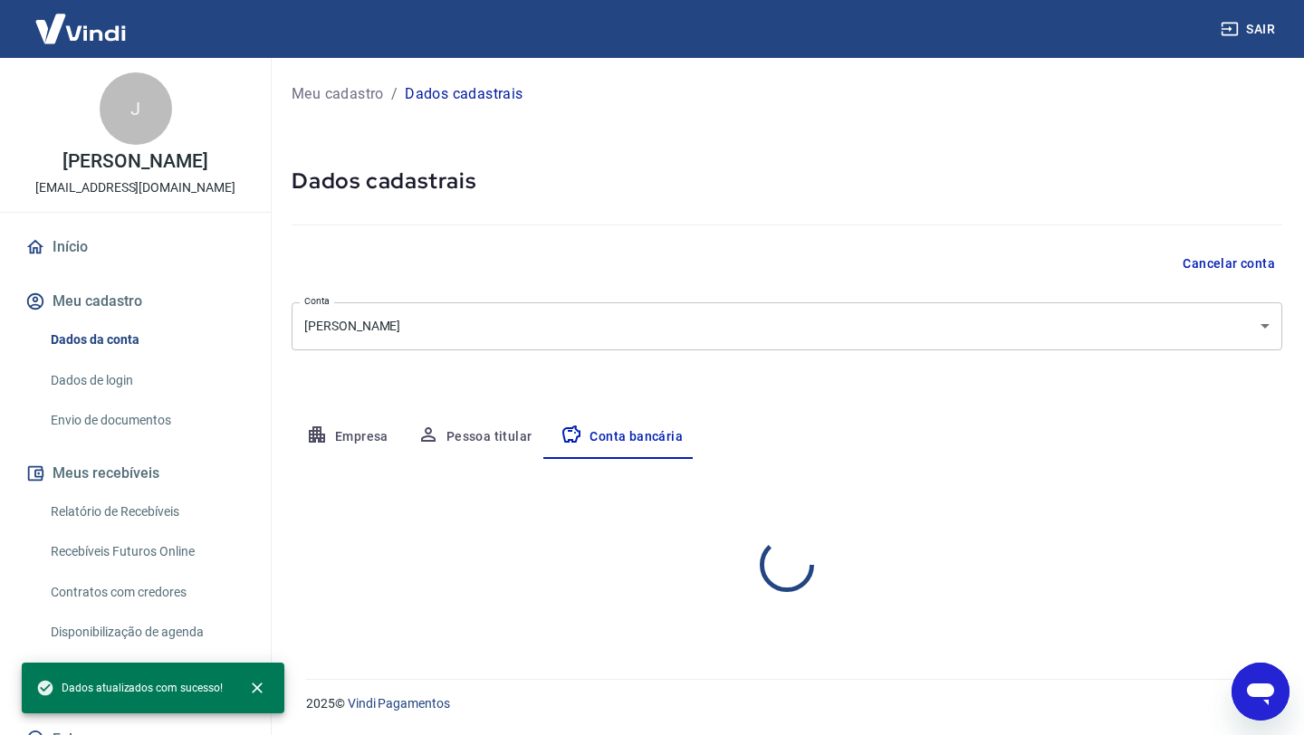
select select "1"
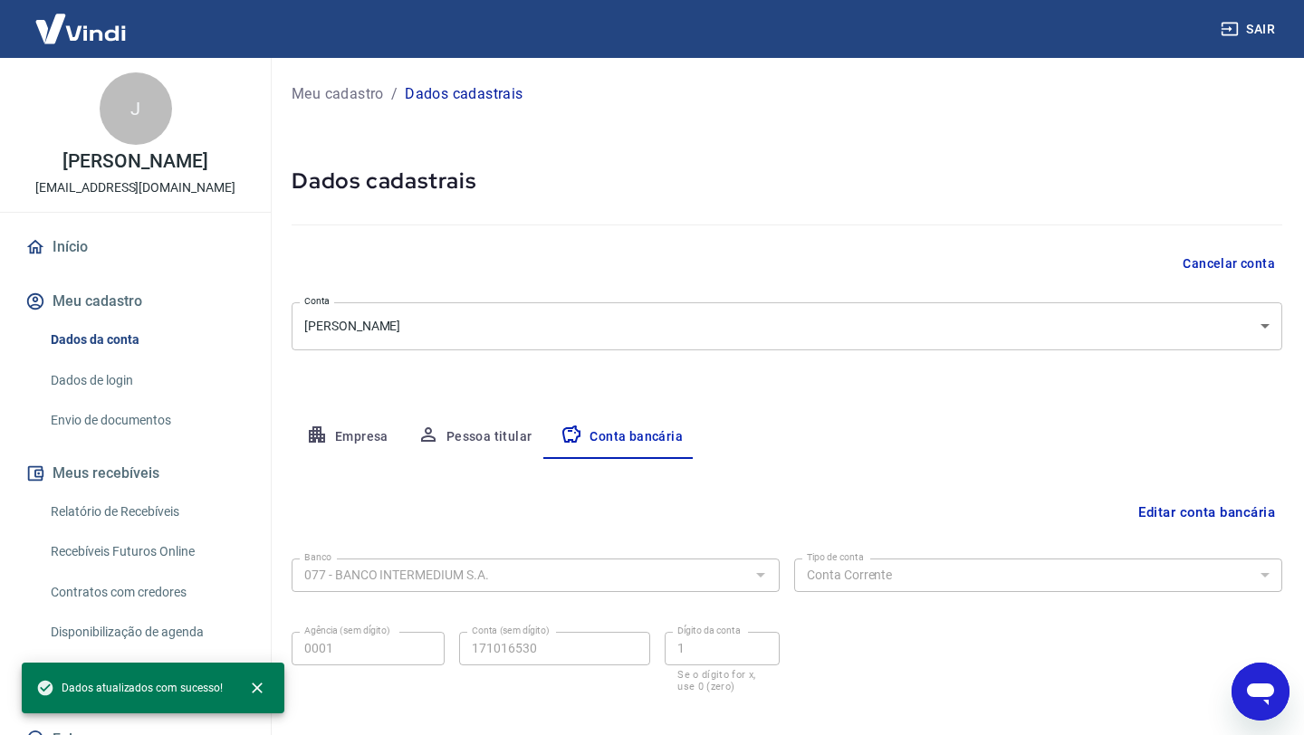
scroll to position [90, 0]
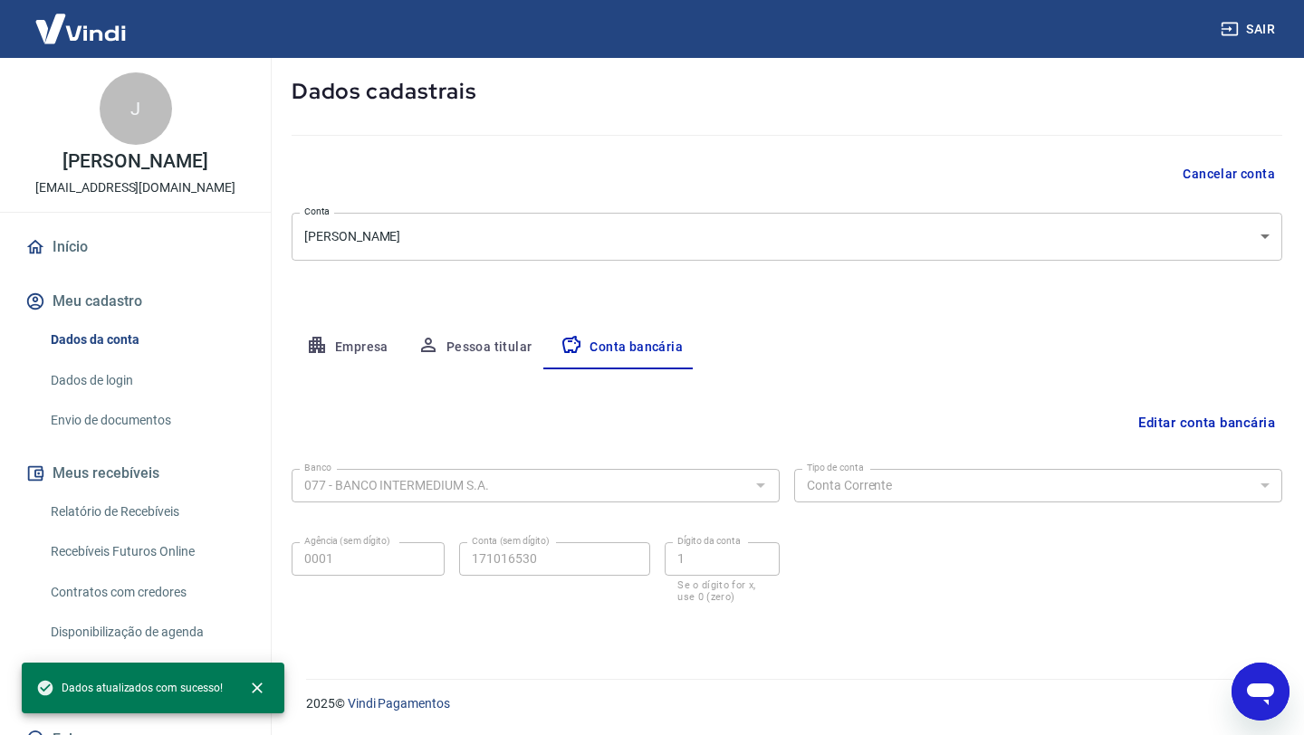
click at [593, 323] on div "Meu cadastro / Dados cadastrais Dados cadastrais Cancelar conta Conta Jeferson …" at bounding box center [787, 312] width 1034 height 689
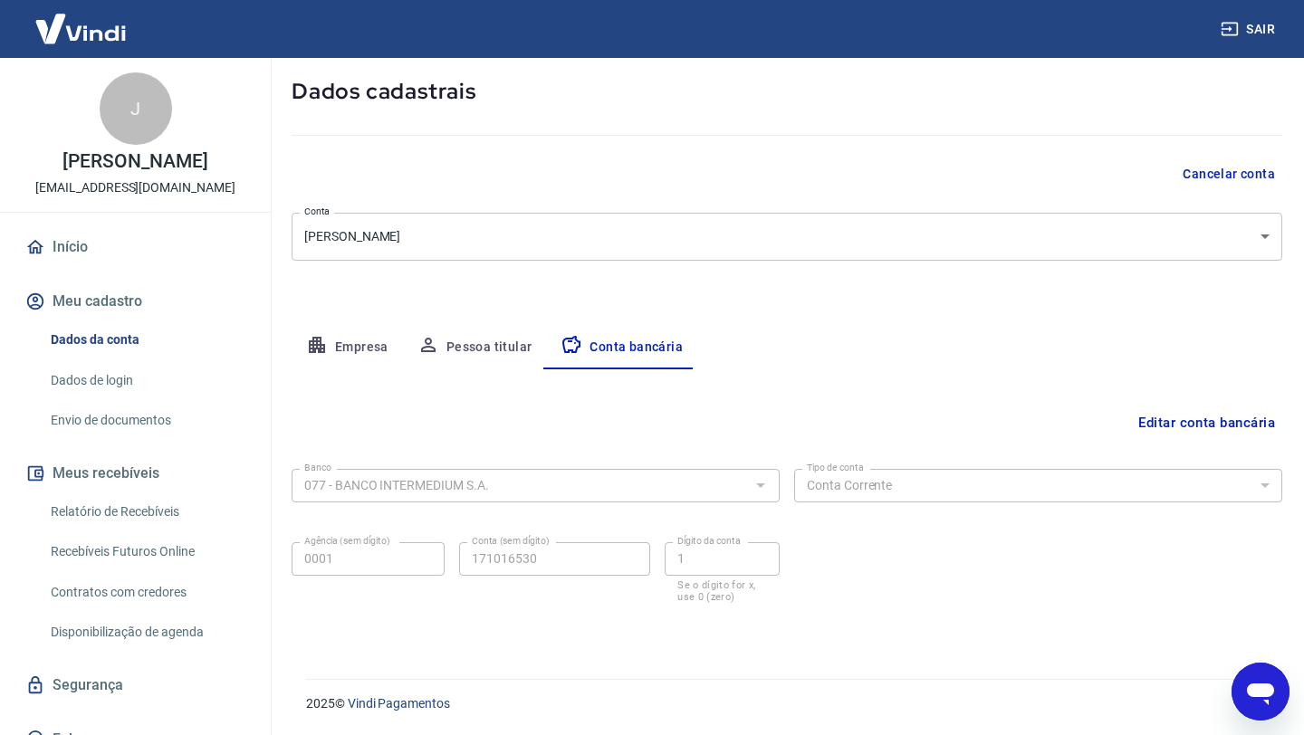
click at [592, 340] on button "Conta bancária" at bounding box center [621, 347] width 151 height 43
click at [619, 352] on button "Conta bancária" at bounding box center [621, 347] width 151 height 43
click at [498, 354] on button "Pessoa titular" at bounding box center [475, 347] width 144 height 43
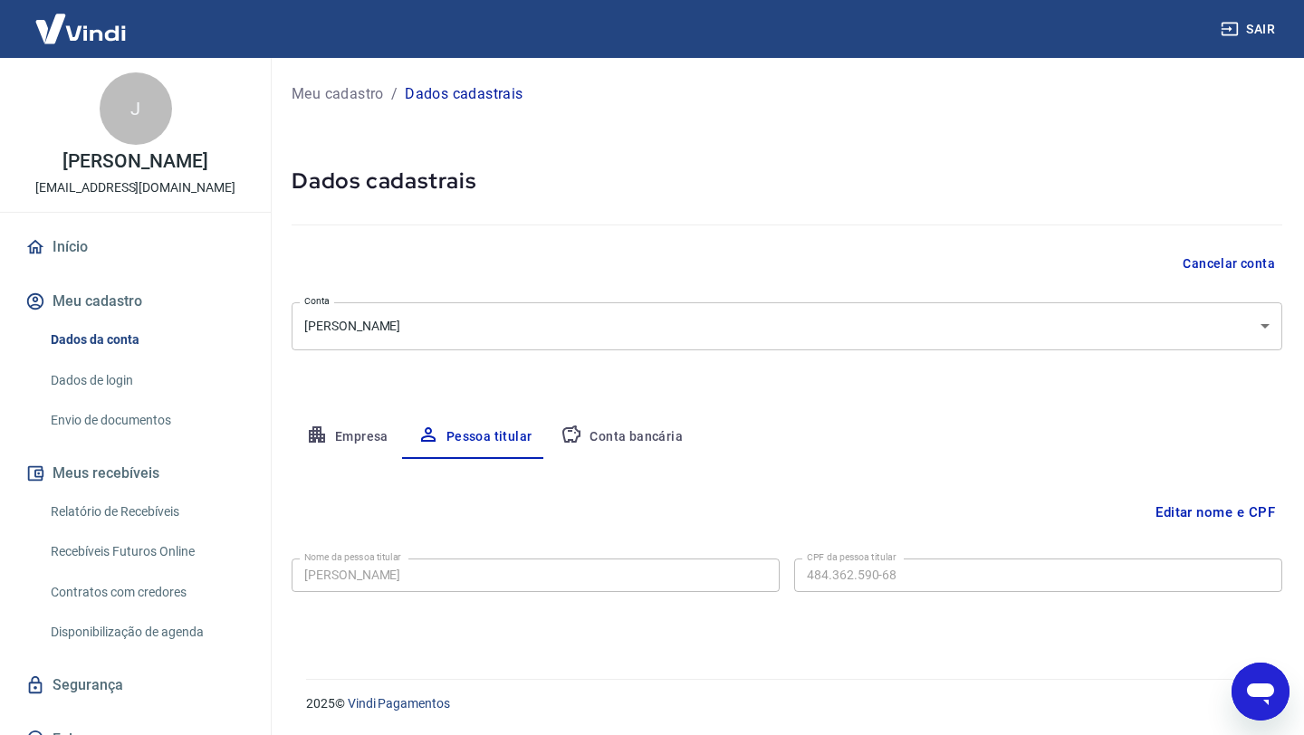
click at [645, 427] on button "Conta bancária" at bounding box center [621, 437] width 151 height 43
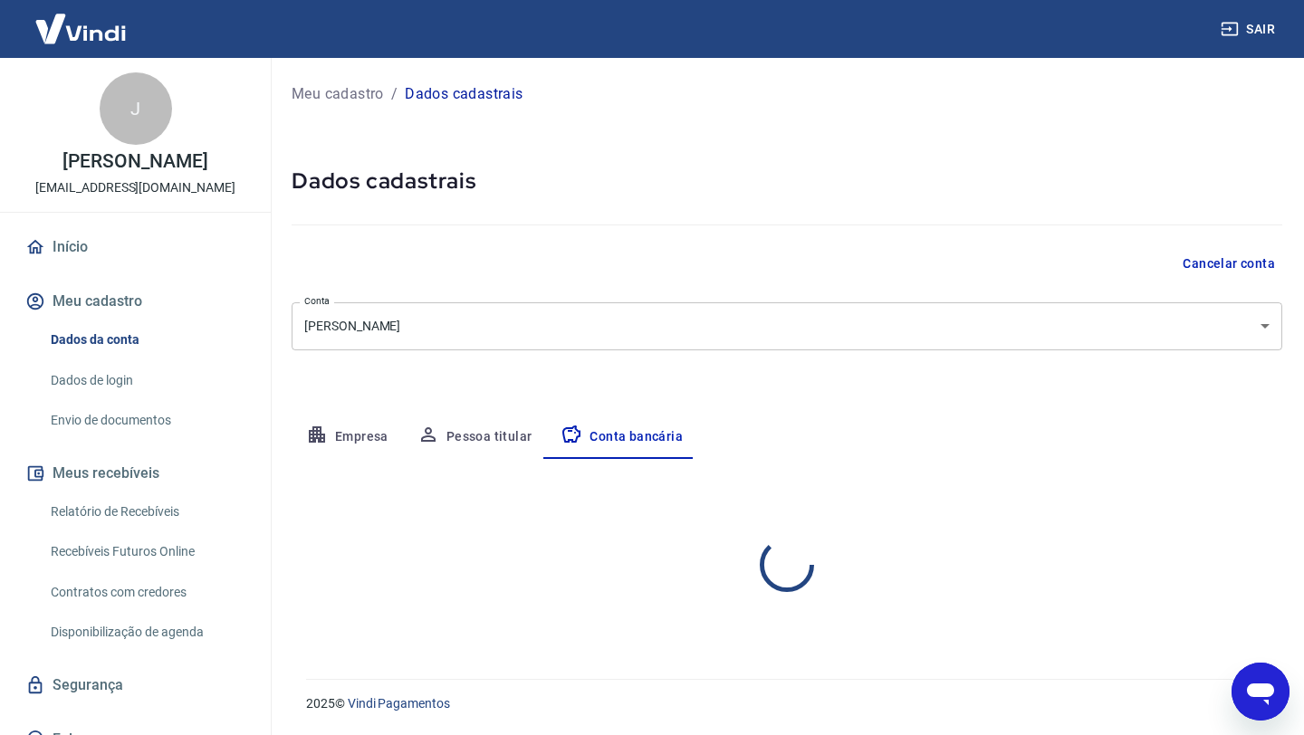
select select "1"
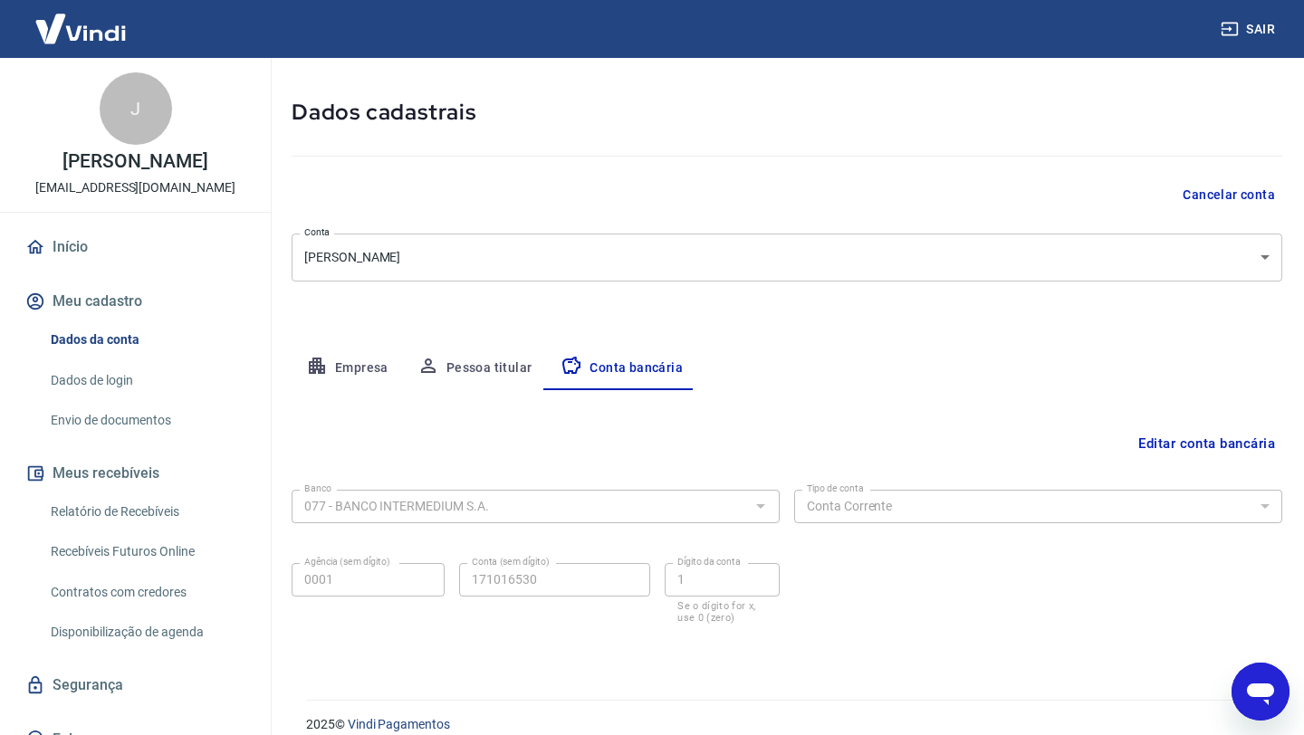
scroll to position [90, 0]
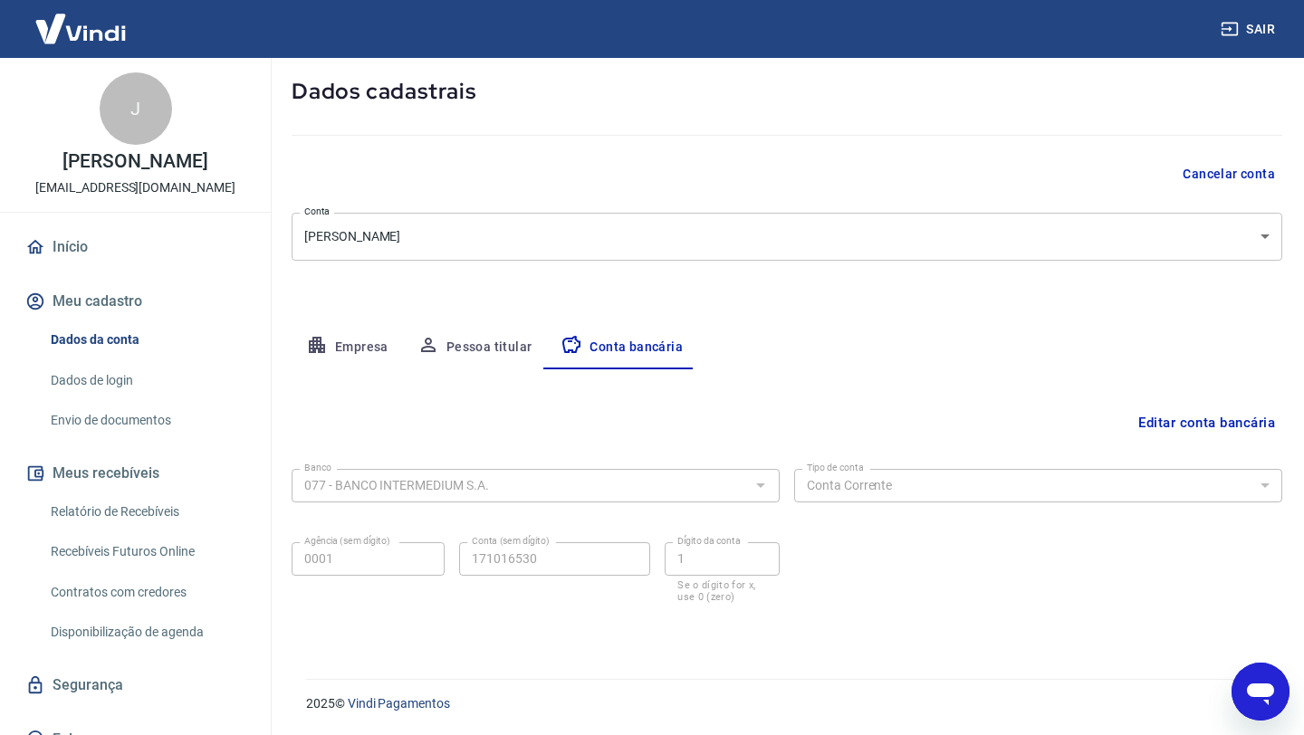
click at [98, 247] on link "Início" at bounding box center [135, 247] width 227 height 40
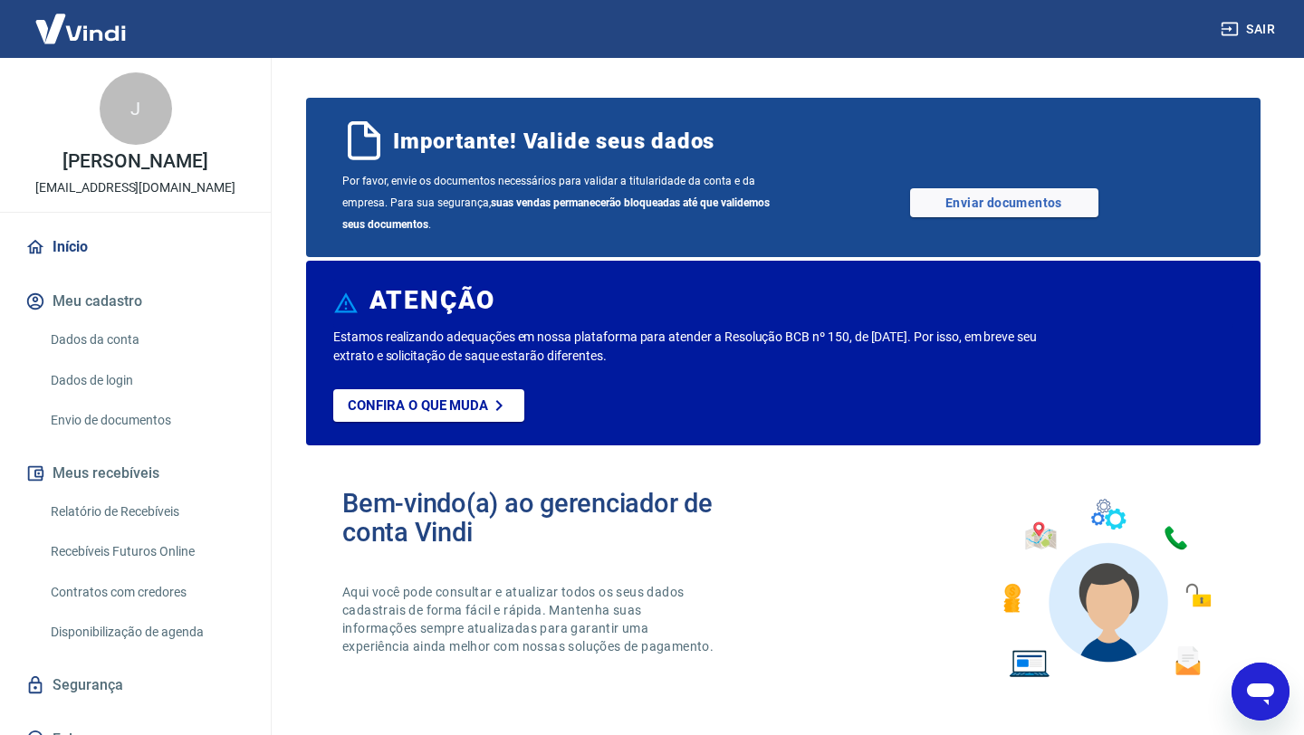
click at [1011, 224] on div "Por favor, envie os documentos necessários para validar a titularidade da conta…" at bounding box center [783, 202] width 882 height 65
click at [1014, 205] on link "Enviar documentos" at bounding box center [1004, 202] width 188 height 29
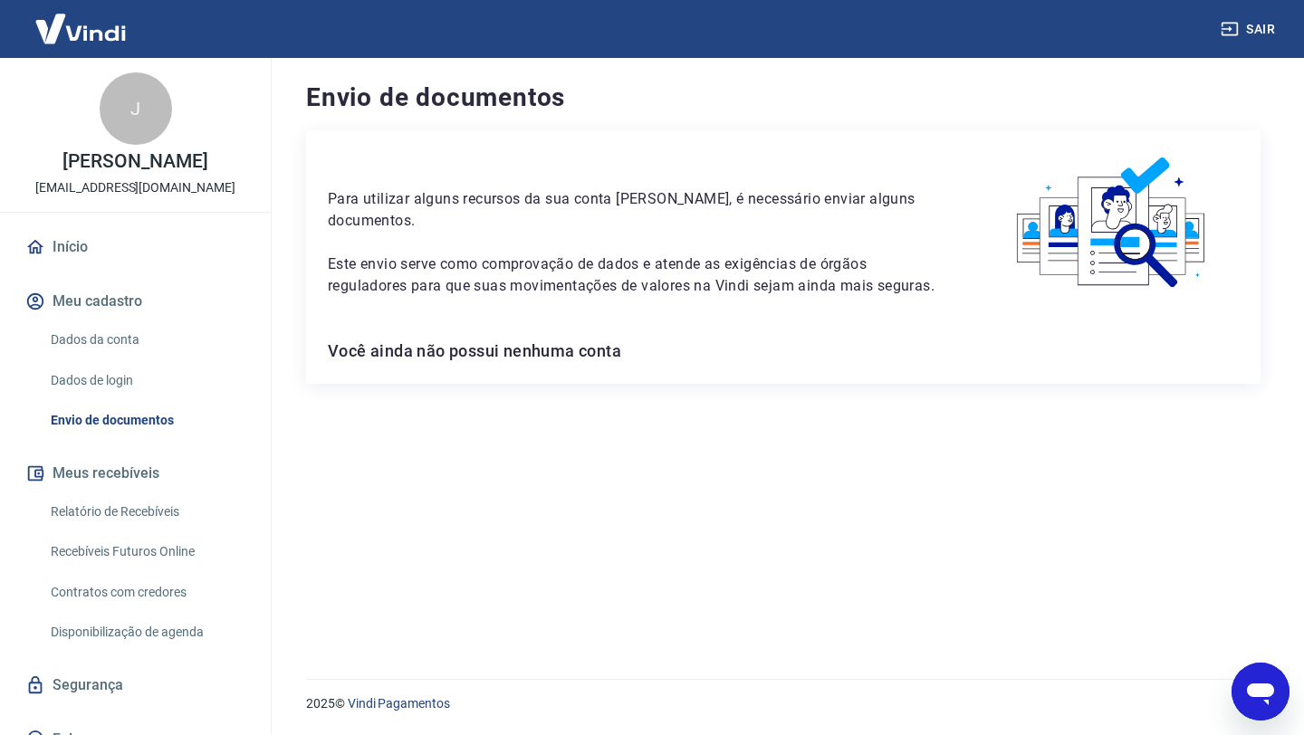
drag, startPoint x: 317, startPoint y: 192, endPoint x: 460, endPoint y: 191, distance: 143.1
click at [320, 191] on div "Para utilizar alguns recursos da sua conta Vindi, é necessário enviar alguns do…" at bounding box center [783, 257] width 954 height 254
click at [552, 351] on h6 "Você ainda não possui nenhuma conta" at bounding box center [783, 351] width 911 height 22
click at [895, 254] on p "Este envio serve como comprovação de dados e atende as exigências de órgãos reg…" at bounding box center [635, 275] width 615 height 43
click at [99, 351] on link "Dados da conta" at bounding box center [146, 339] width 206 height 37
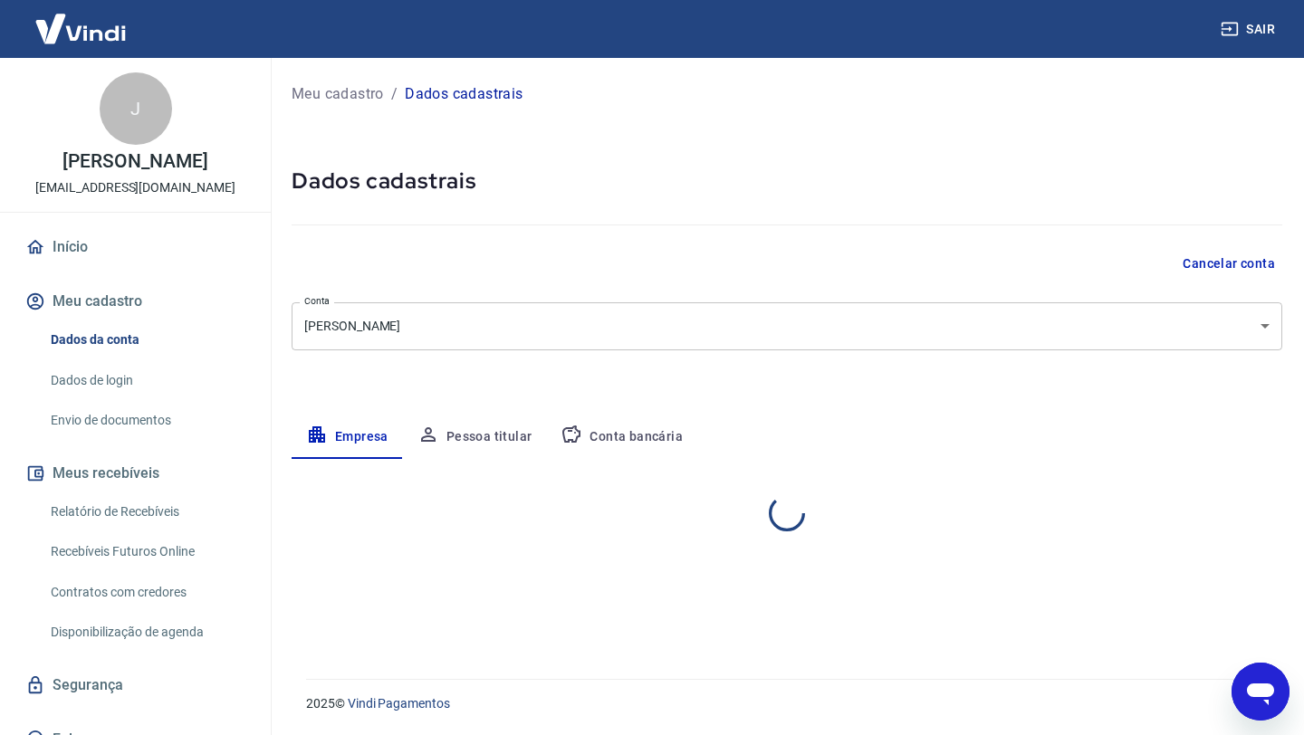
select select "RS"
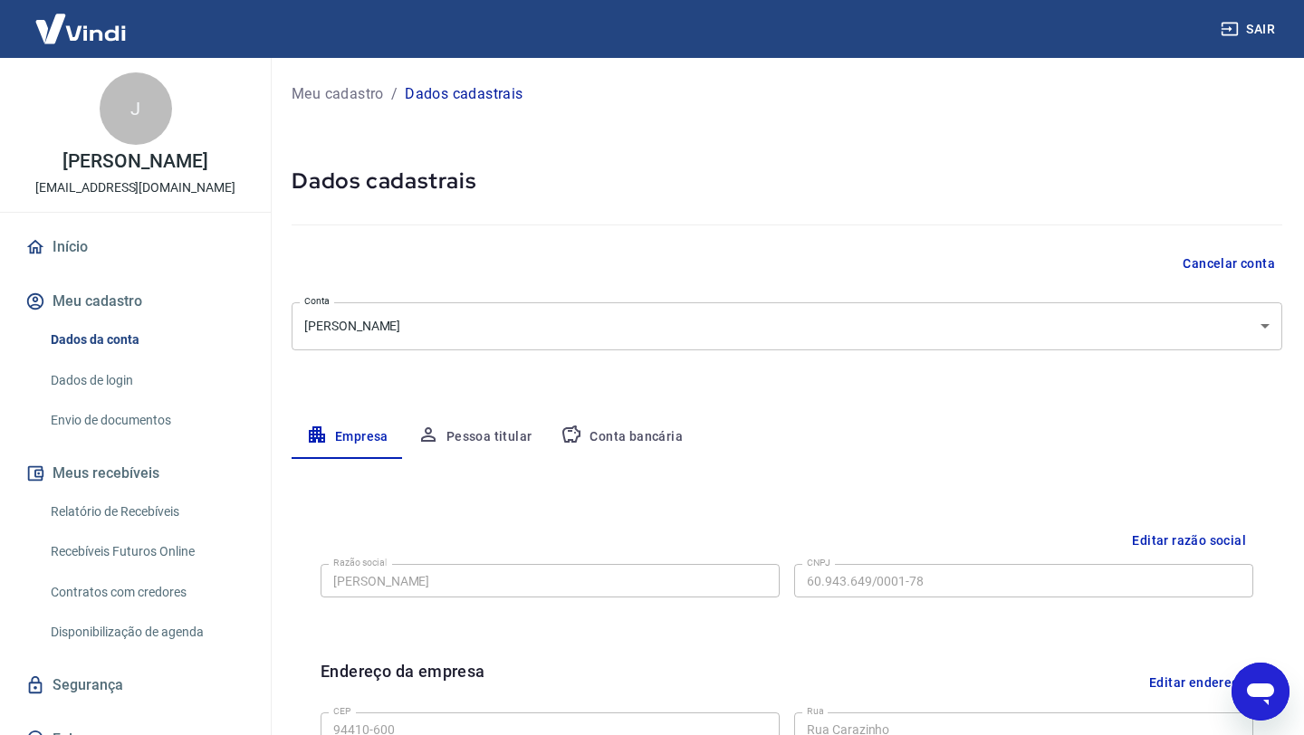
click at [598, 415] on div "Meu cadastro / Dados cadastrais Dados cadastrais Cancelar conta Conta Jeferson …" at bounding box center [787, 643] width 1034 height 1170
click at [598, 430] on button "Conta bancária" at bounding box center [621, 437] width 151 height 43
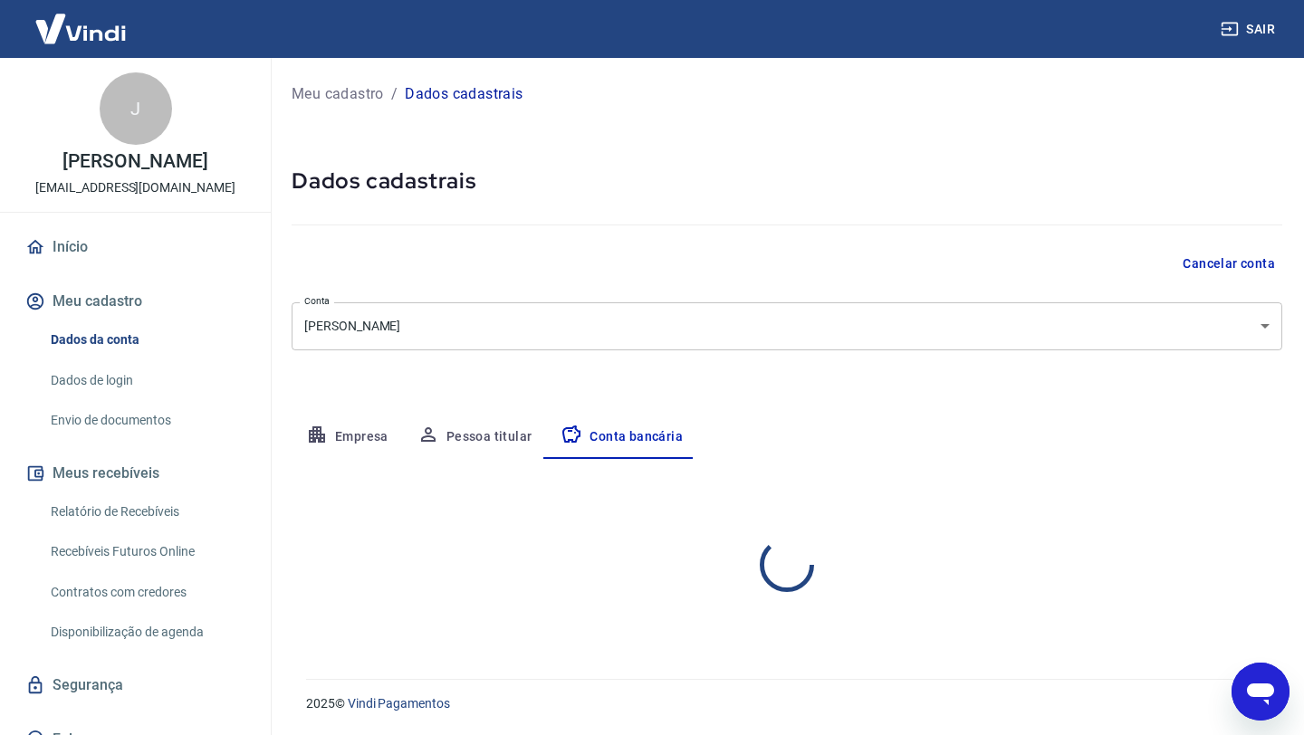
select select "1"
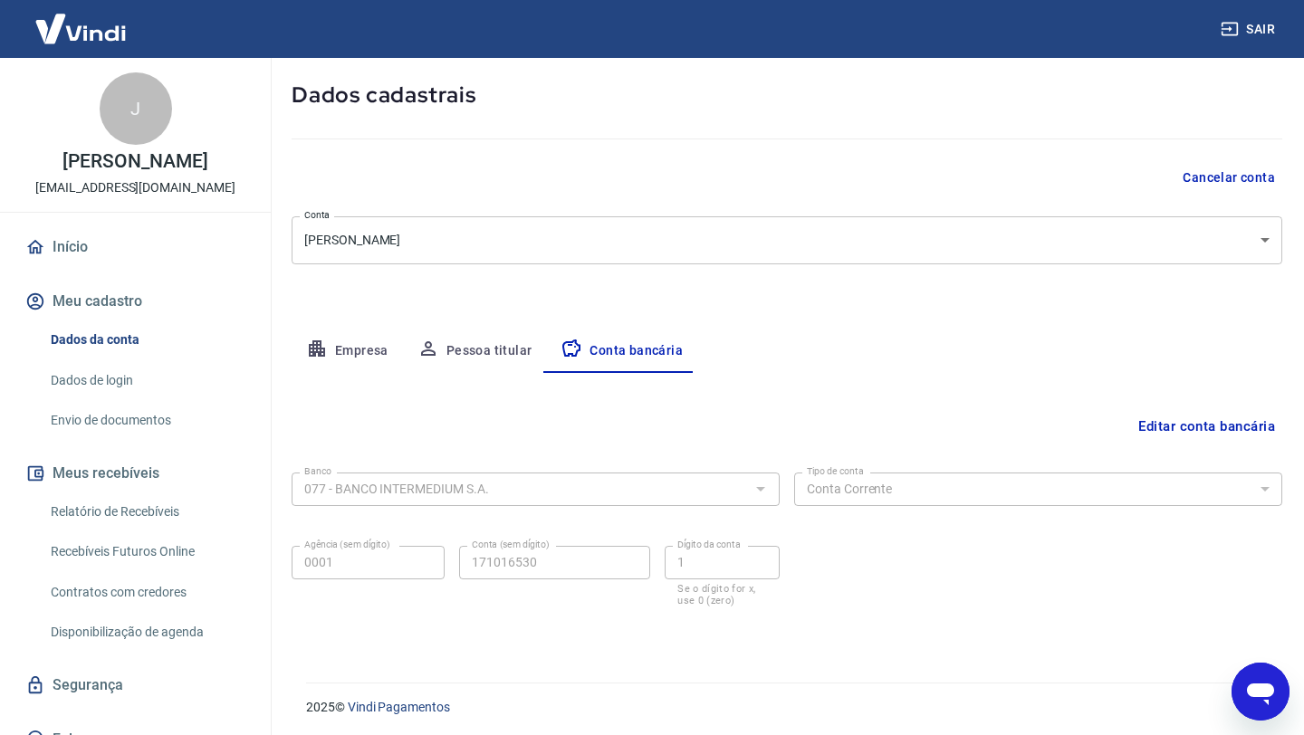
scroll to position [90, 0]
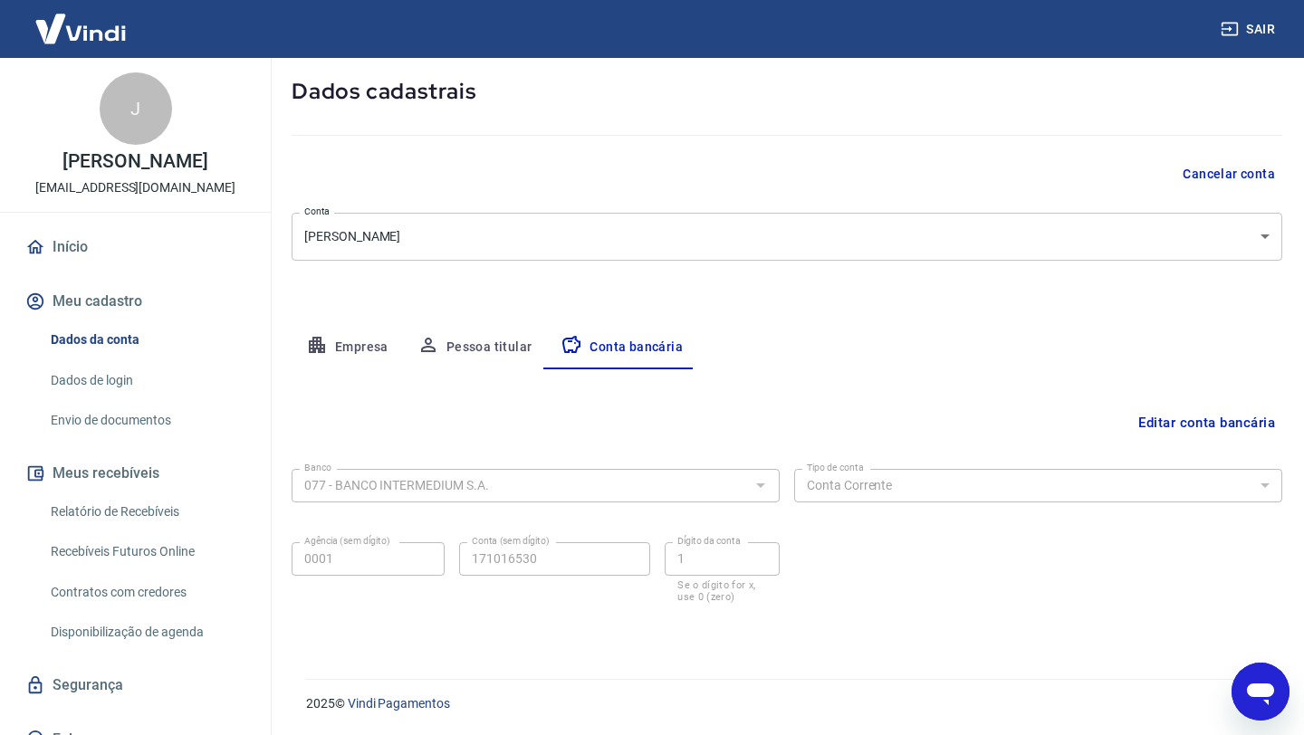
click at [88, 250] on link "Início" at bounding box center [135, 247] width 227 height 40
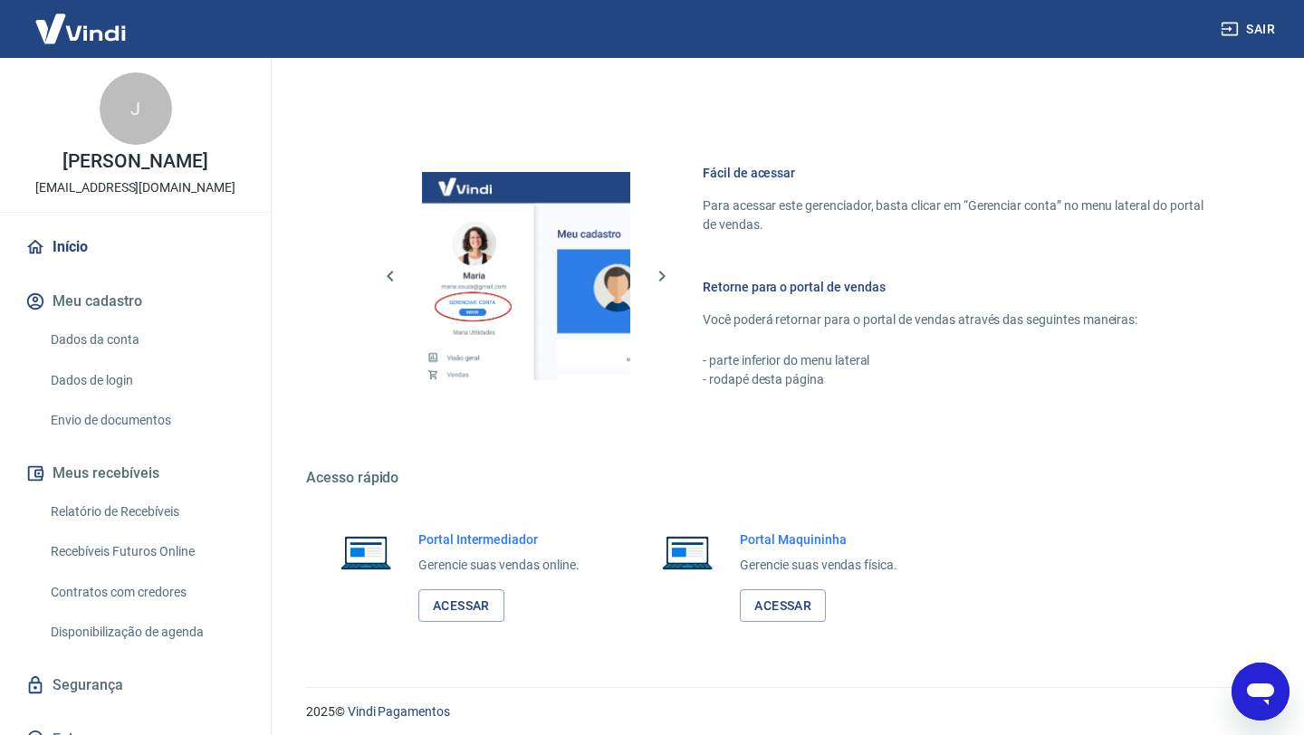
scroll to position [1063, 0]
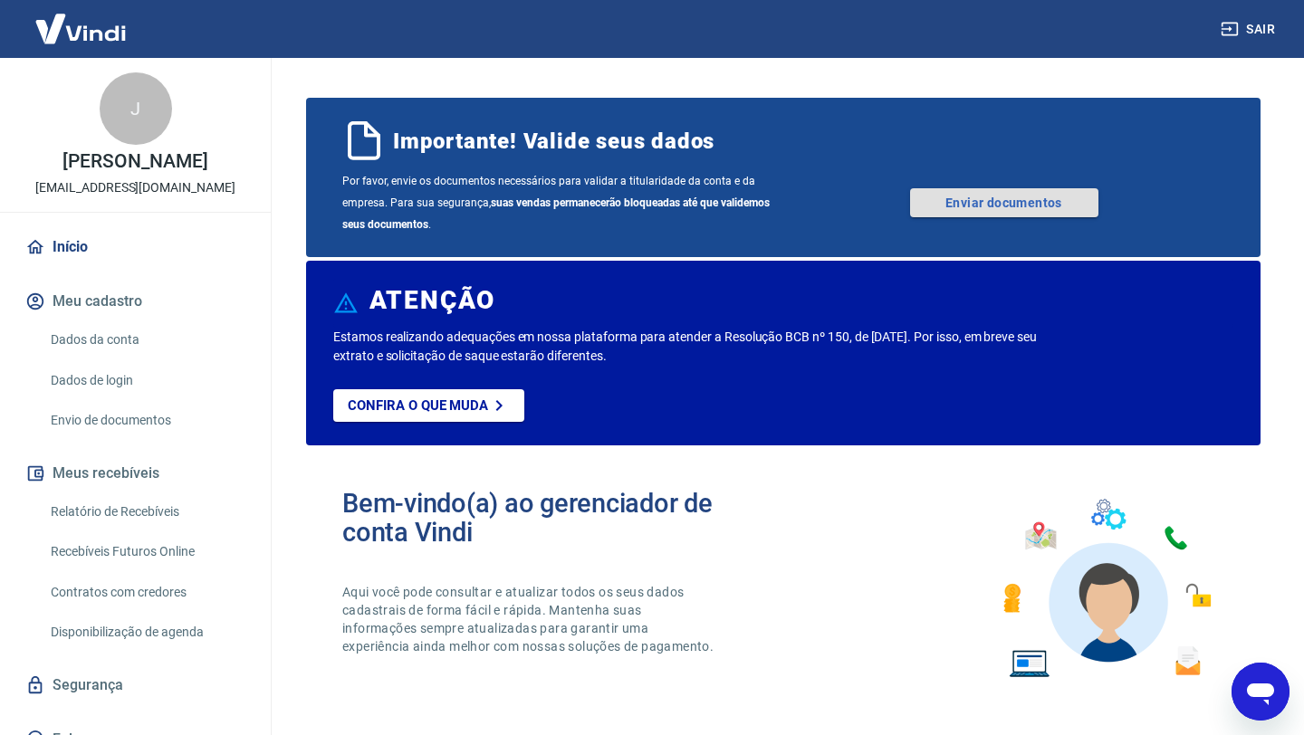
click at [1016, 208] on link "Enviar documentos" at bounding box center [1004, 202] width 188 height 29
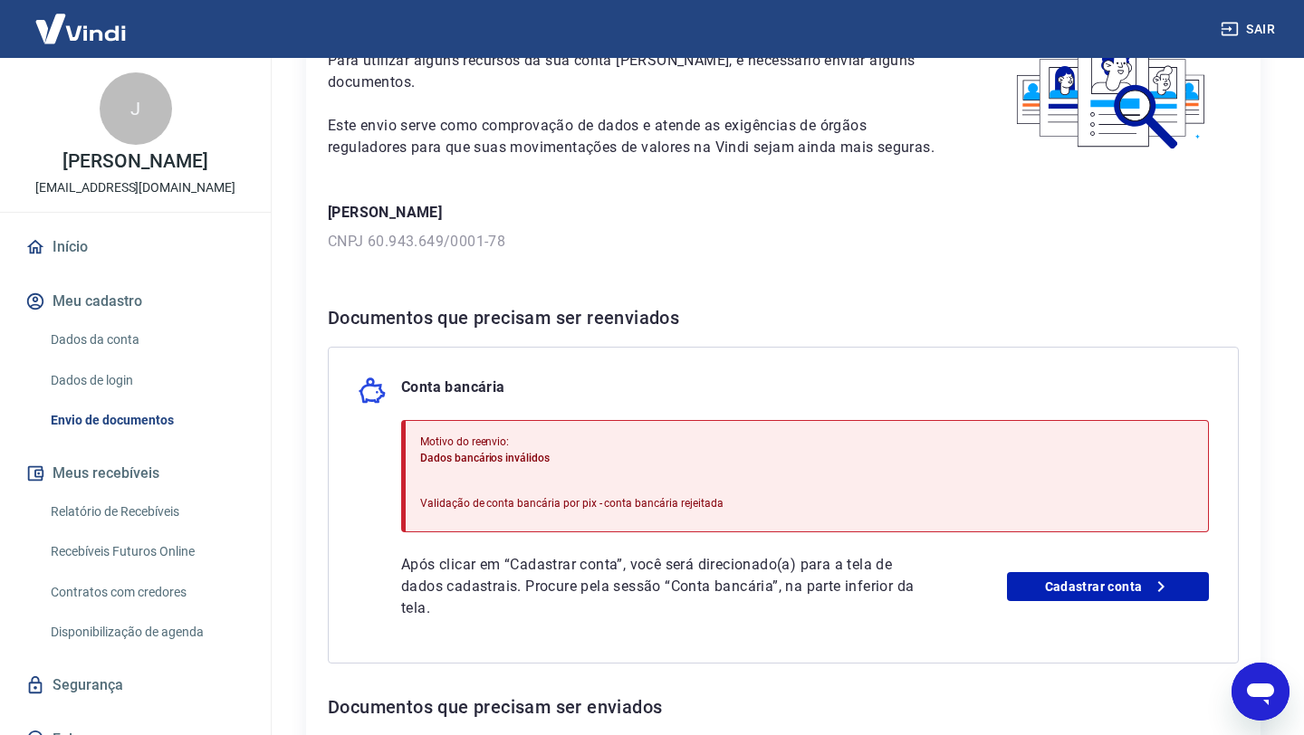
scroll to position [150, 0]
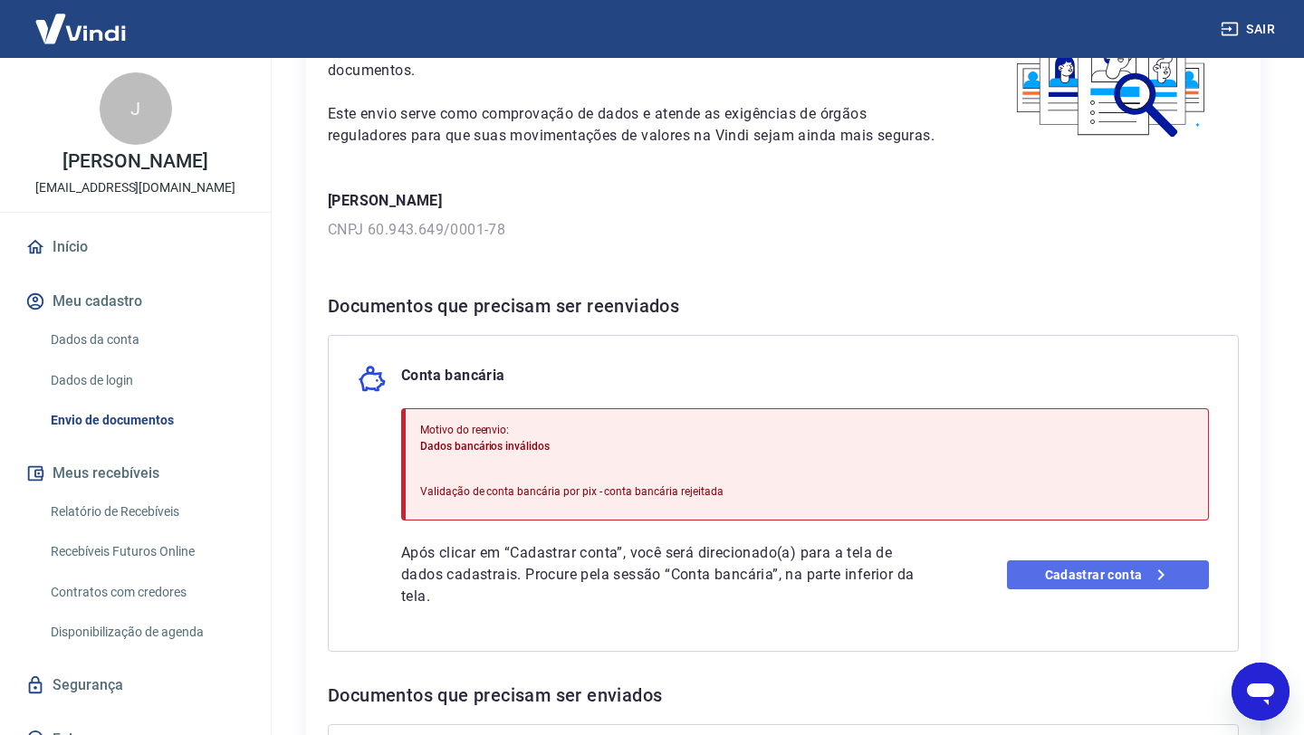
click at [1179, 570] on link "Cadastrar conta" at bounding box center [1108, 575] width 202 height 29
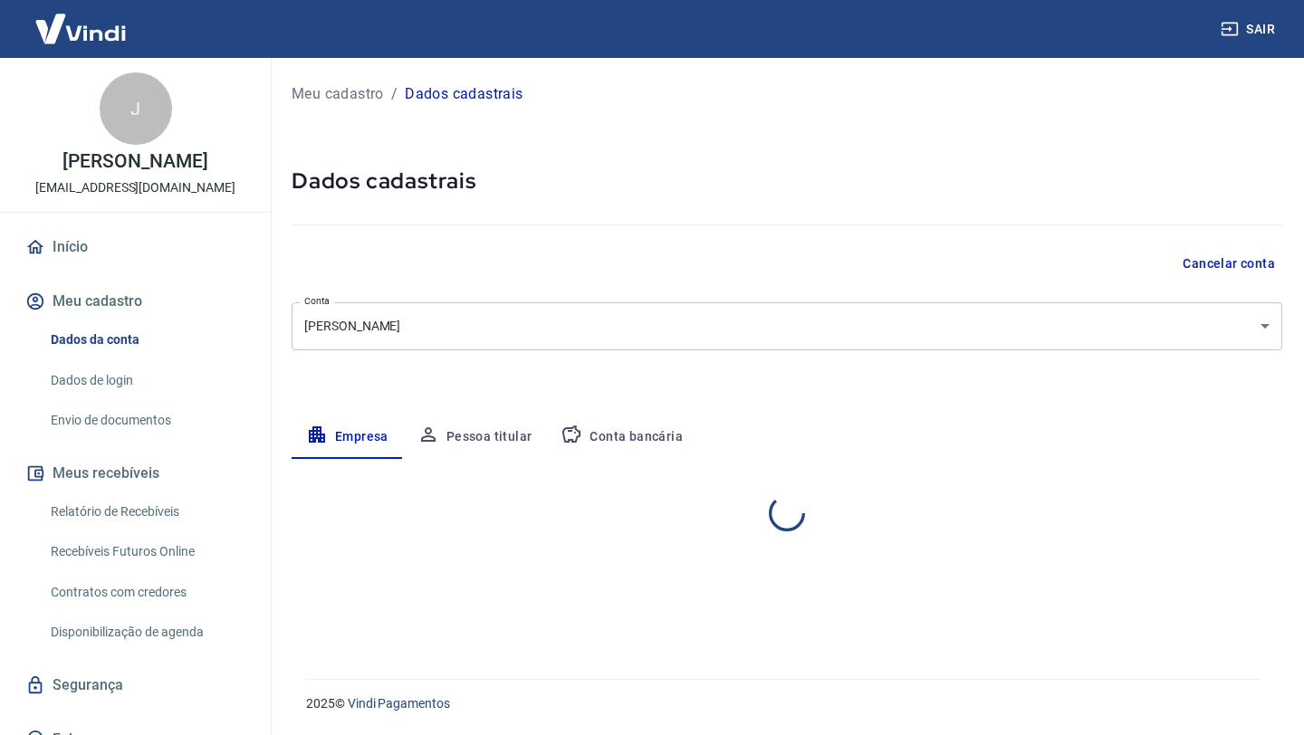
select select "RS"
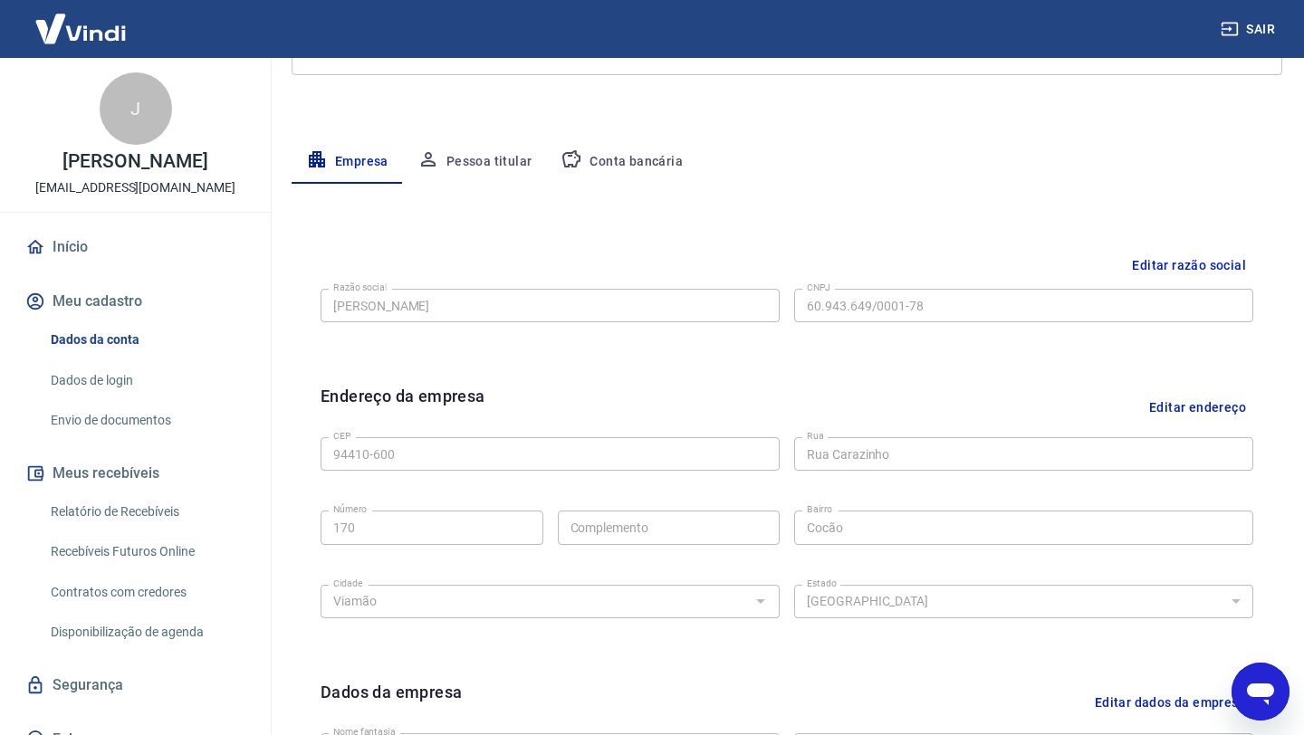
scroll to position [281, 0]
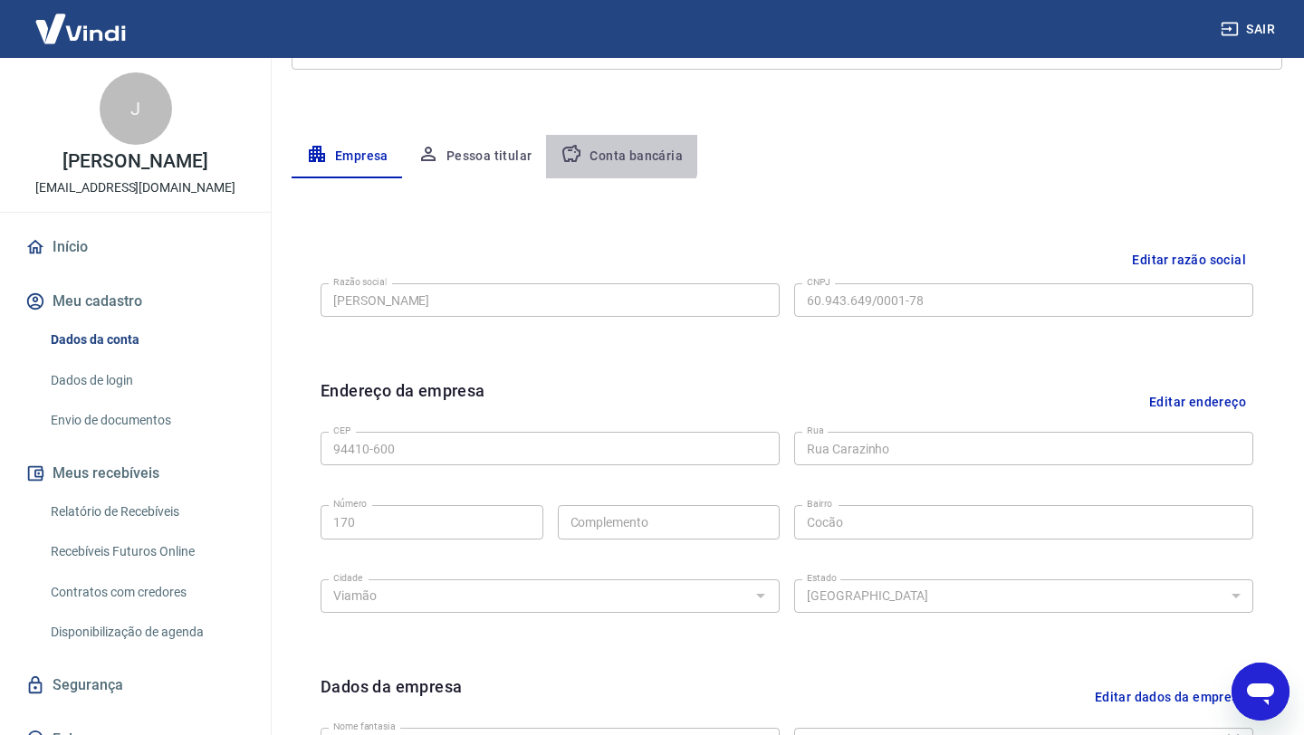
click at [606, 149] on button "Conta bancária" at bounding box center [621, 156] width 151 height 43
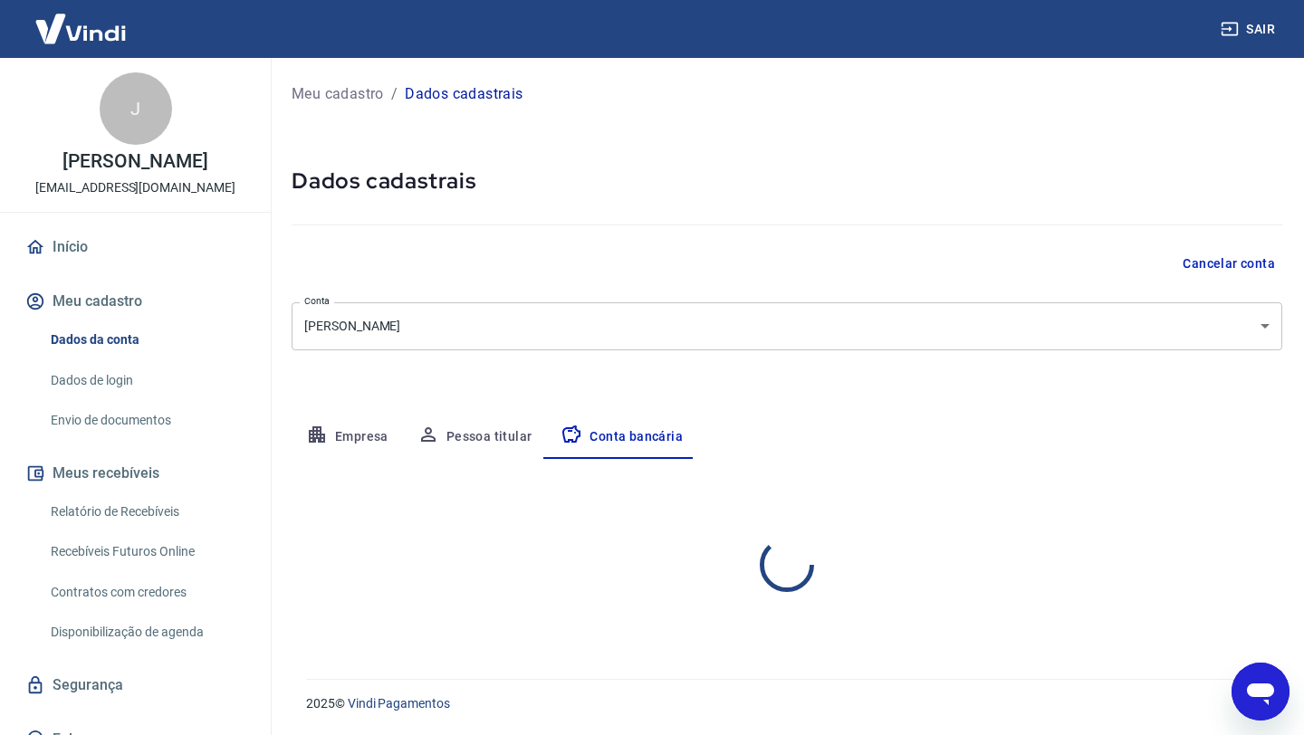
select select "1"
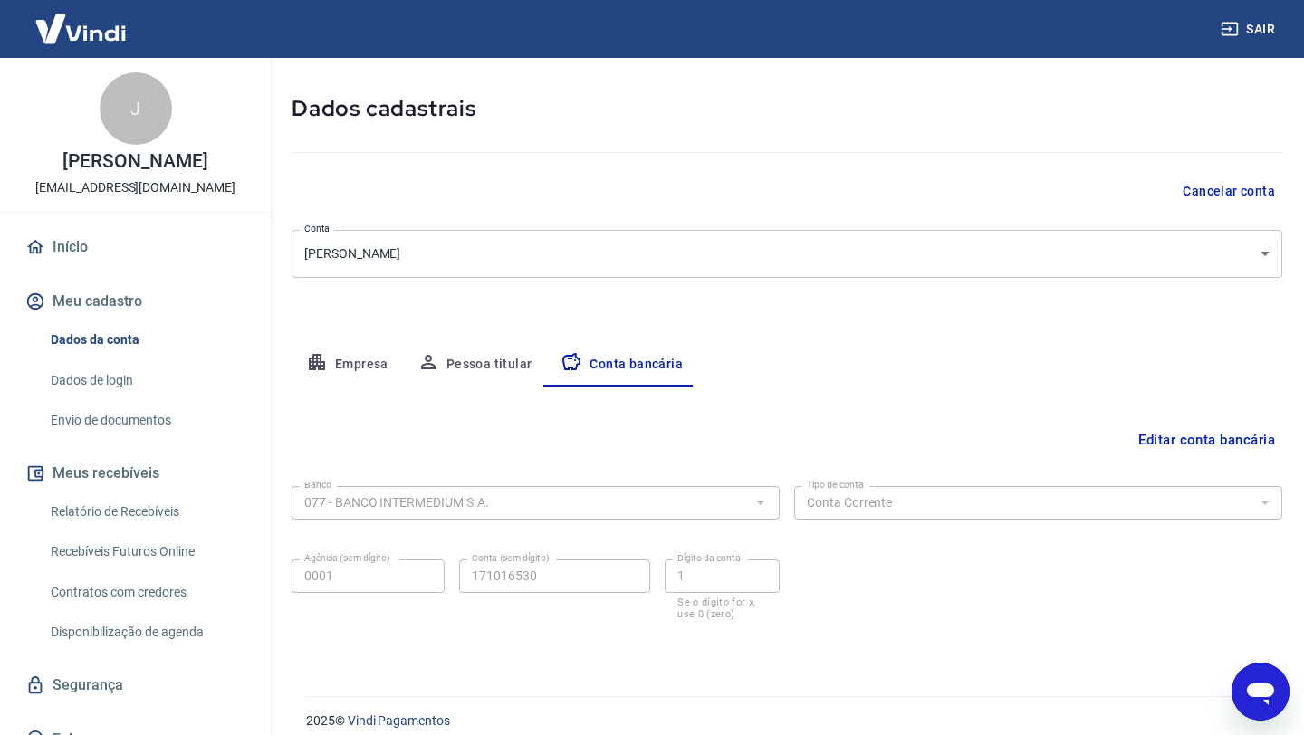
scroll to position [90, 0]
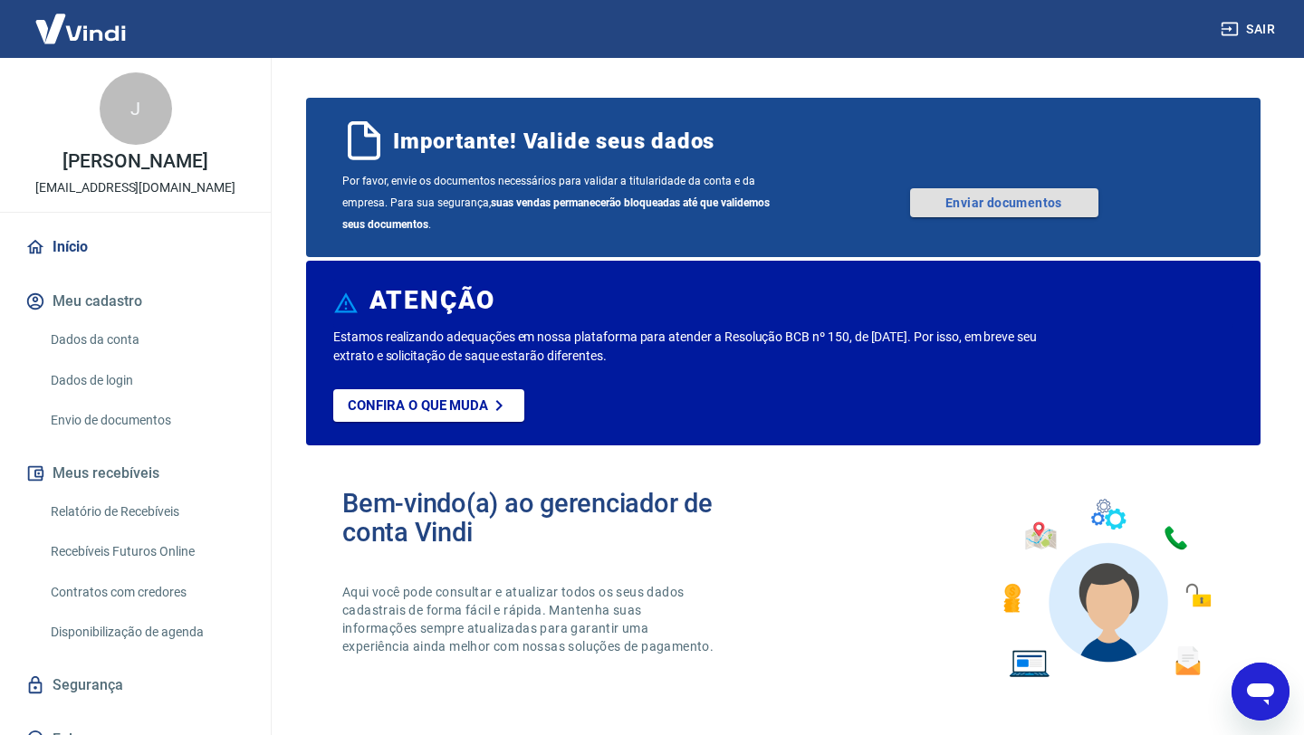
click at [961, 203] on link "Enviar documentos" at bounding box center [1004, 202] width 188 height 29
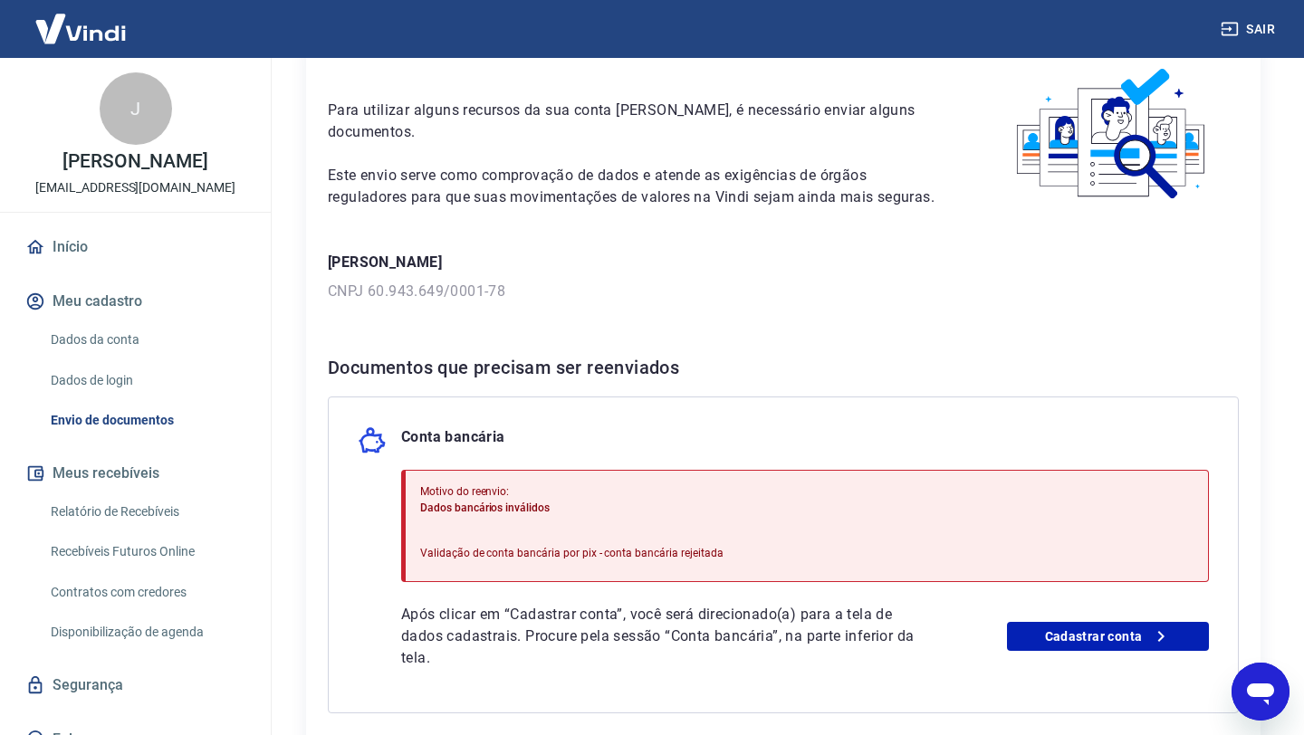
scroll to position [91, 0]
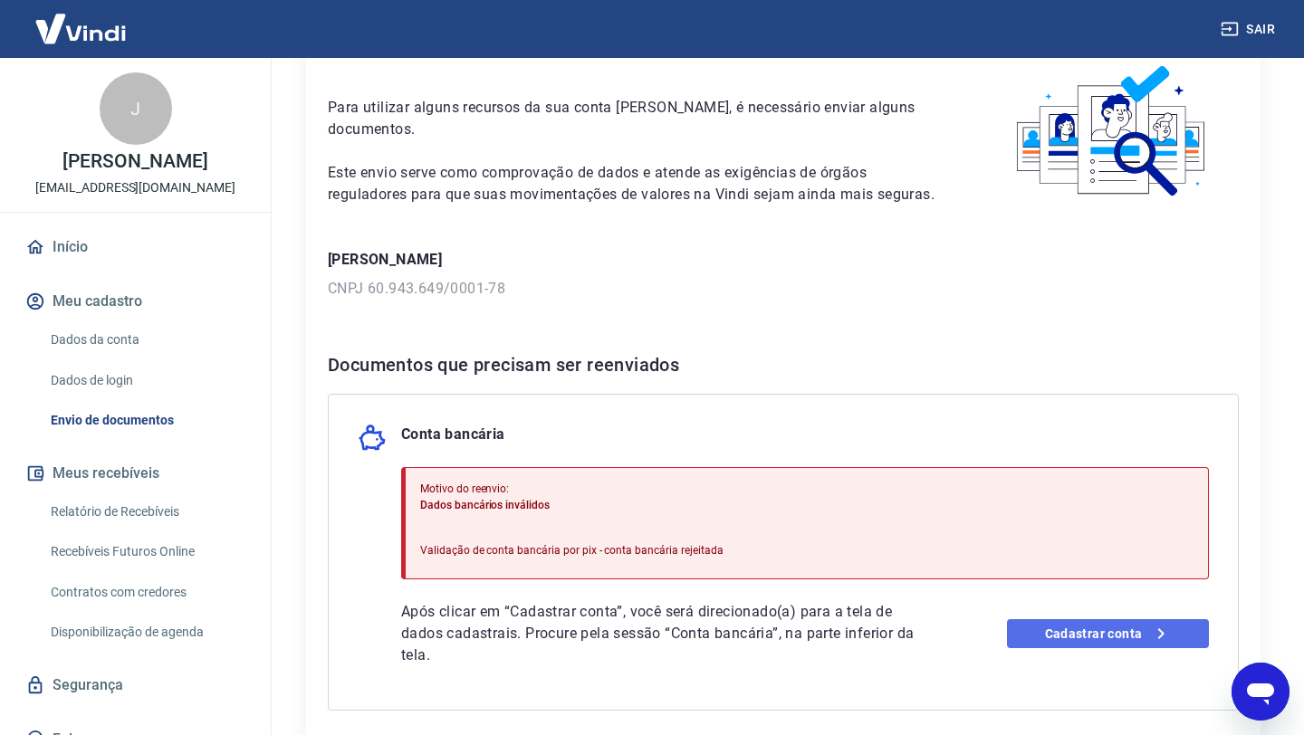
click at [1111, 645] on link "Cadastrar conta" at bounding box center [1108, 633] width 202 height 29
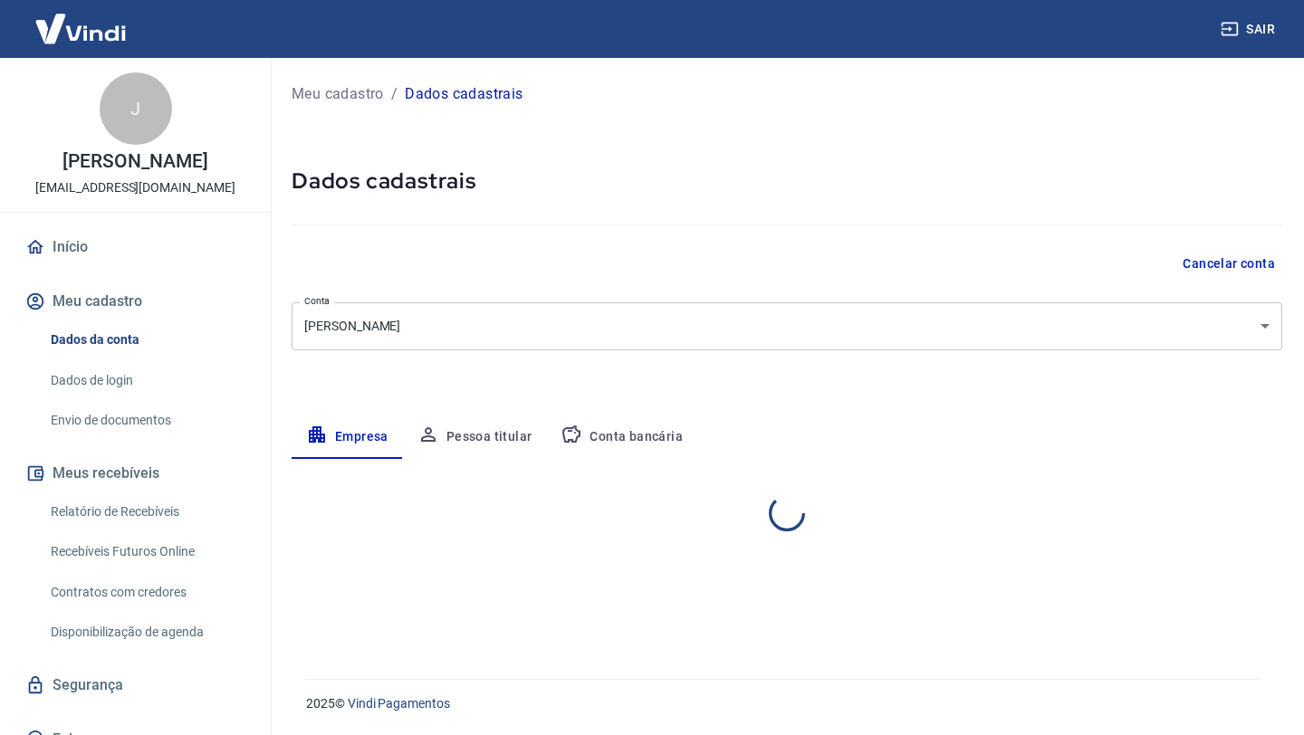
select select "RS"
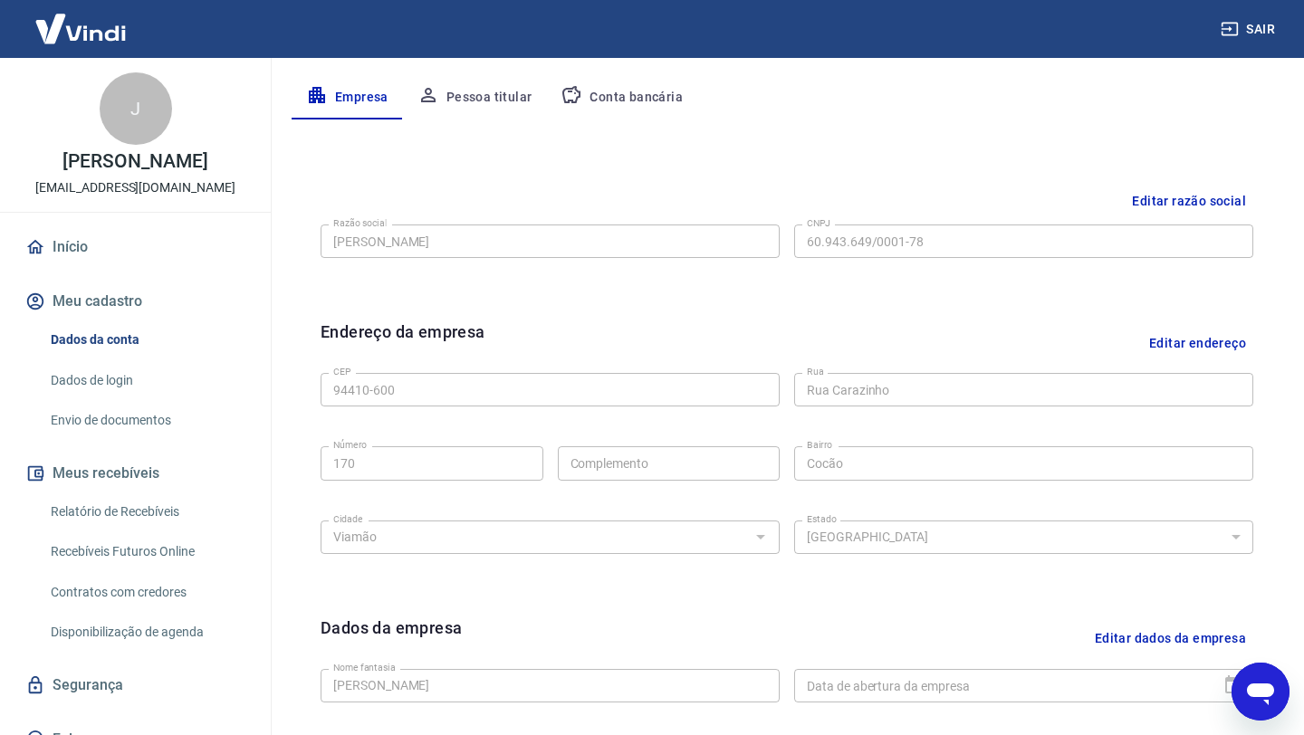
scroll to position [359, 0]
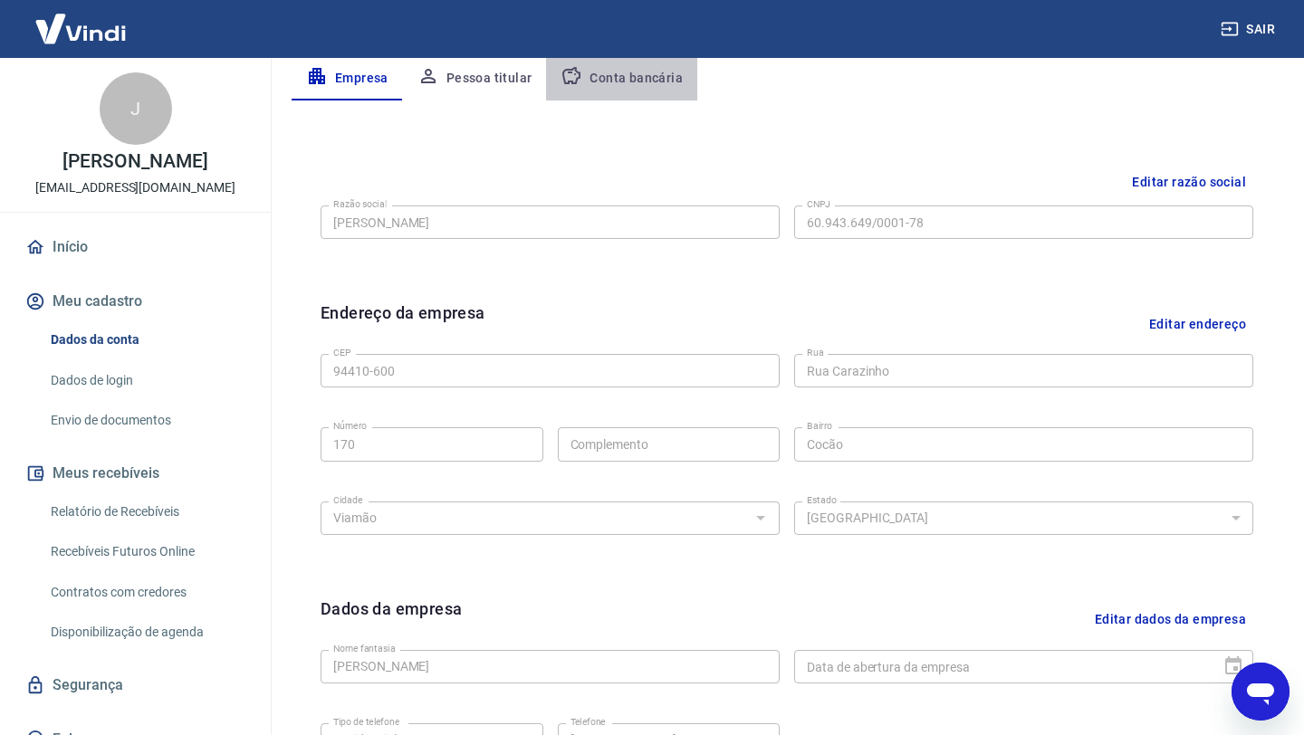
click at [628, 83] on button "Conta bancária" at bounding box center [621, 78] width 151 height 43
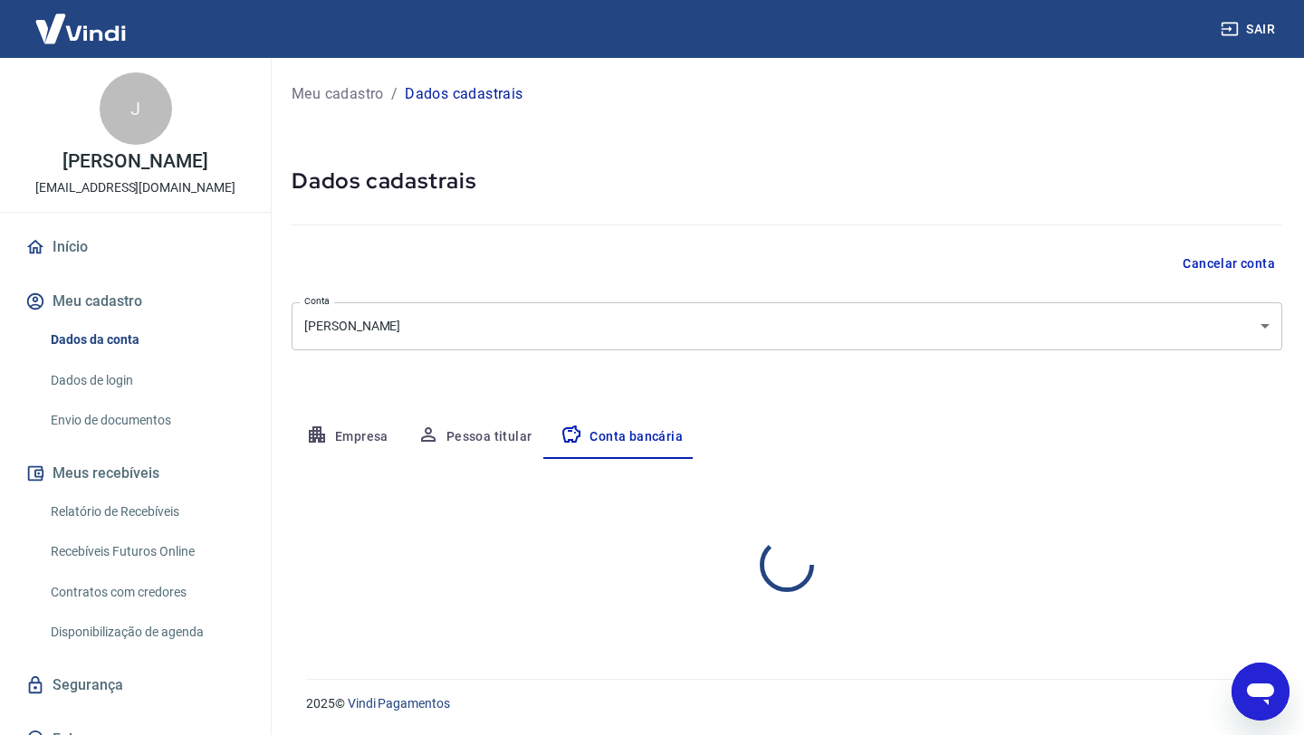
select select "1"
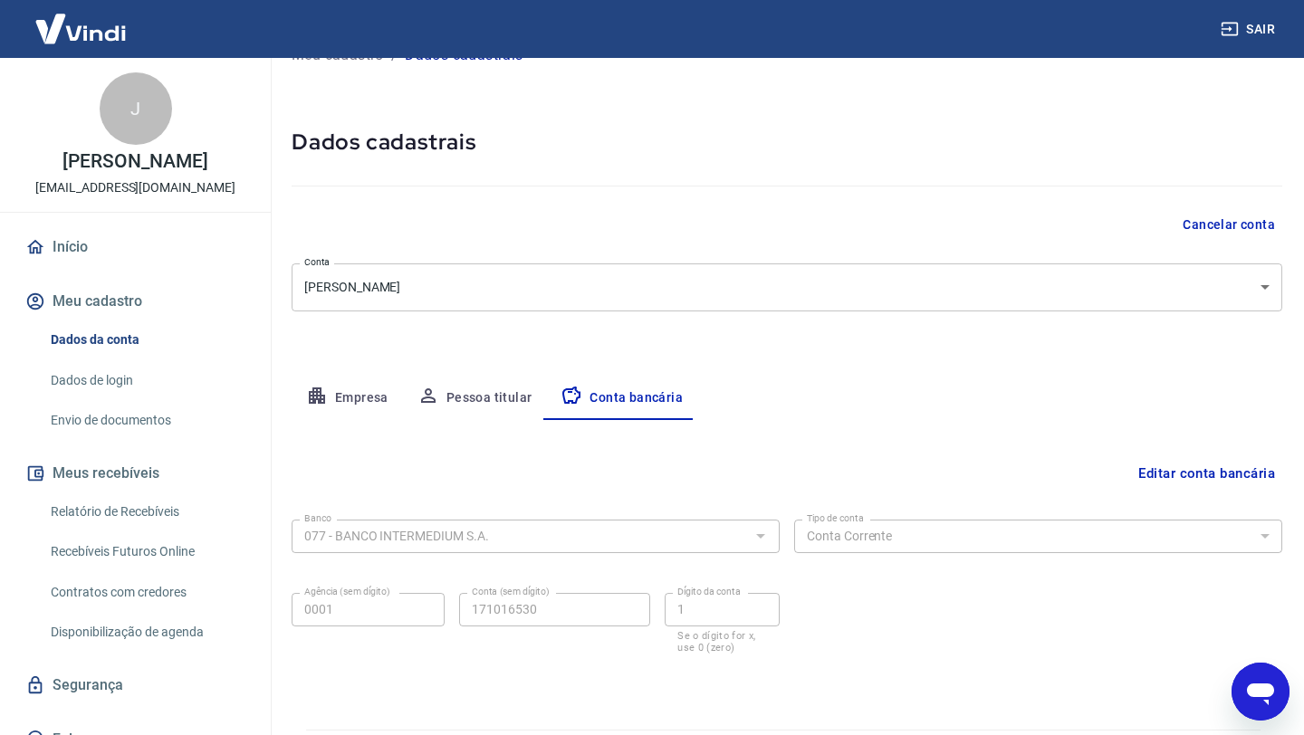
scroll to position [90, 0]
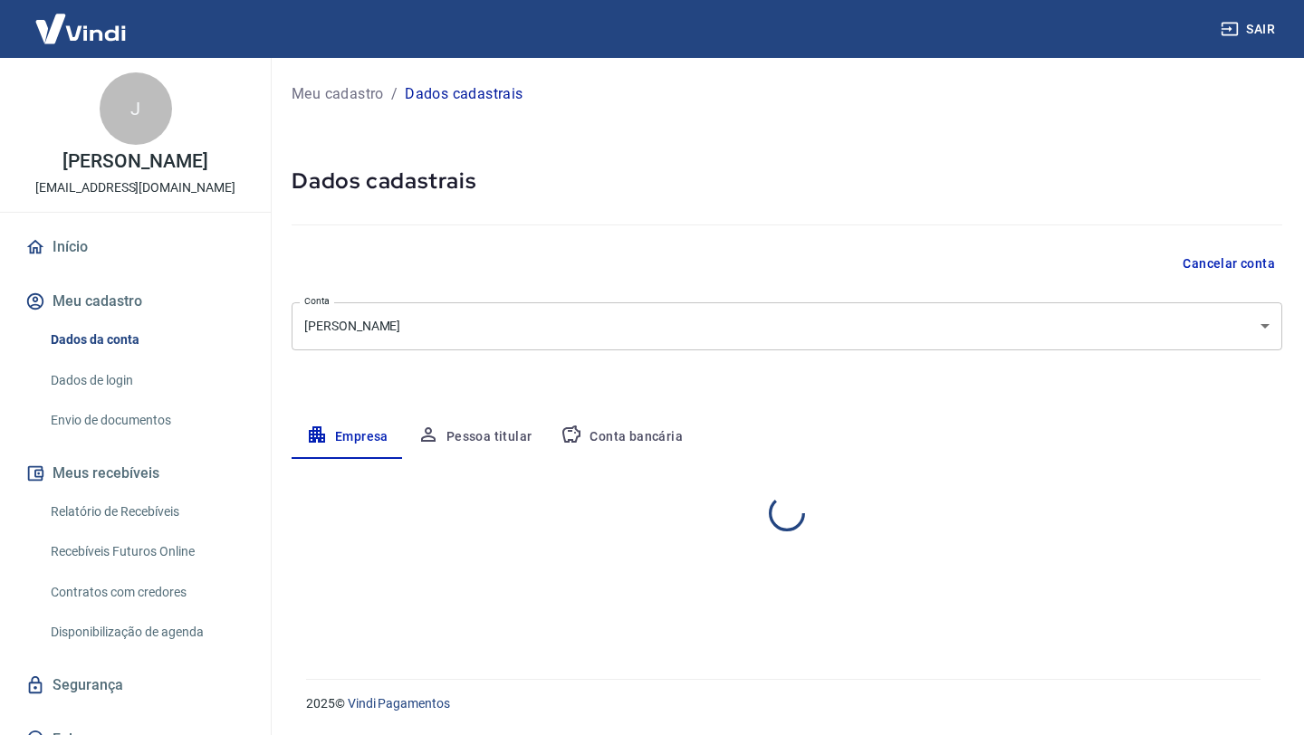
select select "RS"
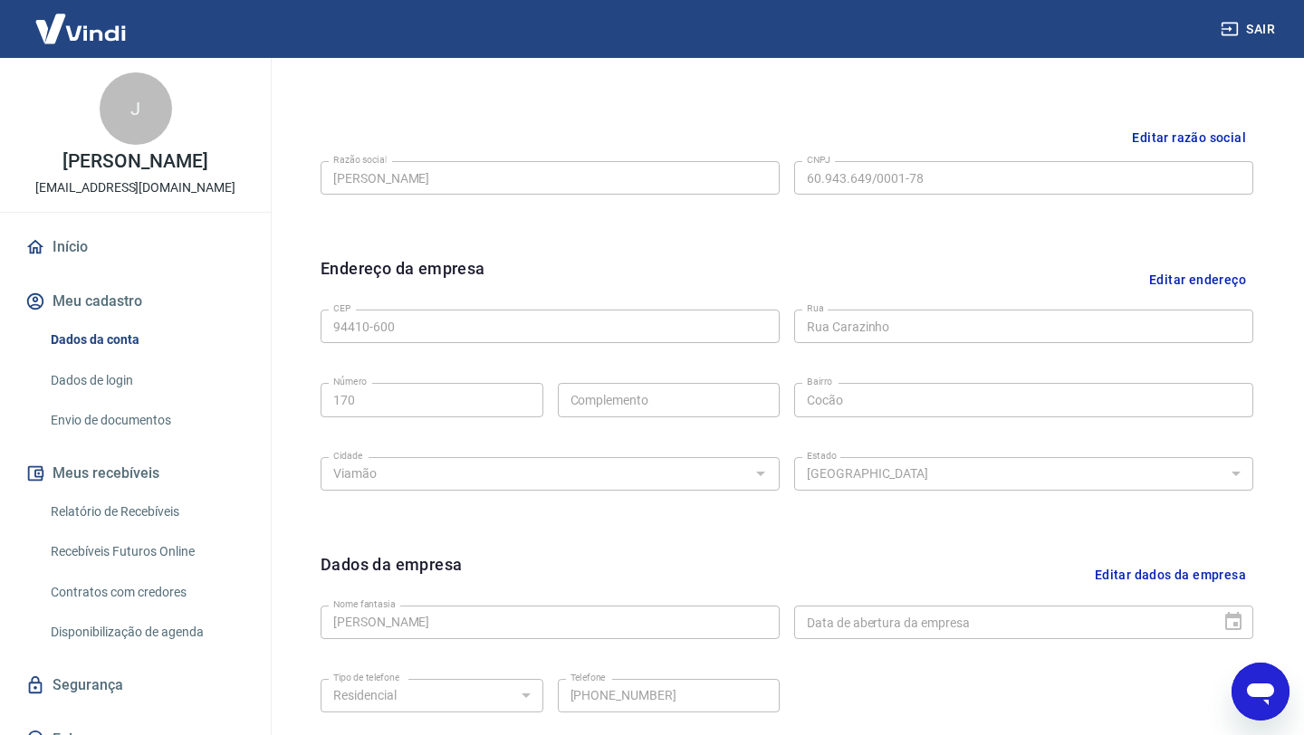
scroll to position [252, 0]
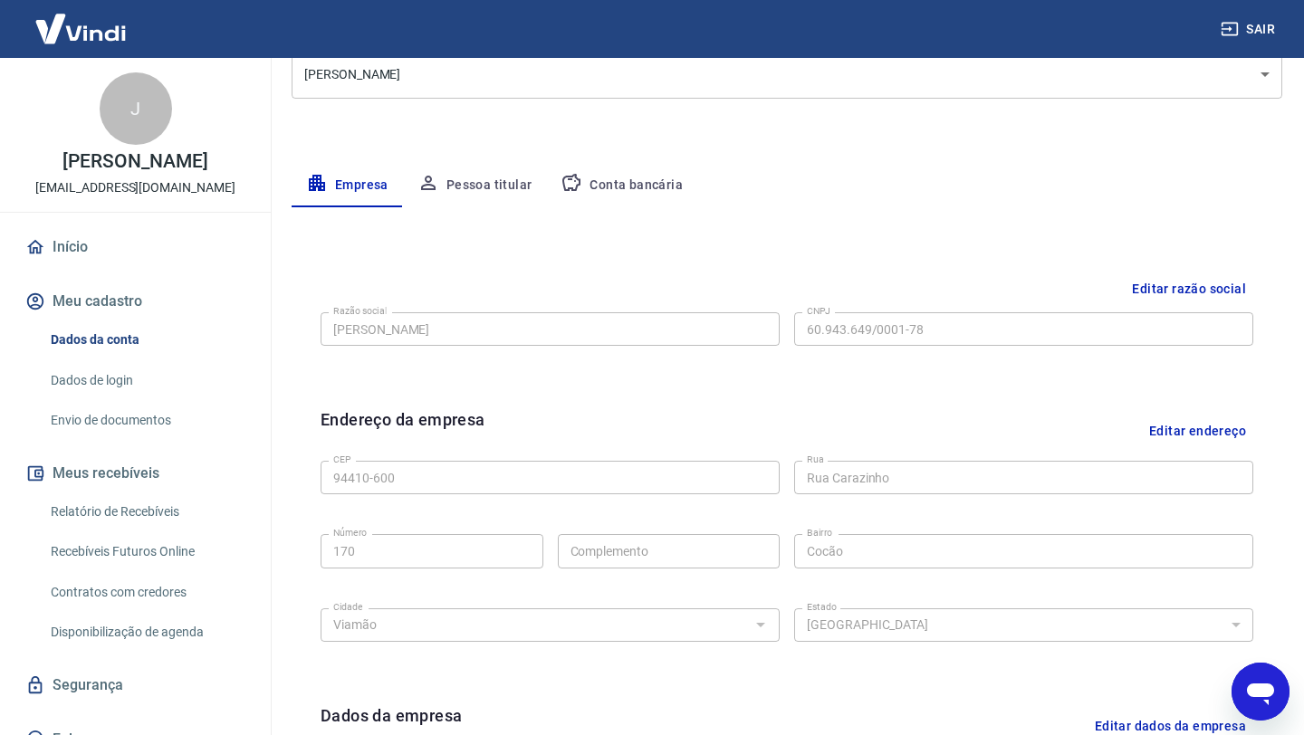
click at [82, 249] on link "Início" at bounding box center [135, 247] width 227 height 40
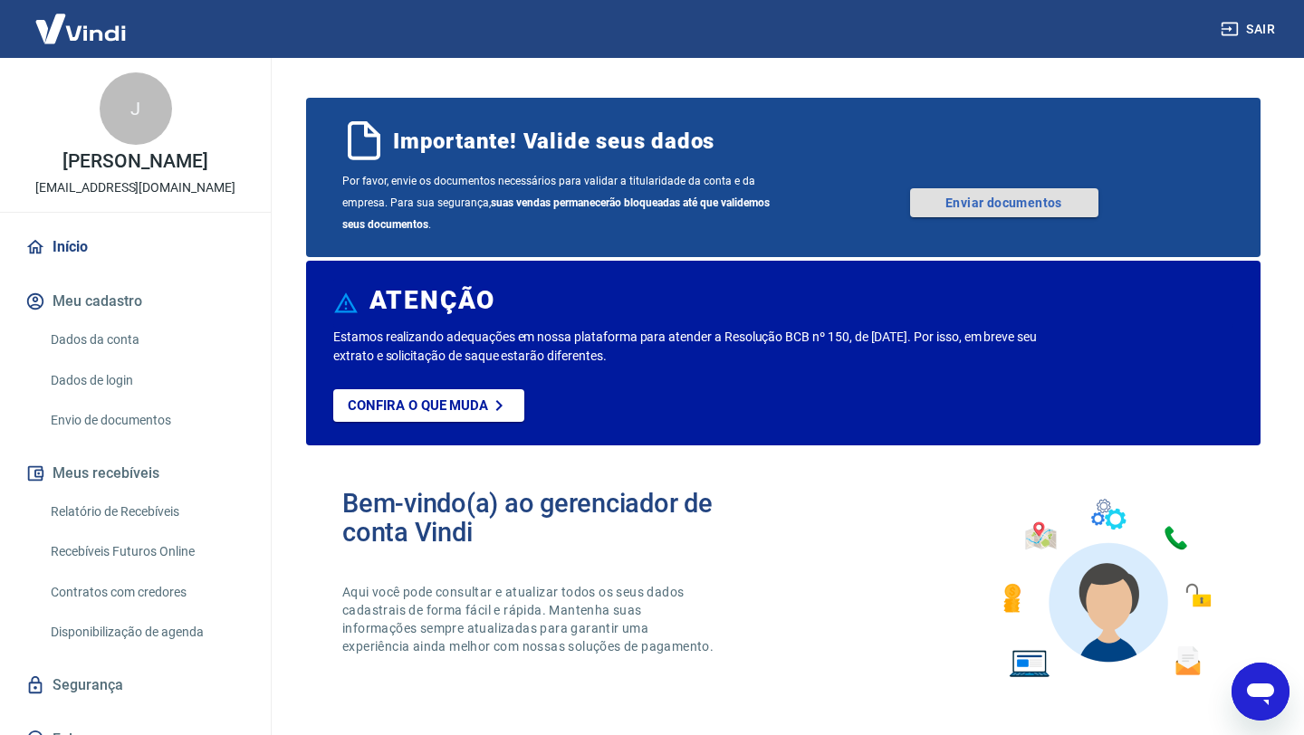
click at [1026, 195] on link "Enviar documentos" at bounding box center [1004, 202] width 188 height 29
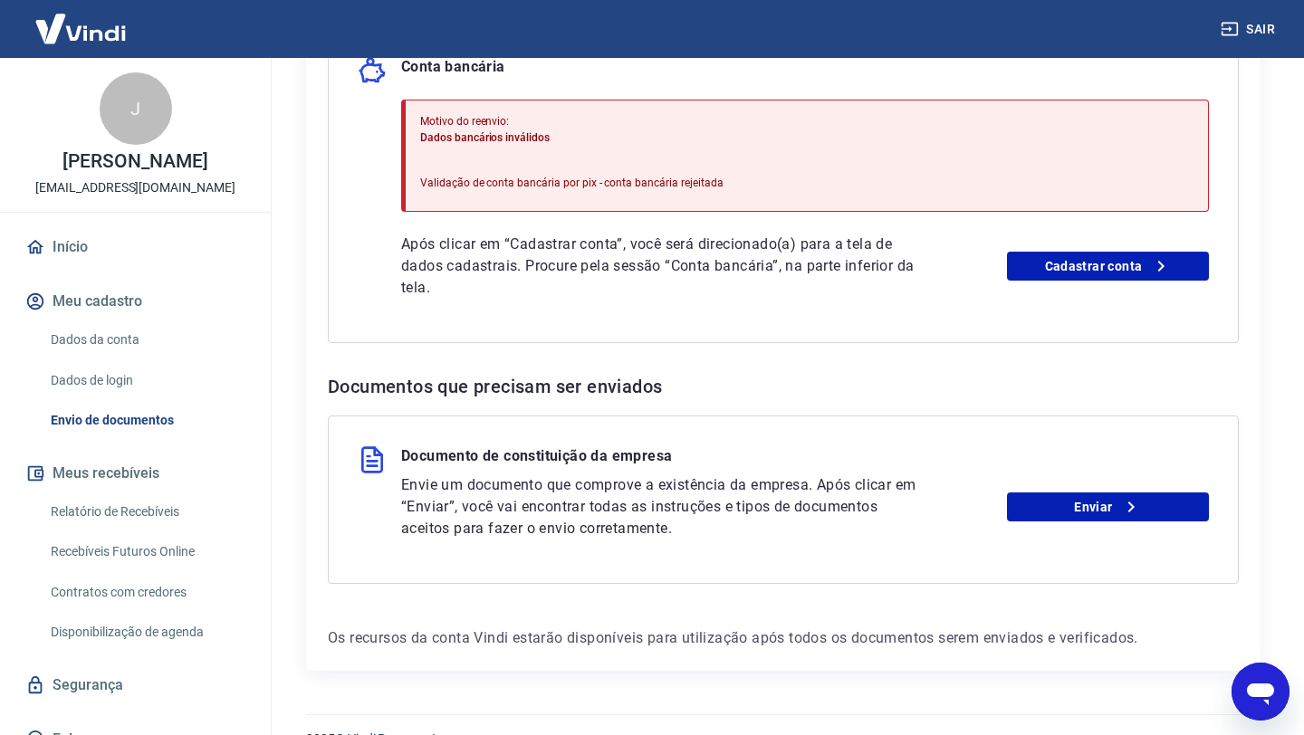
scroll to position [492, 0]
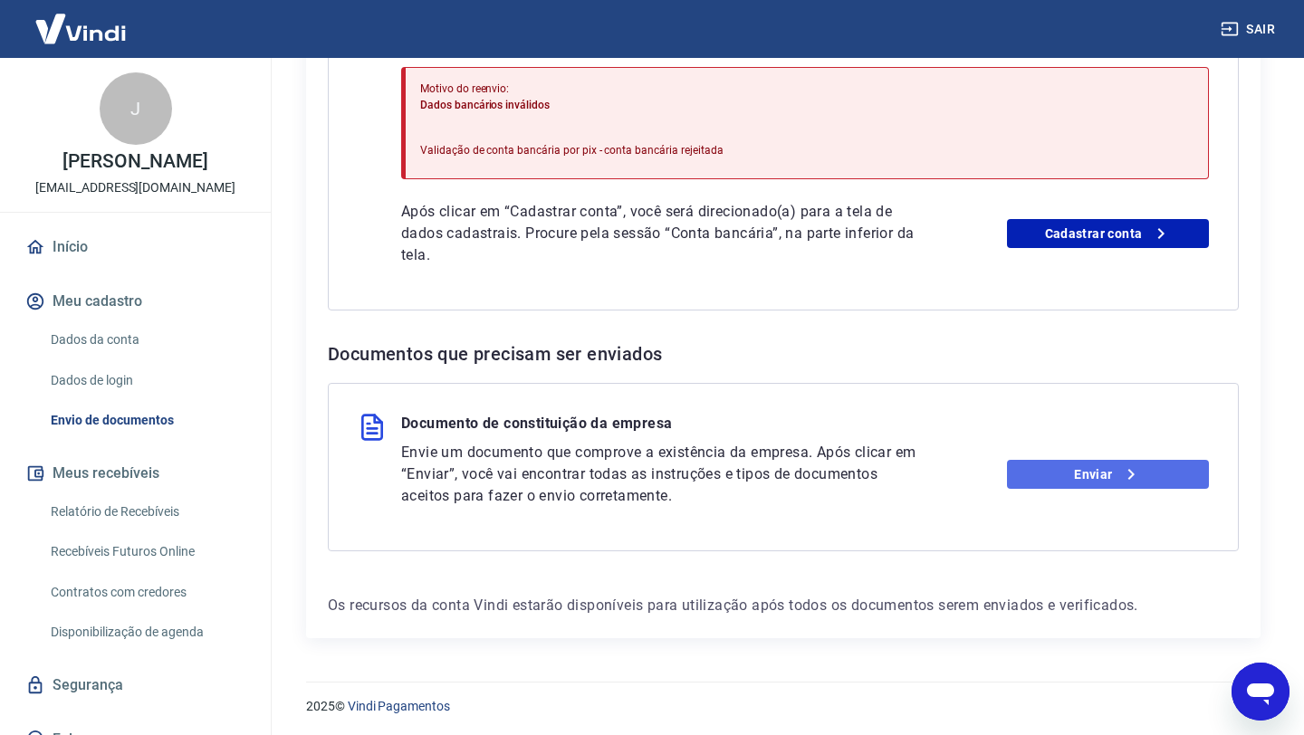
click at [1138, 473] on icon at bounding box center [1131, 475] width 22 height 22
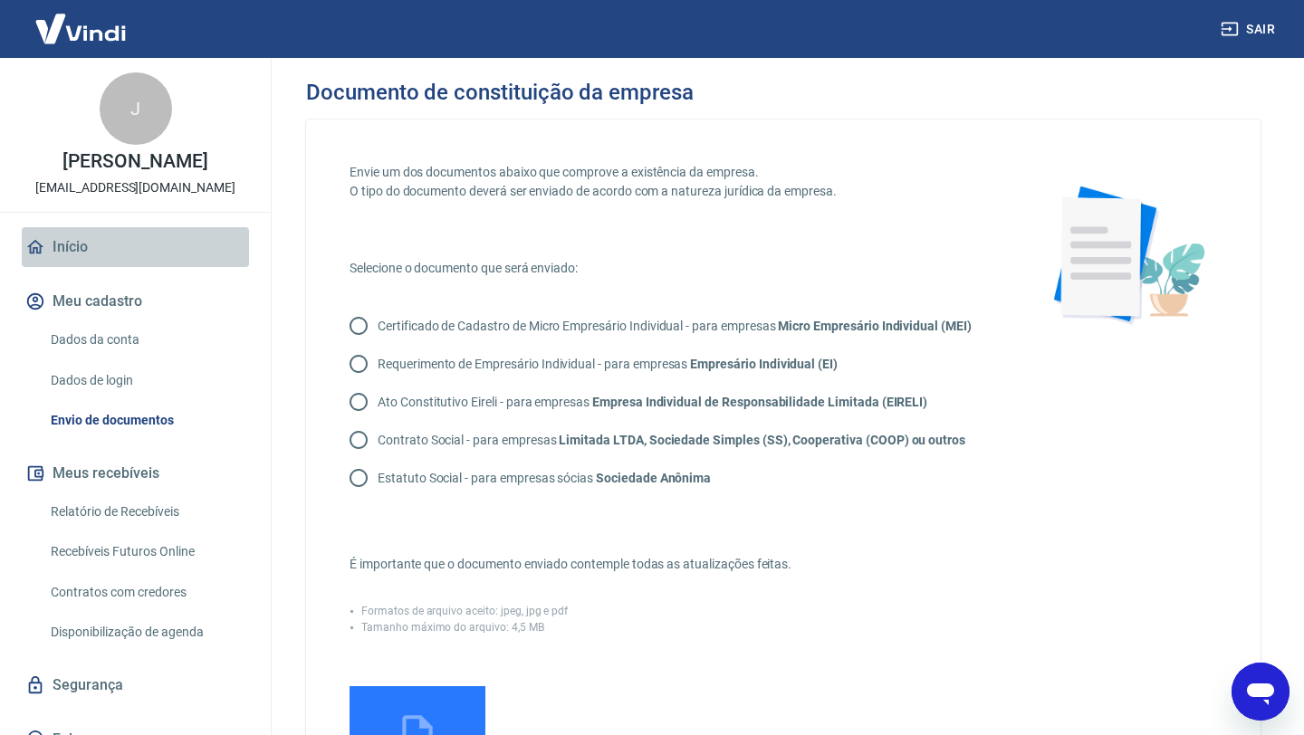
click at [91, 260] on link "Início" at bounding box center [135, 247] width 227 height 40
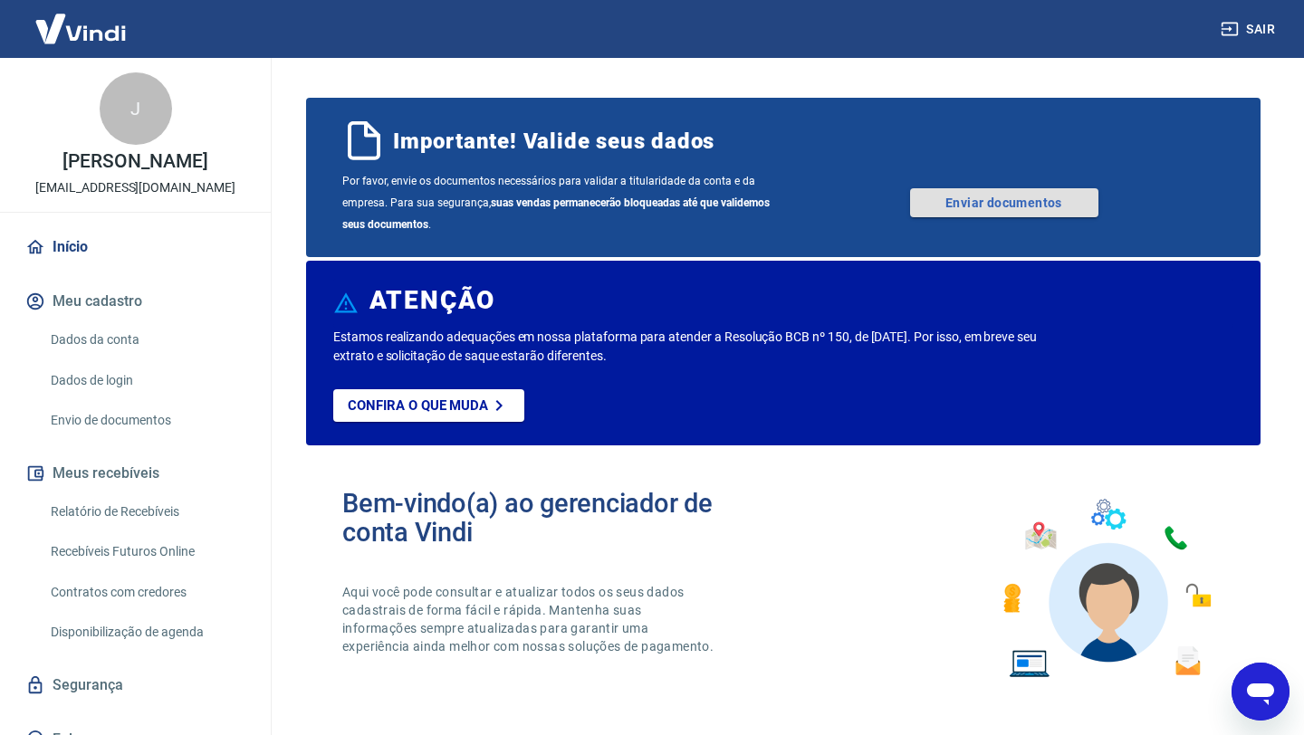
click at [954, 193] on link "Enviar documentos" at bounding box center [1004, 202] width 188 height 29
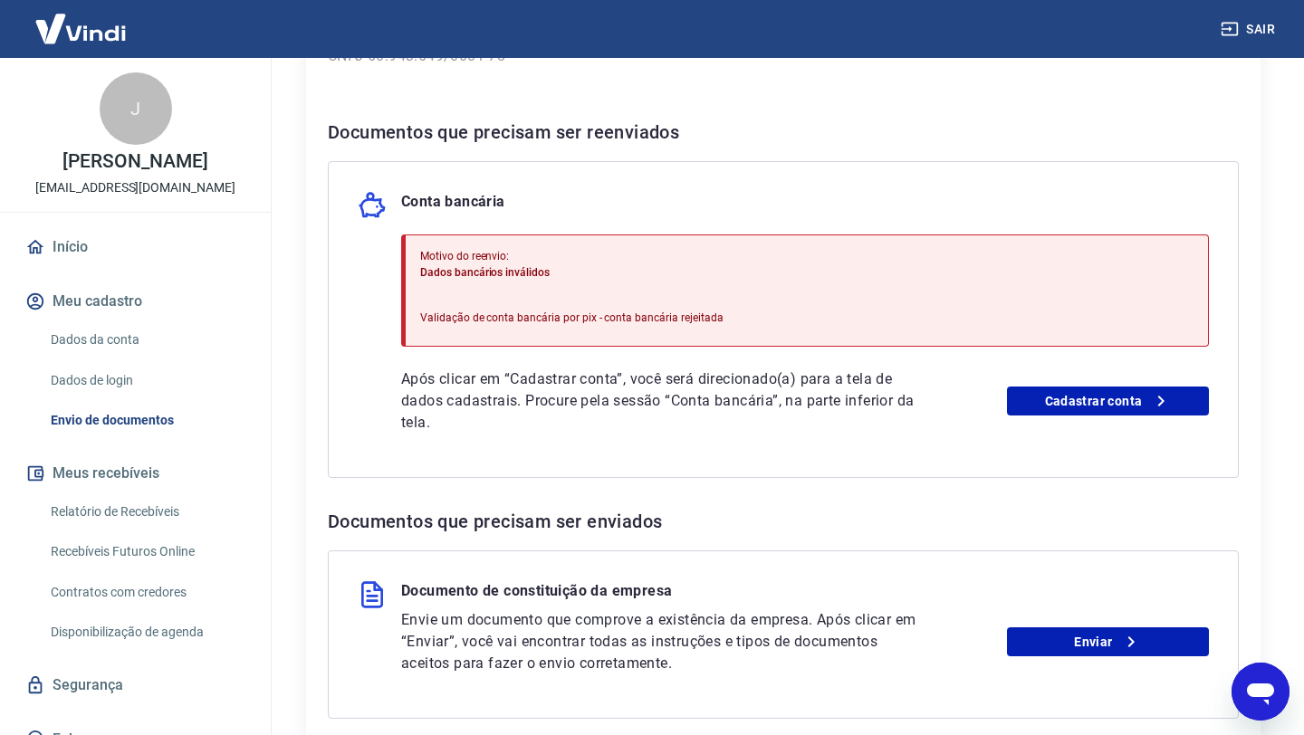
scroll to position [325, 0]
click at [1060, 402] on link "Cadastrar conta" at bounding box center [1108, 400] width 202 height 29
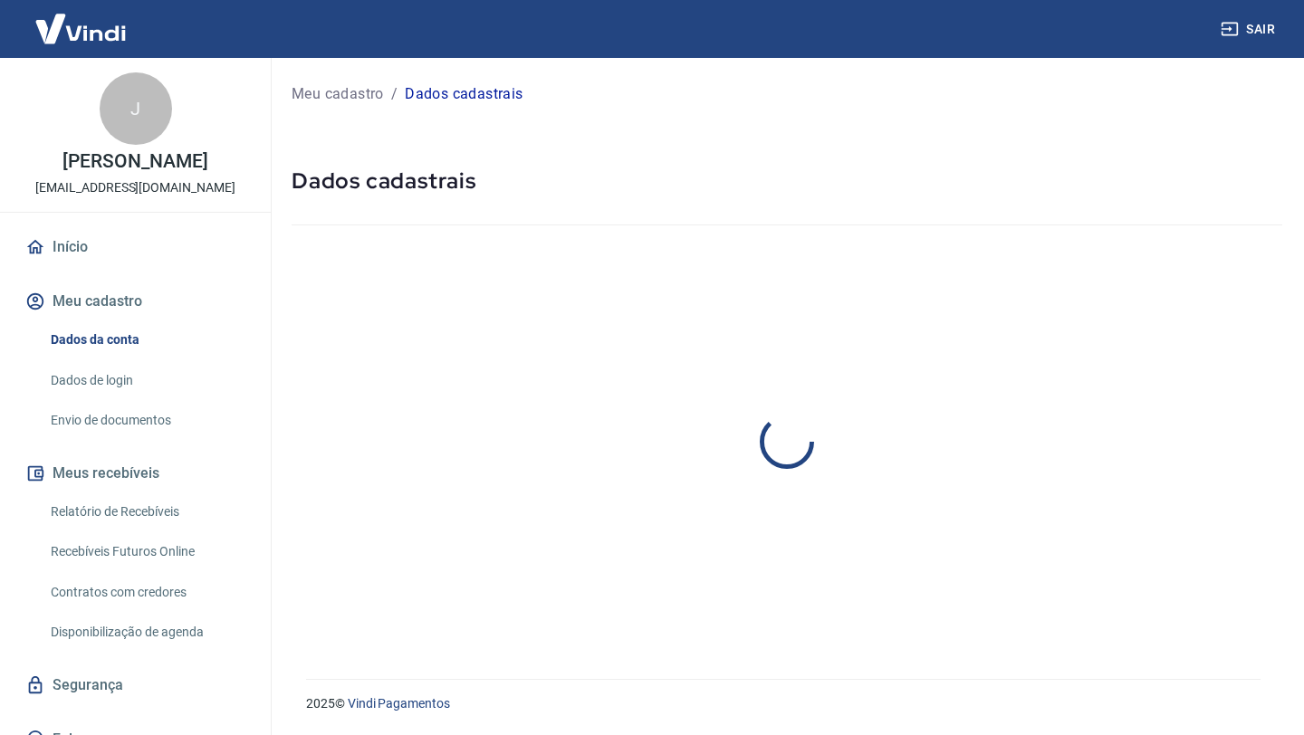
select select "RS"
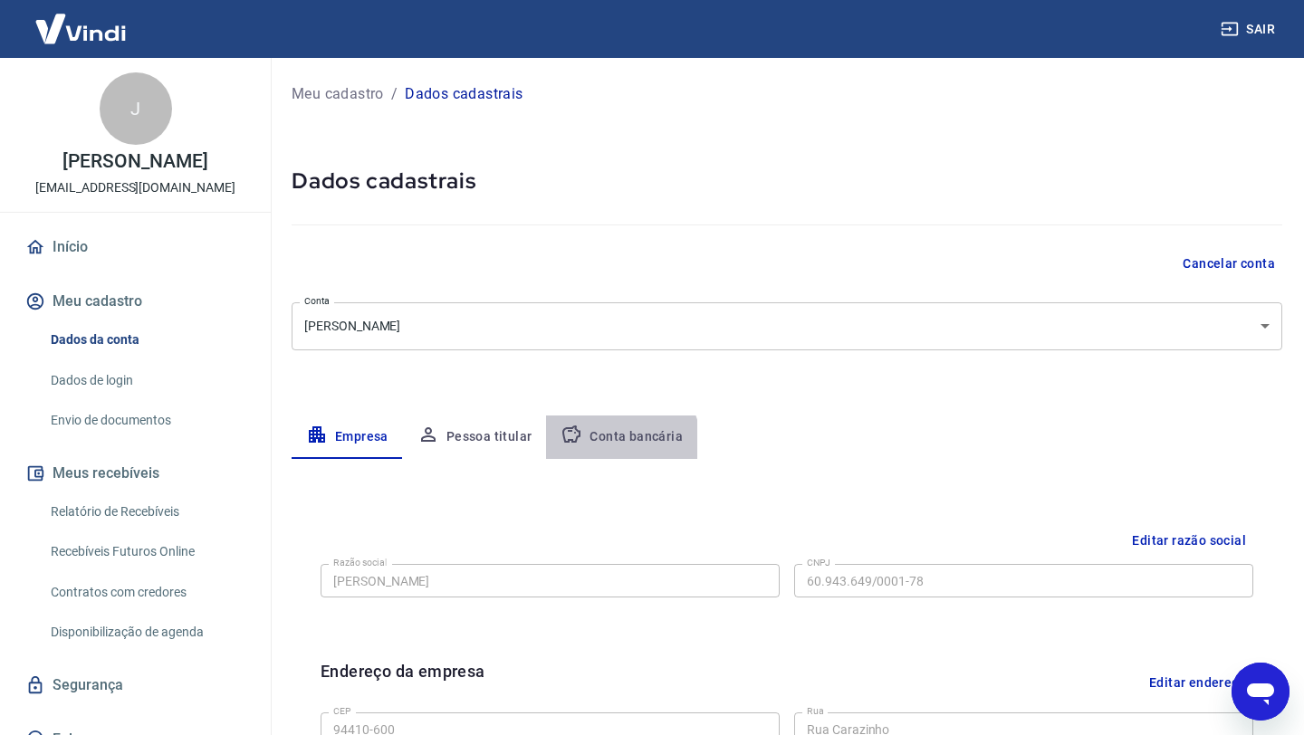
click at [597, 453] on button "Conta bancária" at bounding box center [621, 437] width 151 height 43
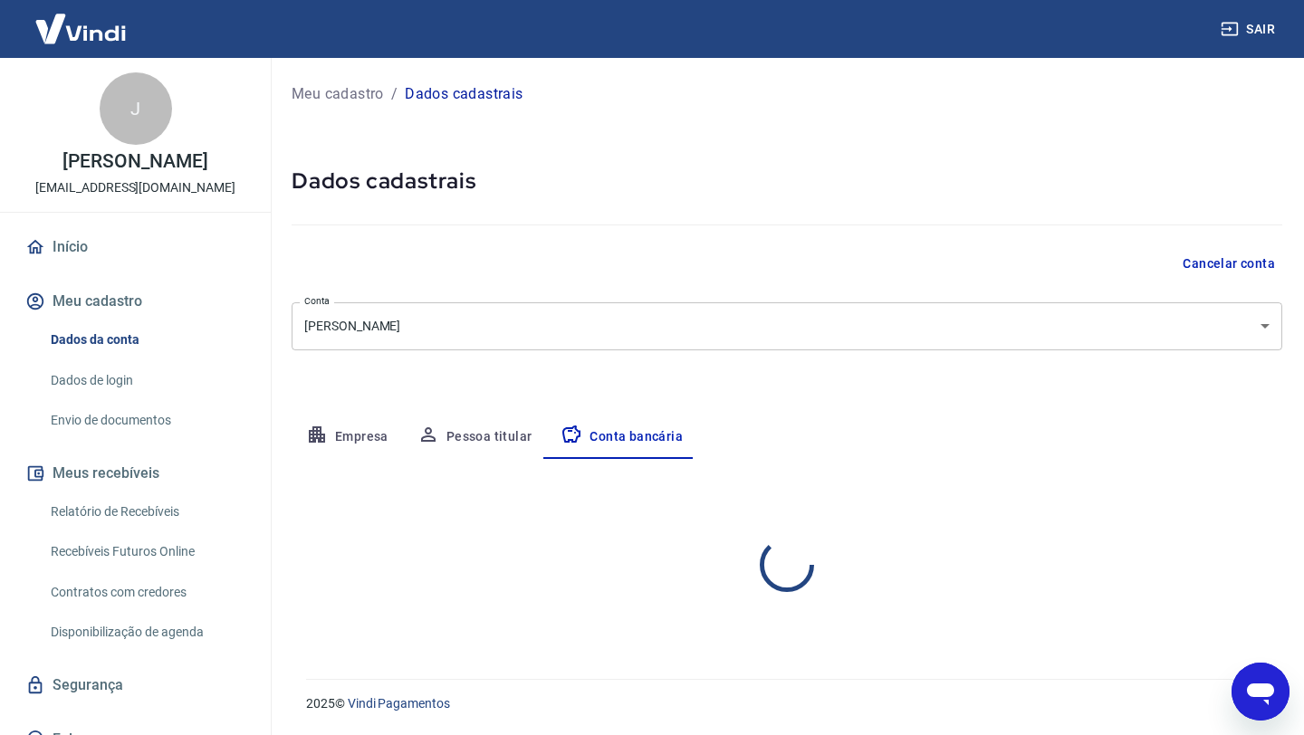
select select "1"
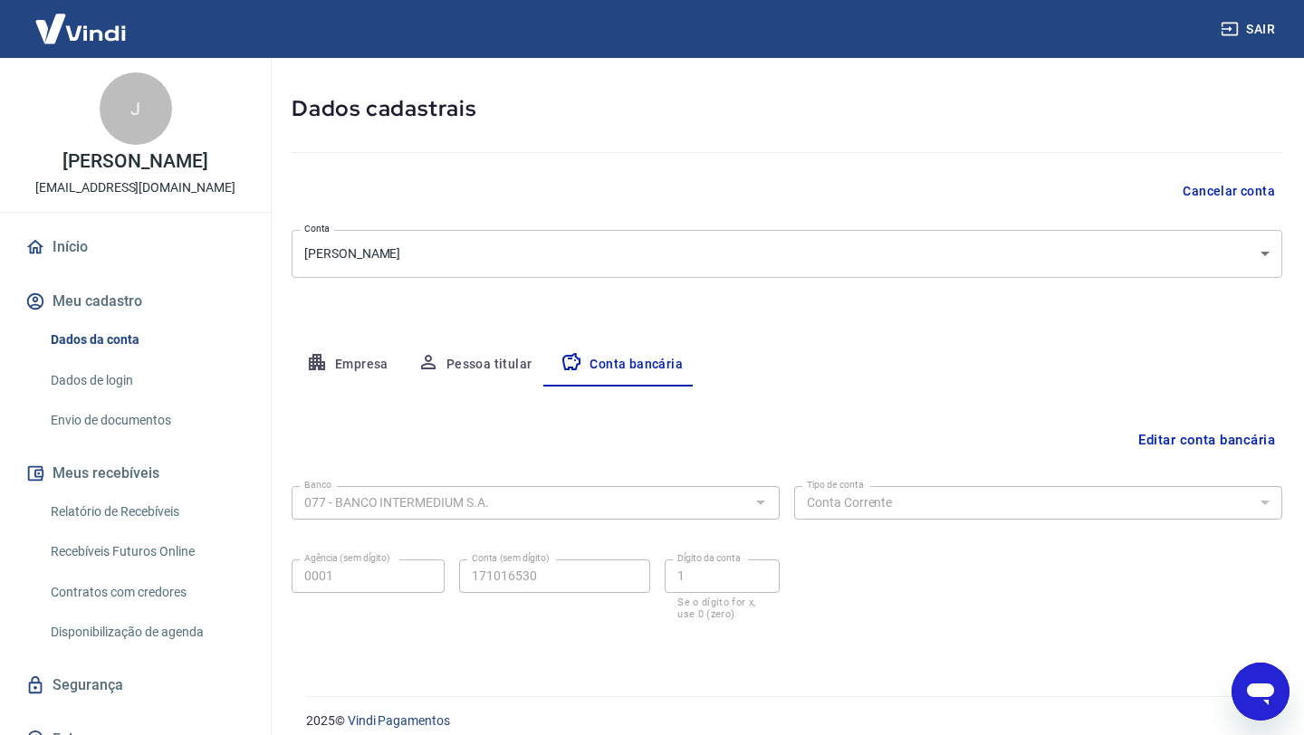
scroll to position [90, 0]
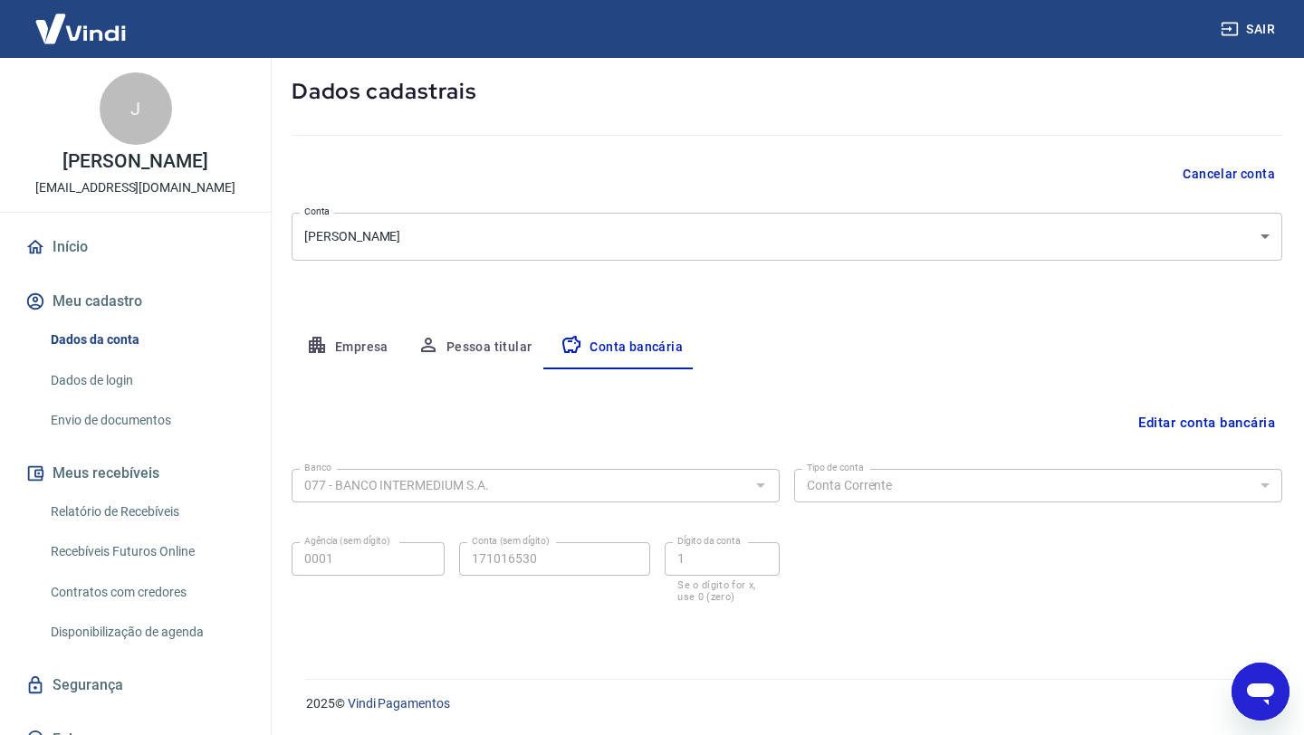
click at [381, 356] on button "Empresa" at bounding box center [347, 347] width 111 height 43
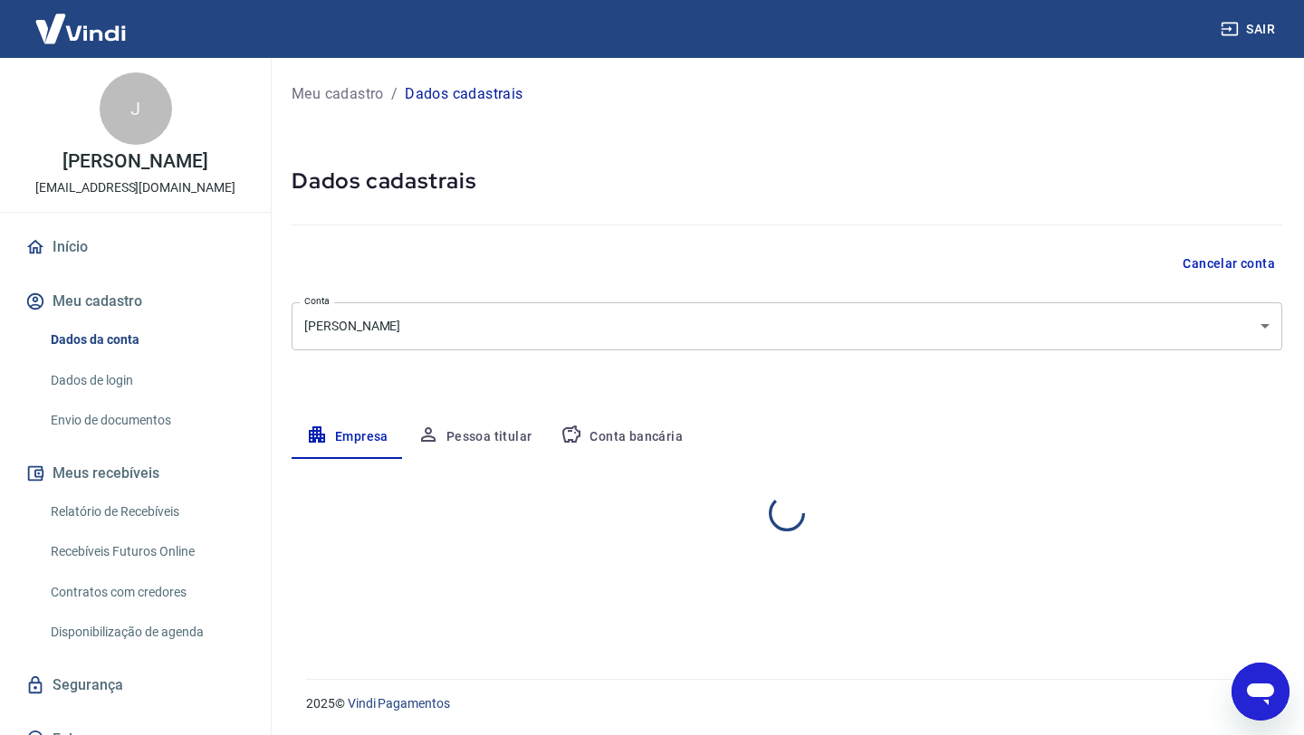
scroll to position [0, 0]
select select "RS"
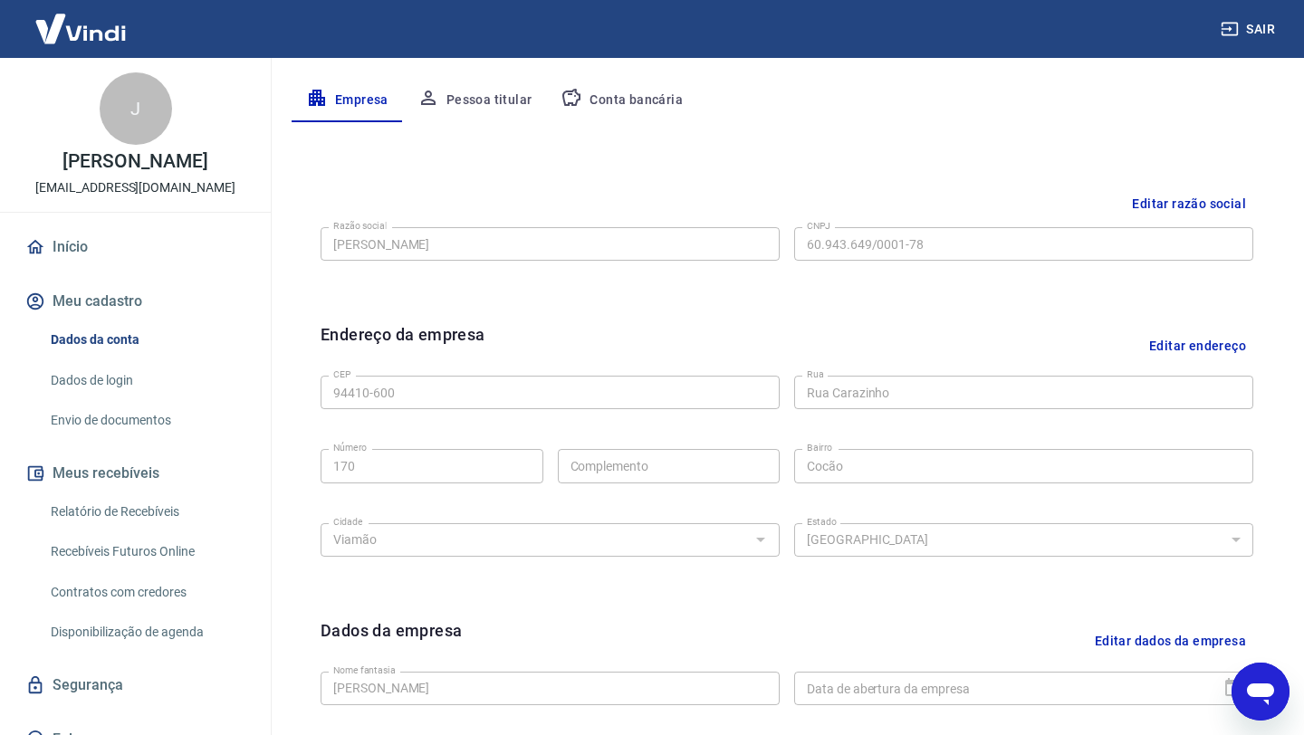
scroll to position [335, 0]
click at [638, 88] on button "Conta bancária" at bounding box center [621, 102] width 151 height 43
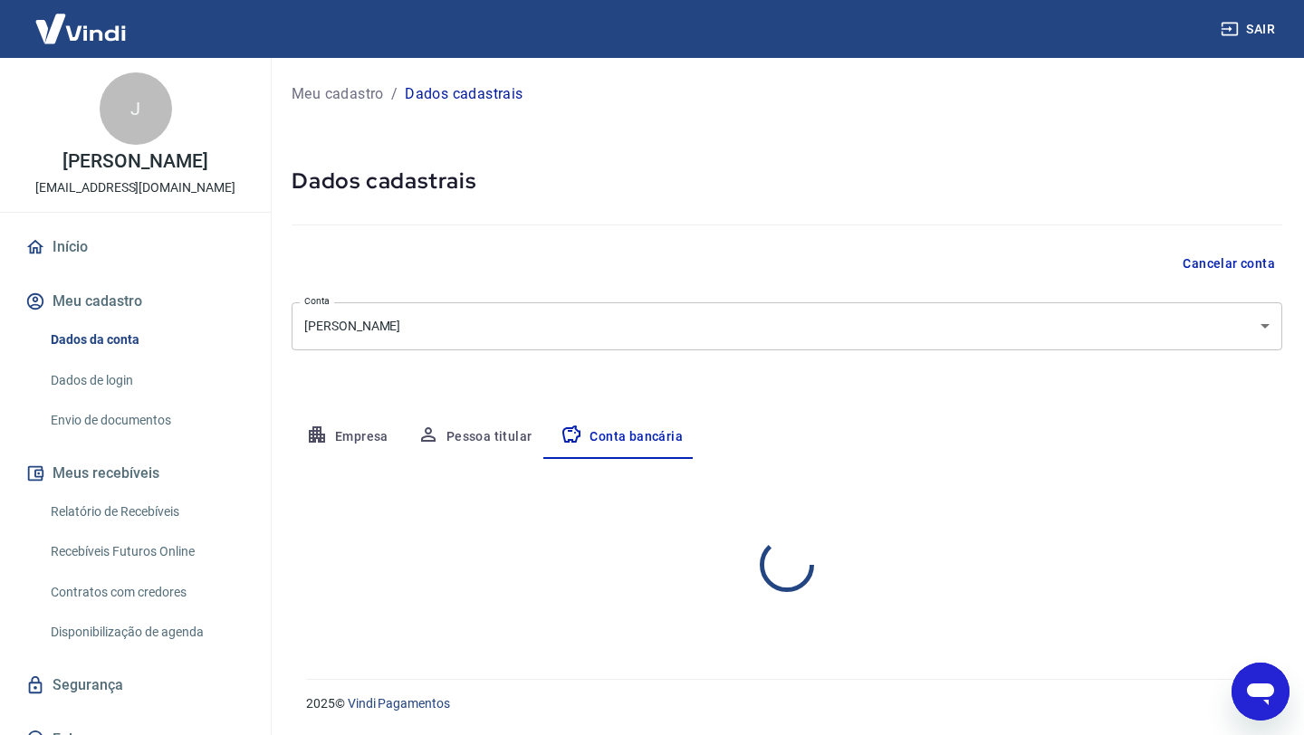
select select "1"
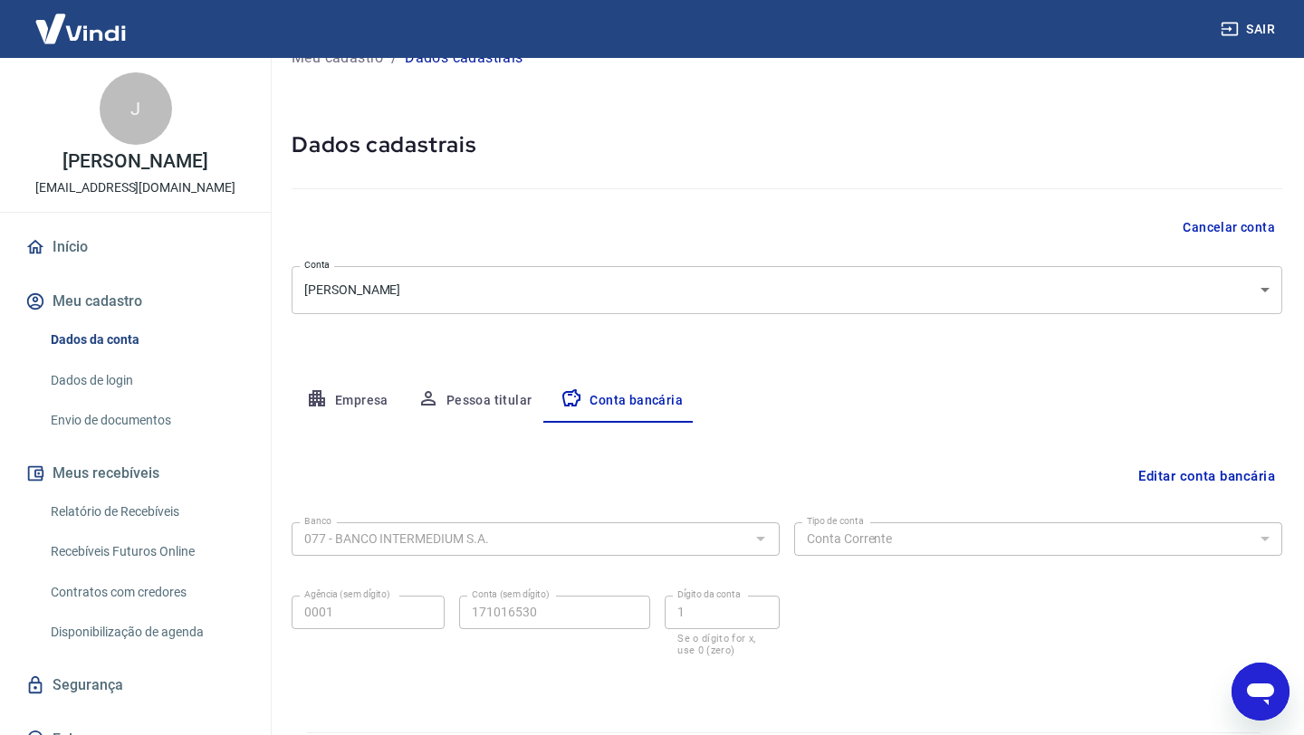
scroll to position [90, 0]
